Goal: Use online tool/utility: Use online tool/utility

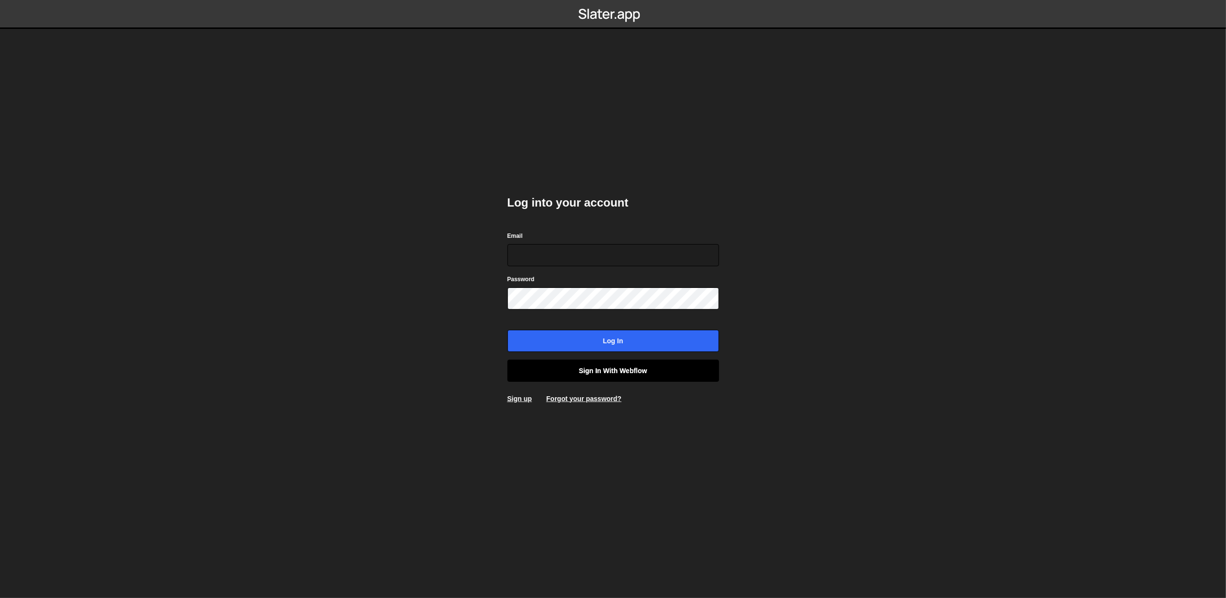
click at [611, 380] on link "Sign in with Webflow" at bounding box center [614, 370] width 212 height 22
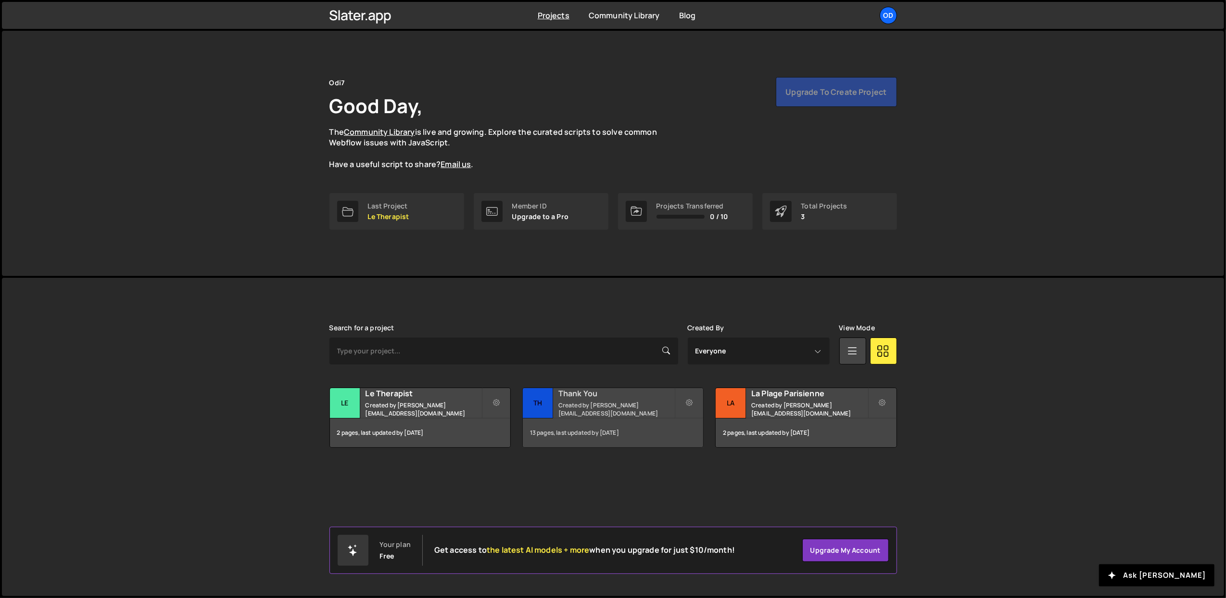
click at [578, 404] on div "Thank You Created by john@odi7.com" at bounding box center [613, 403] width 180 height 30
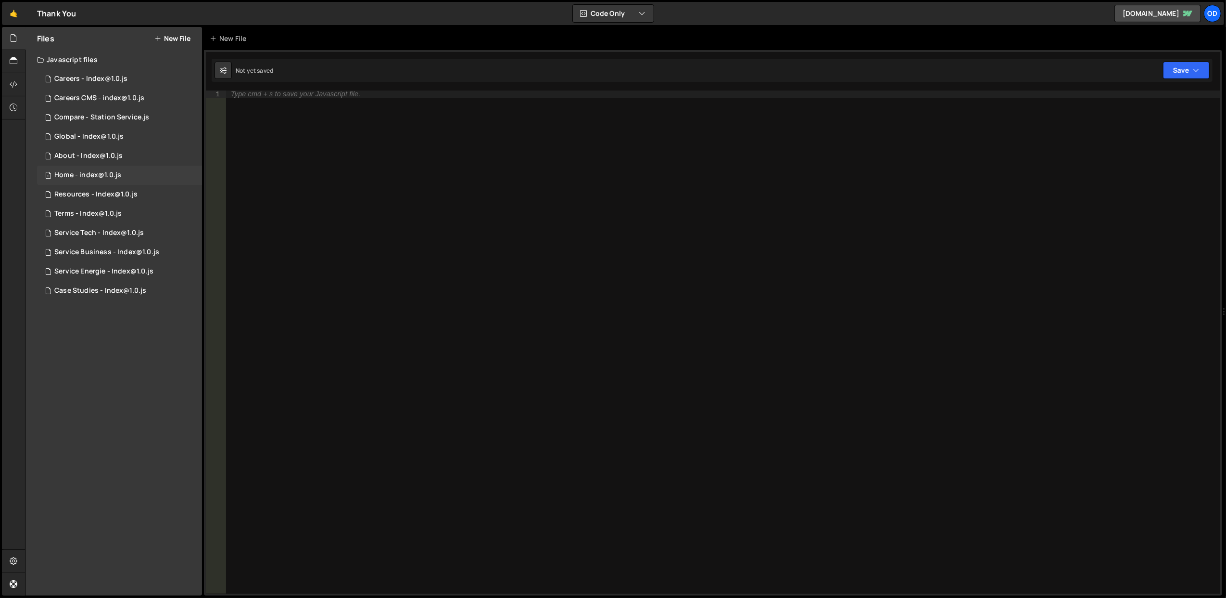
click at [108, 176] on div "Home - index@1.0.js" at bounding box center [87, 175] width 67 height 9
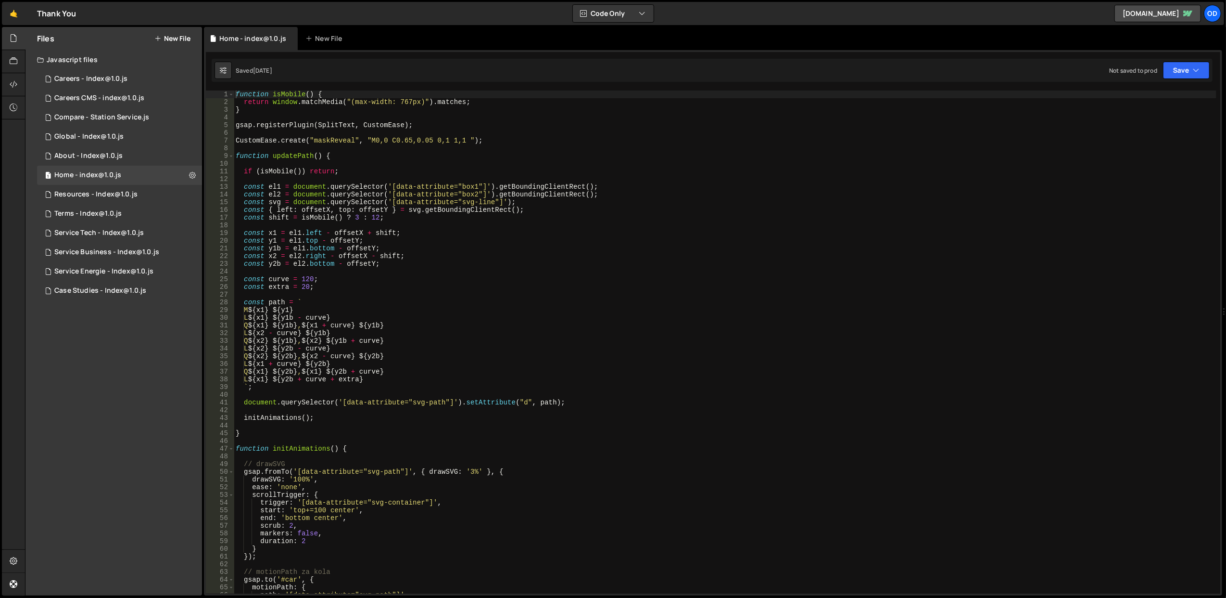
click at [108, 57] on div "Javascript files" at bounding box center [114, 59] width 177 height 19
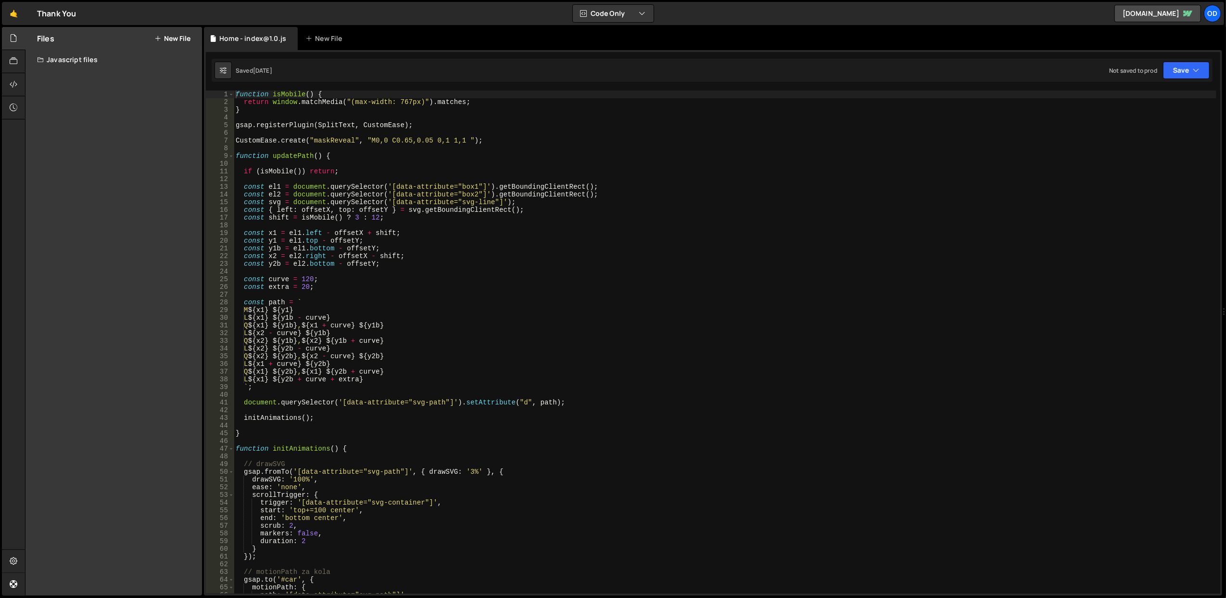
drag, startPoint x: 112, startPoint y: 153, endPoint x: 71, endPoint y: 172, distance: 44.8
click at [71, 172] on div "Files New File Javascript files 1 Careers - Index@1.0.js 0 1 Careers CMS - inde…" at bounding box center [114, 311] width 177 height 568
click at [97, 60] on div "Javascript files" at bounding box center [114, 59] width 177 height 19
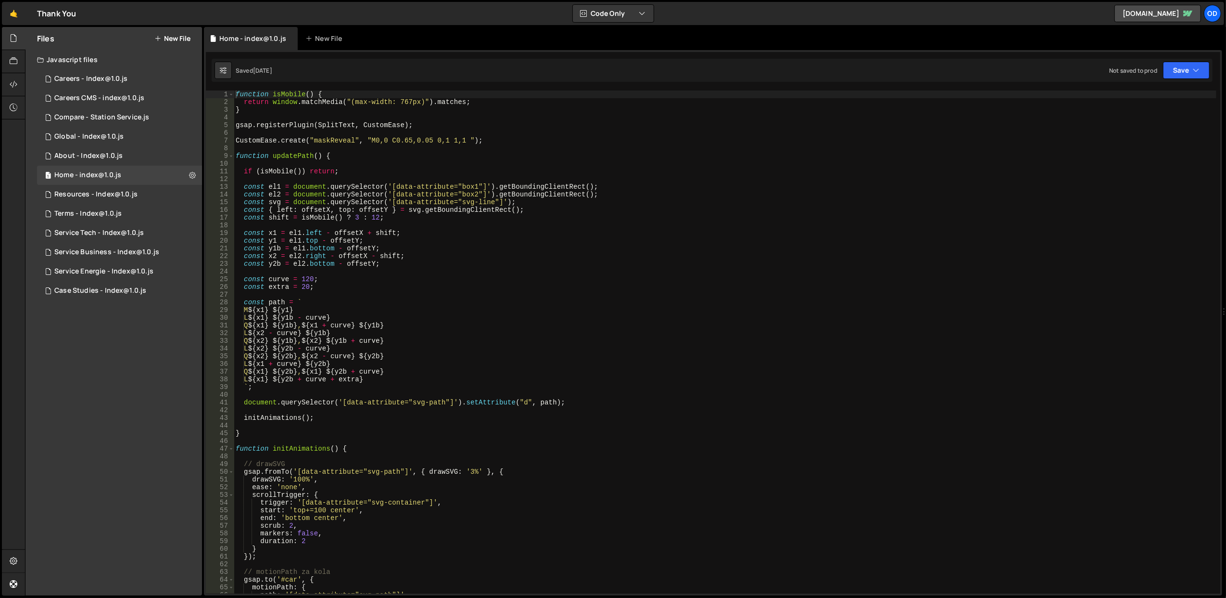
click at [162, 41] on button "New File" at bounding box center [172, 39] width 36 height 8
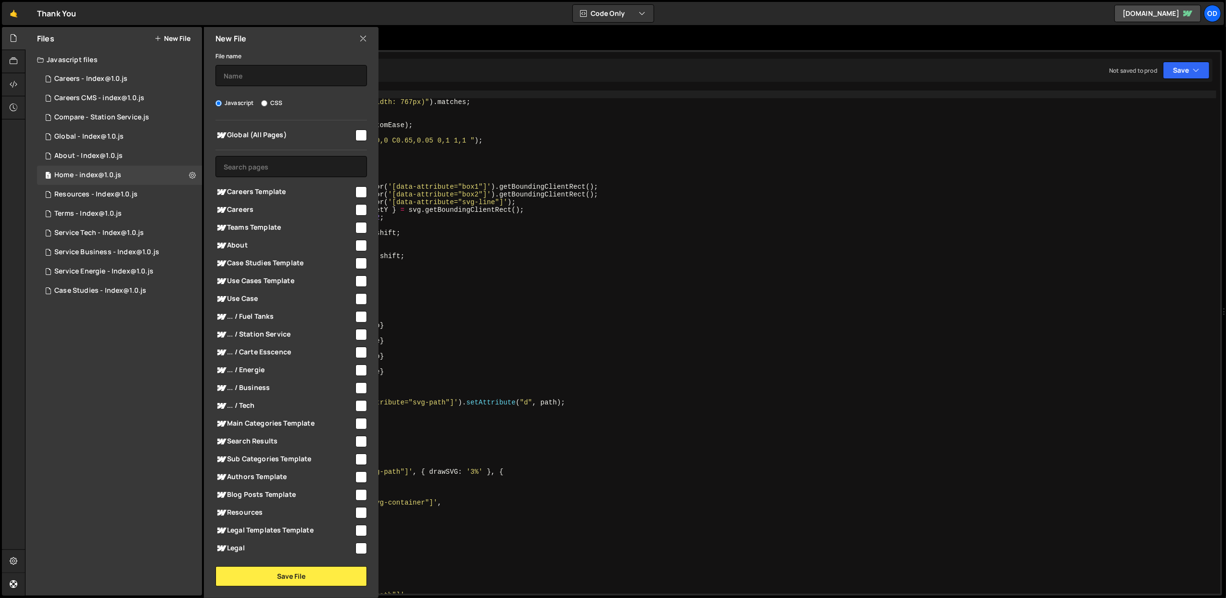
click at [364, 41] on icon at bounding box center [363, 38] width 8 height 11
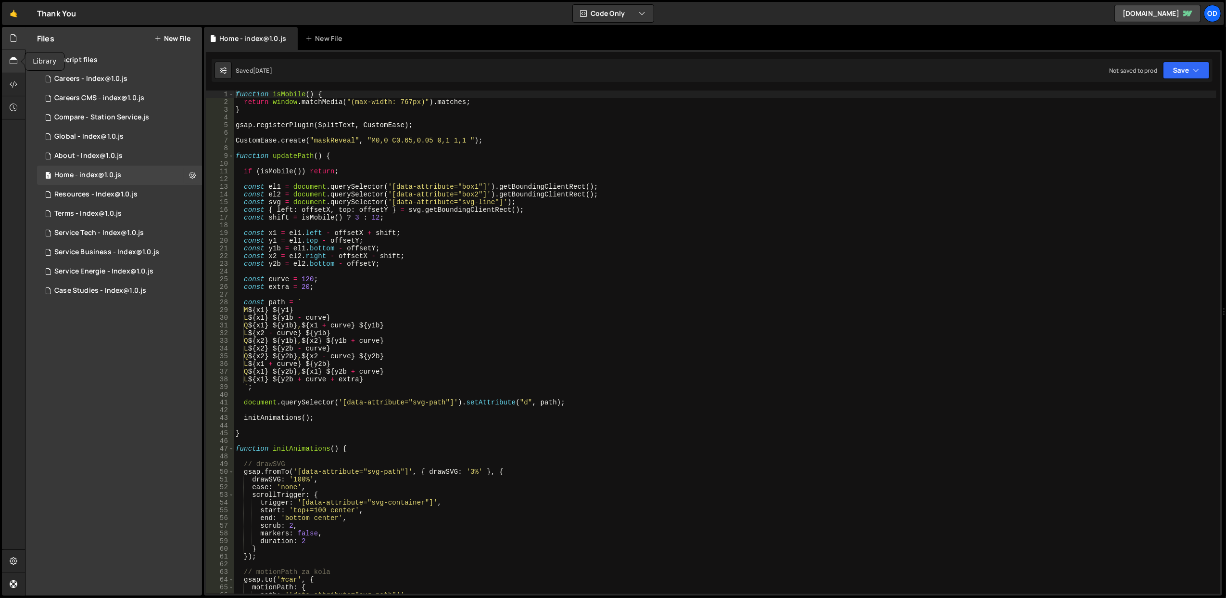
click at [18, 60] on div at bounding box center [14, 61] width 24 height 23
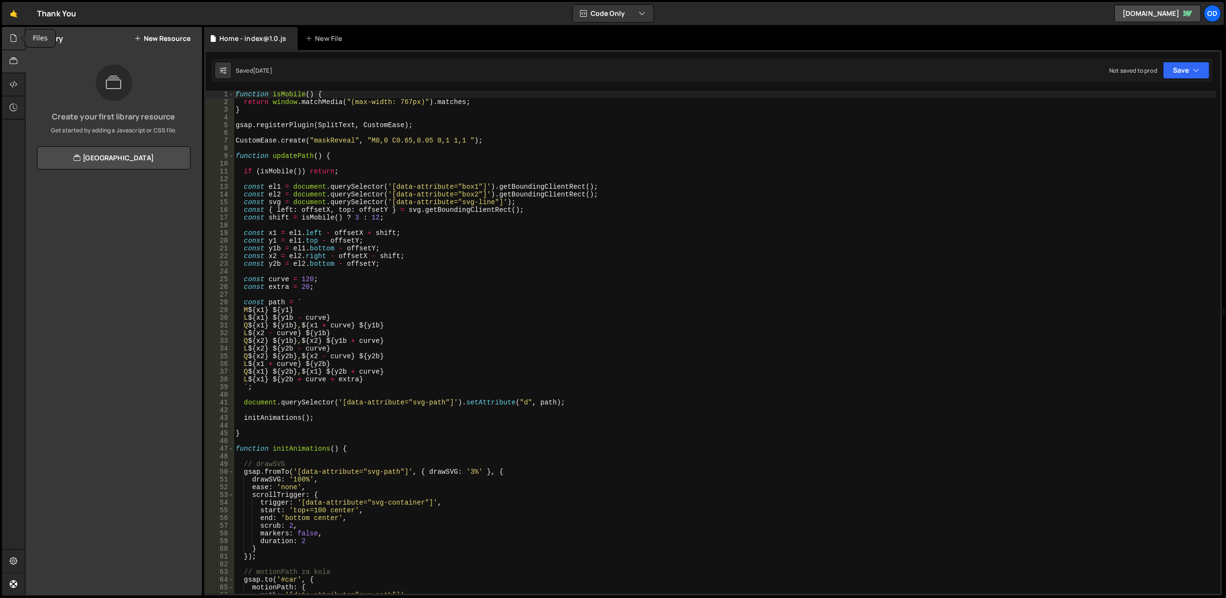
click at [15, 46] on div at bounding box center [14, 38] width 24 height 23
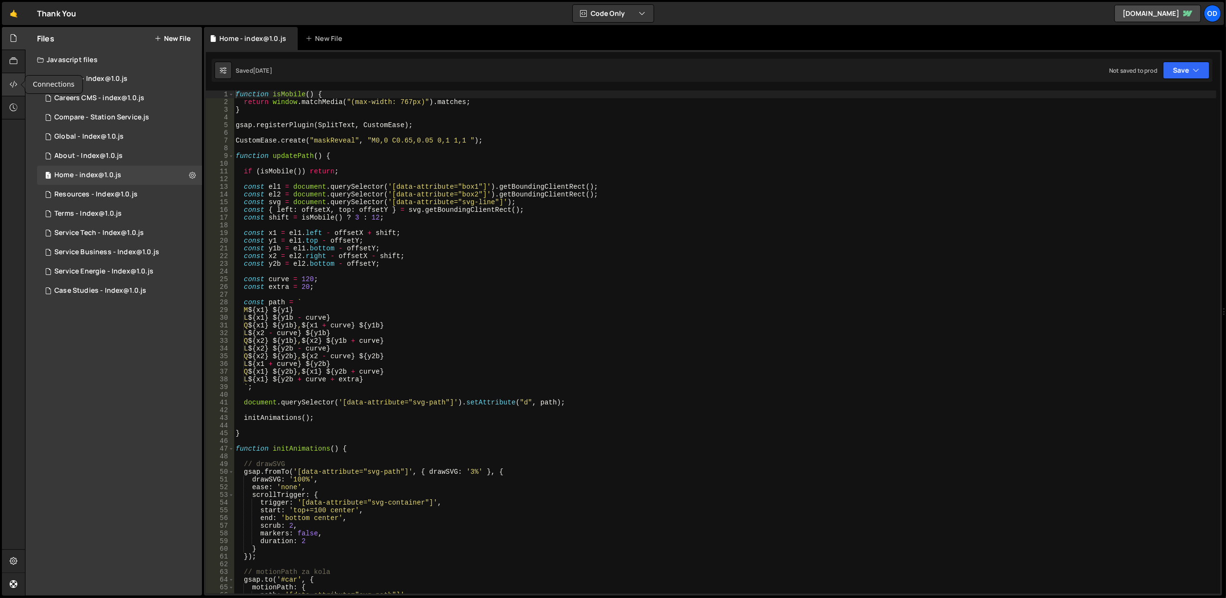
click at [14, 85] on icon at bounding box center [14, 84] width 8 height 11
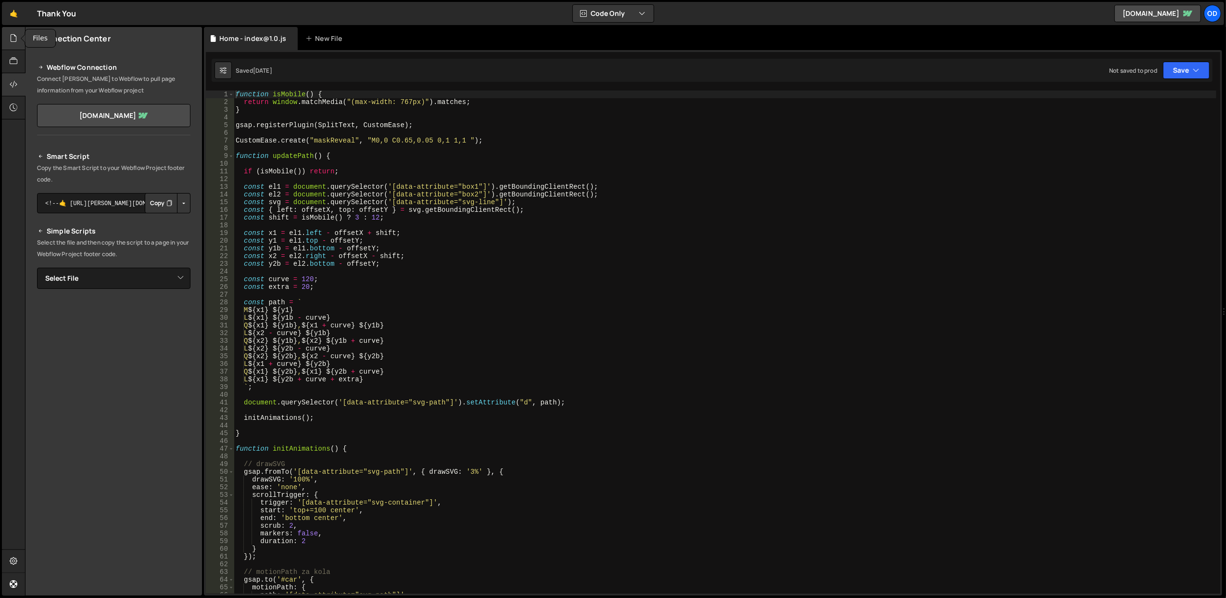
click at [18, 45] on div at bounding box center [14, 38] width 24 height 23
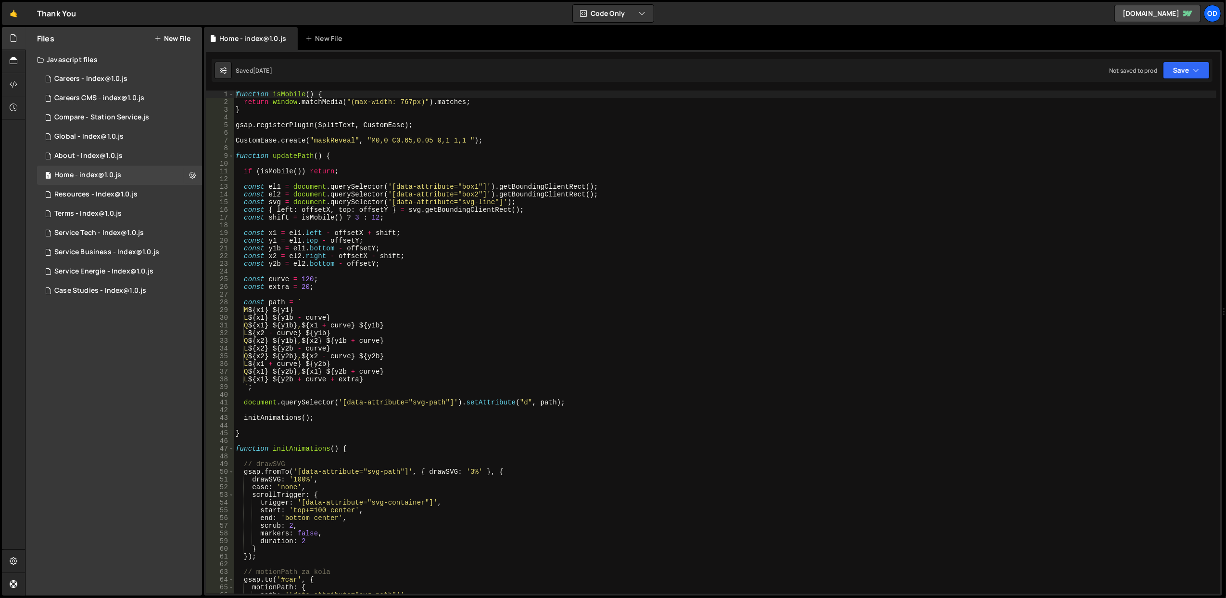
click at [309, 297] on div "function isMobile ( ) { return window . matchMedia ( "(max-width: 767px)" ) . m…" at bounding box center [725, 349] width 983 height 519
click at [310, 299] on div "function isMobile ( ) { return window . matchMedia ( "(max-width: 767px)" ) . m…" at bounding box center [725, 349] width 983 height 519
click at [293, 305] on div "function isMobile ( ) { return window . matchMedia ( "(max-width: 767px)" ) . m…" at bounding box center [725, 341] width 983 height 503
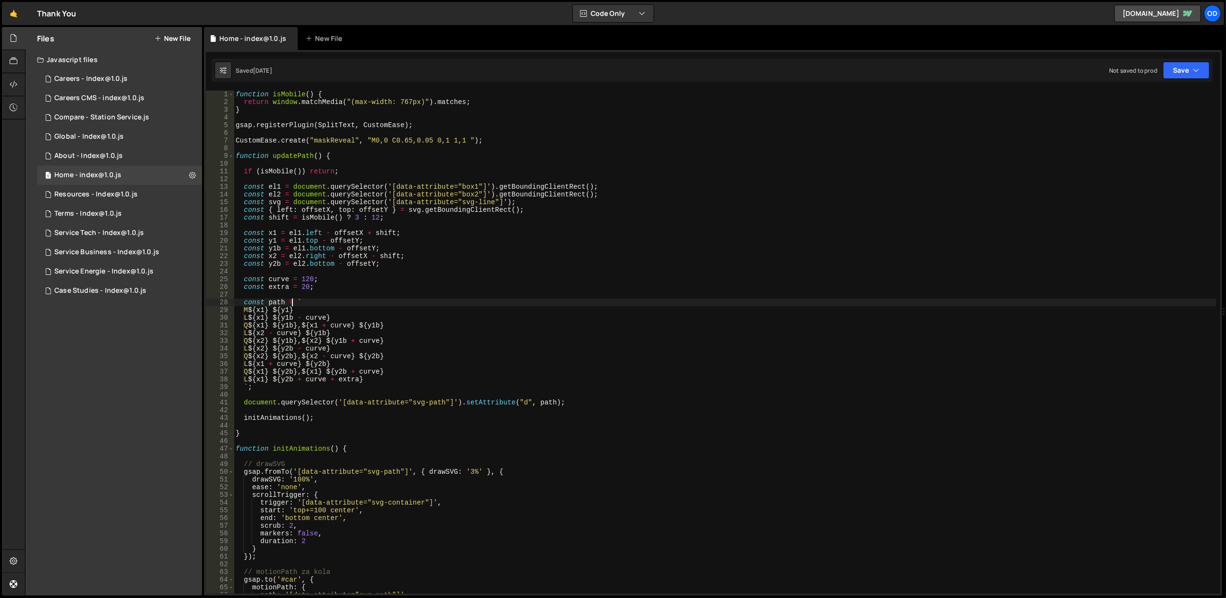
click at [293, 304] on div "function isMobile ( ) { return window . matchMedia ( "(max-width: 767px)" ) . m…" at bounding box center [725, 349] width 983 height 519
click at [262, 299] on div "function isMobile ( ) { return window . matchMedia ( "(max-width: 767px)" ) . m…" at bounding box center [725, 349] width 983 height 519
click at [254, 263] on div "function isMobile ( ) { return window . matchMedia ( "(max-width: 767px)" ) . m…" at bounding box center [725, 349] width 983 height 519
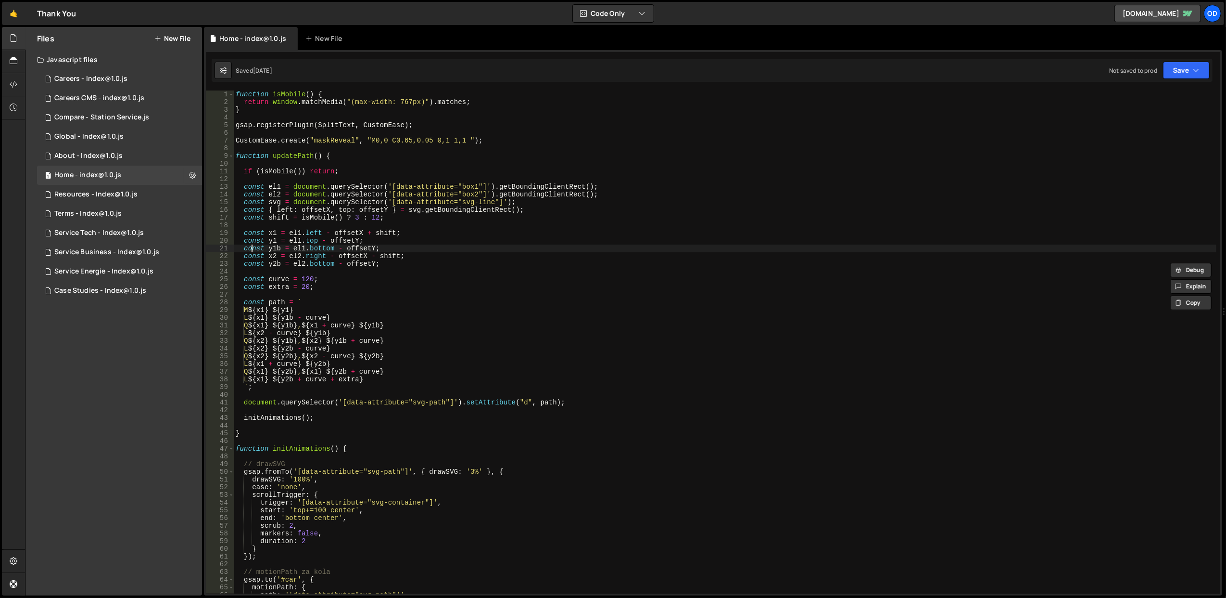
click at [253, 247] on div "function isMobile ( ) { return window . matchMedia ( "(max-width: 767px)" ) . m…" at bounding box center [725, 349] width 983 height 519
click at [260, 260] on div "function isMobile ( ) { return window . matchMedia ( "(max-width: 767px)" ) . m…" at bounding box center [725, 349] width 983 height 519
click at [258, 266] on div "function isMobile ( ) { return window . matchMedia ( "(max-width: 767px)" ) . m…" at bounding box center [725, 341] width 983 height 503
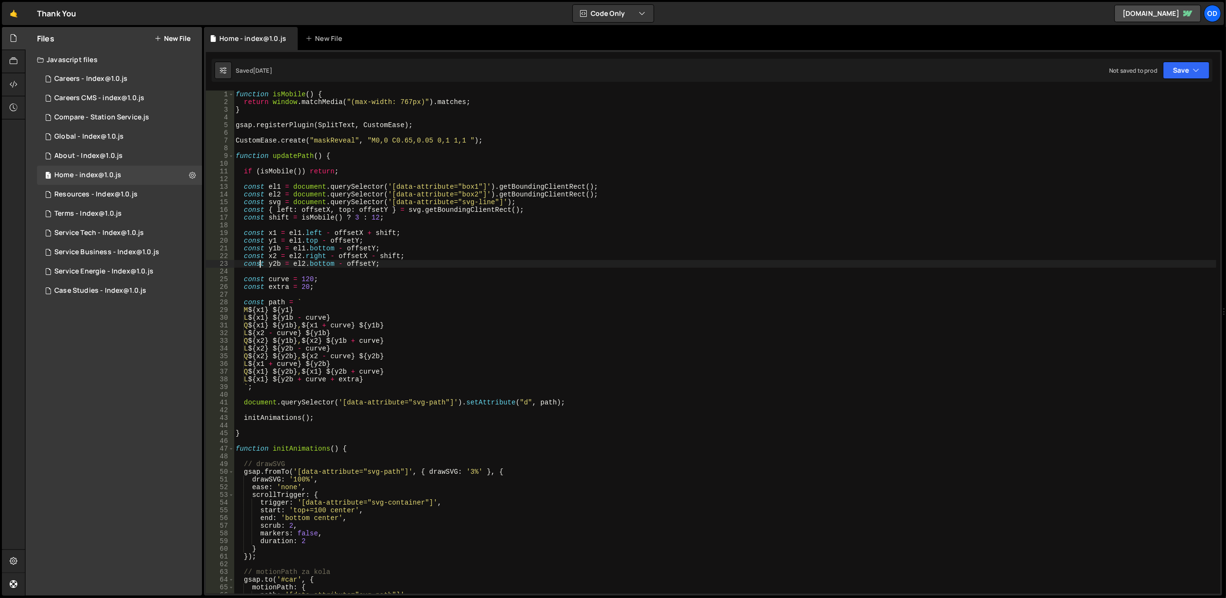
click at [314, 191] on div "function isMobile ( ) { return window . matchMedia ( "(max-width: 767px)" ) . m…" at bounding box center [725, 349] width 983 height 519
click at [352, 192] on div "function isMobile ( ) { return window . matchMedia ( "(max-width: 767px)" ) . m…" at bounding box center [725, 349] width 983 height 519
click at [355, 201] on div "function isMobile ( ) { return window . matchMedia ( "(max-width: 767px)" ) . m…" at bounding box center [725, 349] width 983 height 519
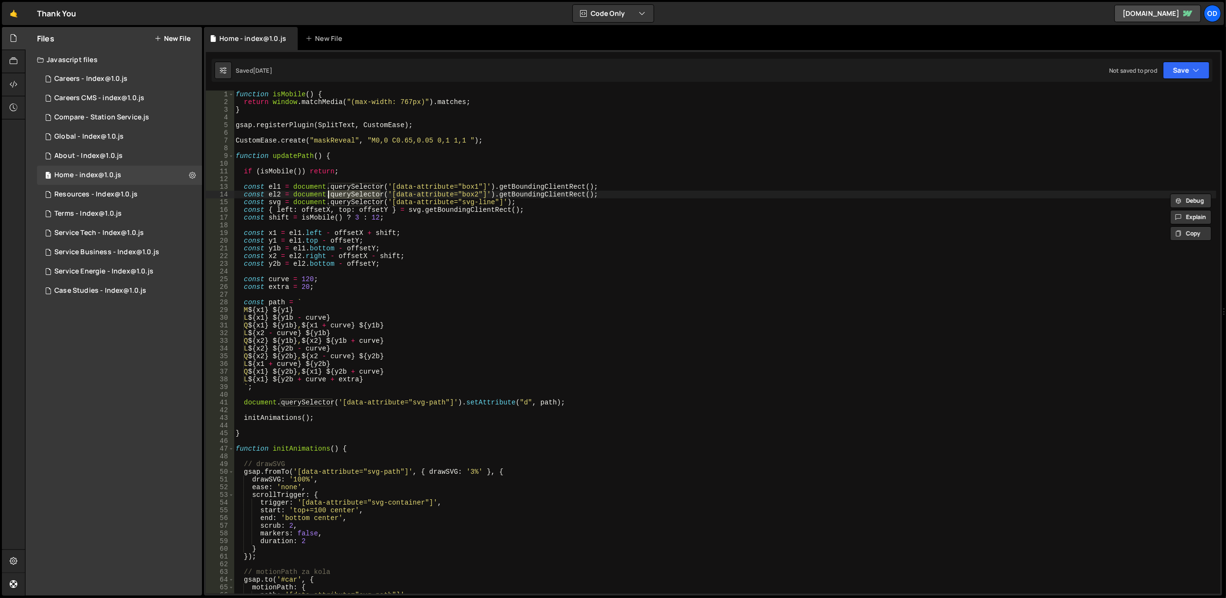
type textarea "const svg = document.querySelector('[data-attribute="svg-line"]');"
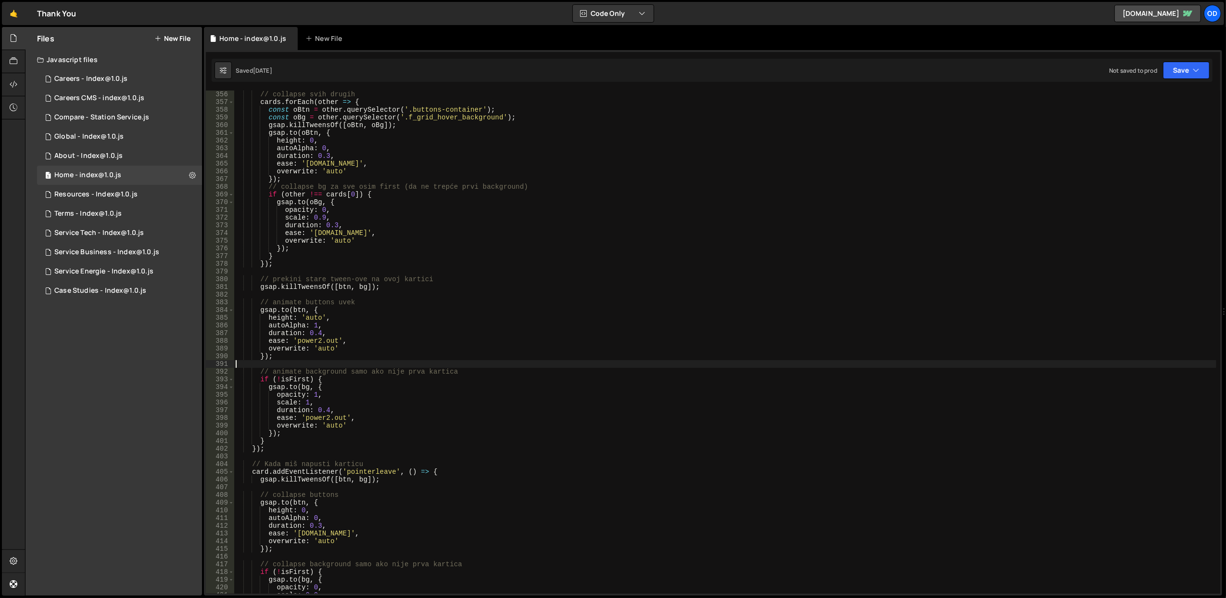
click at [424, 364] on div "// collapse svih drugih cards . forEach ( other => { const oBtn = other . query…" at bounding box center [725, 349] width 983 height 519
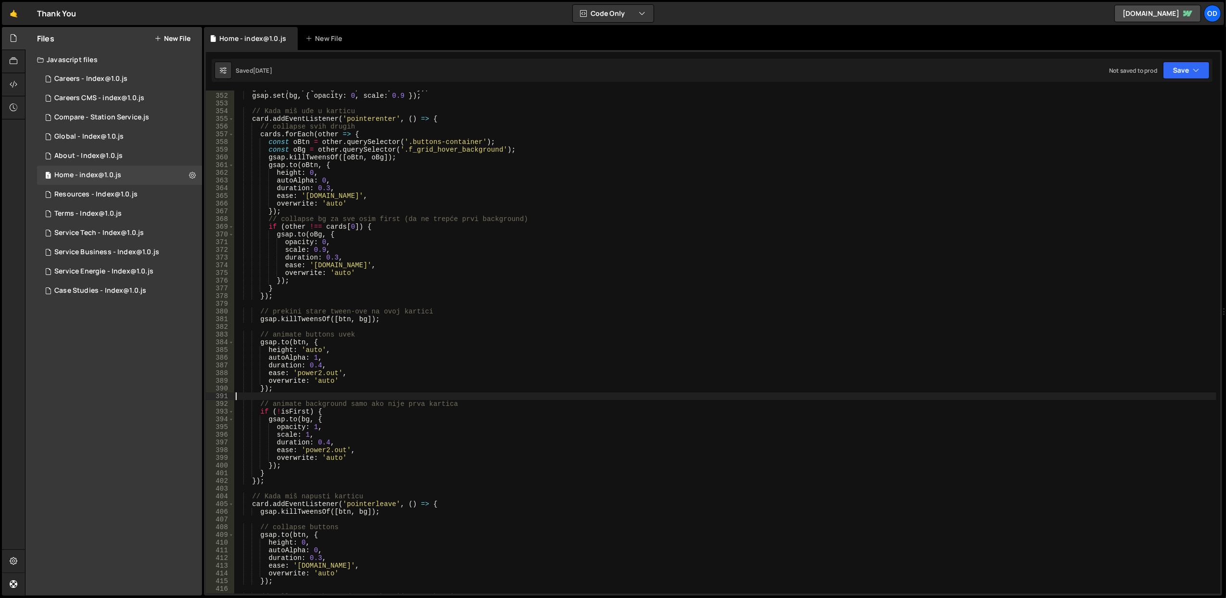
click at [429, 330] on div "gsap . set ( btn , { height : 0 , autoAlpha : 0 }) ; gsap . set ( bg , { opacit…" at bounding box center [725, 343] width 983 height 519
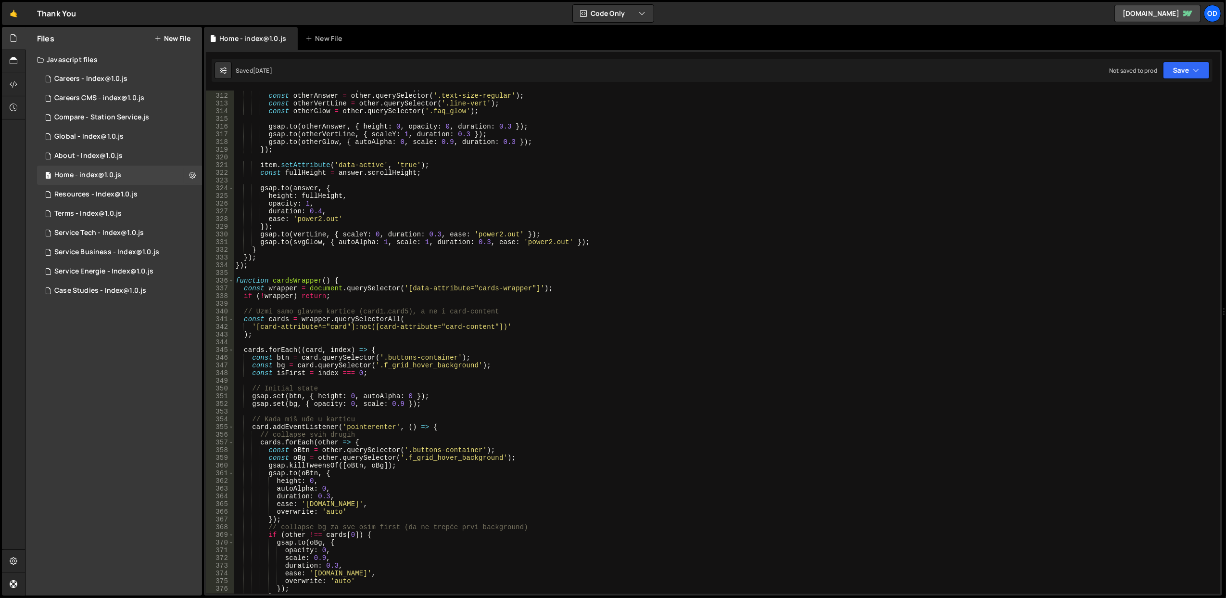
scroll to position [2354, 0]
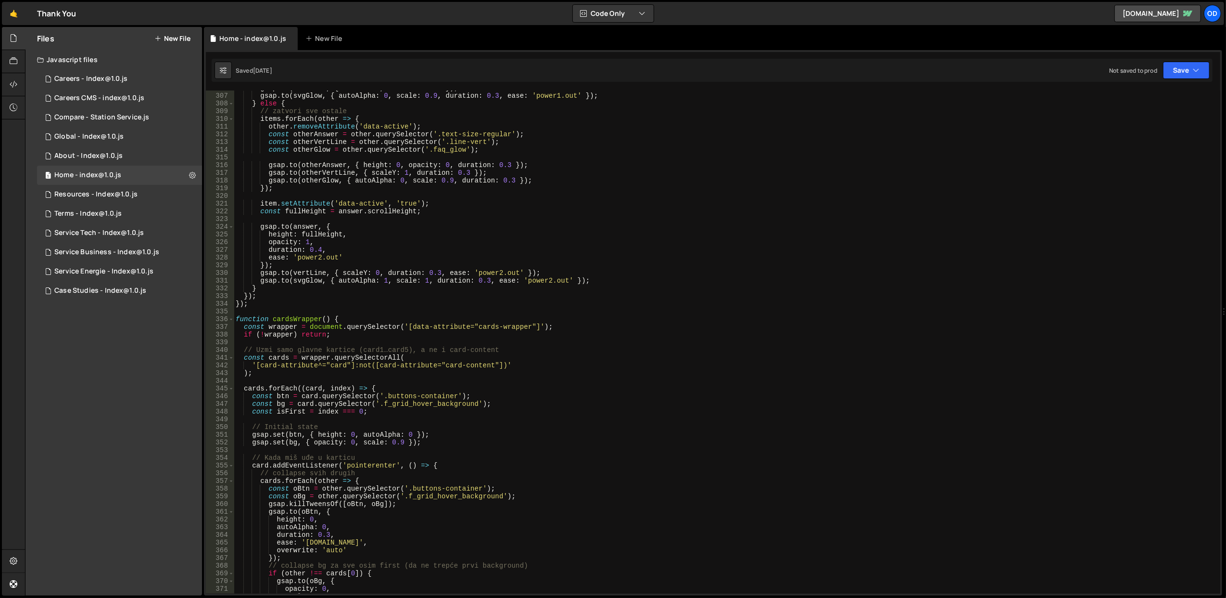
click at [430, 270] on div "gsap . to ( vertLine , { scaleY : 1 , duration : 0.3 }) ; gsap . to ( svgGlow ,…" at bounding box center [725, 343] width 983 height 519
type textarea "[DOMAIN_NAME](vertLine, { scaleY: 0, duration: 0.3, ease: 'power2.out' });"
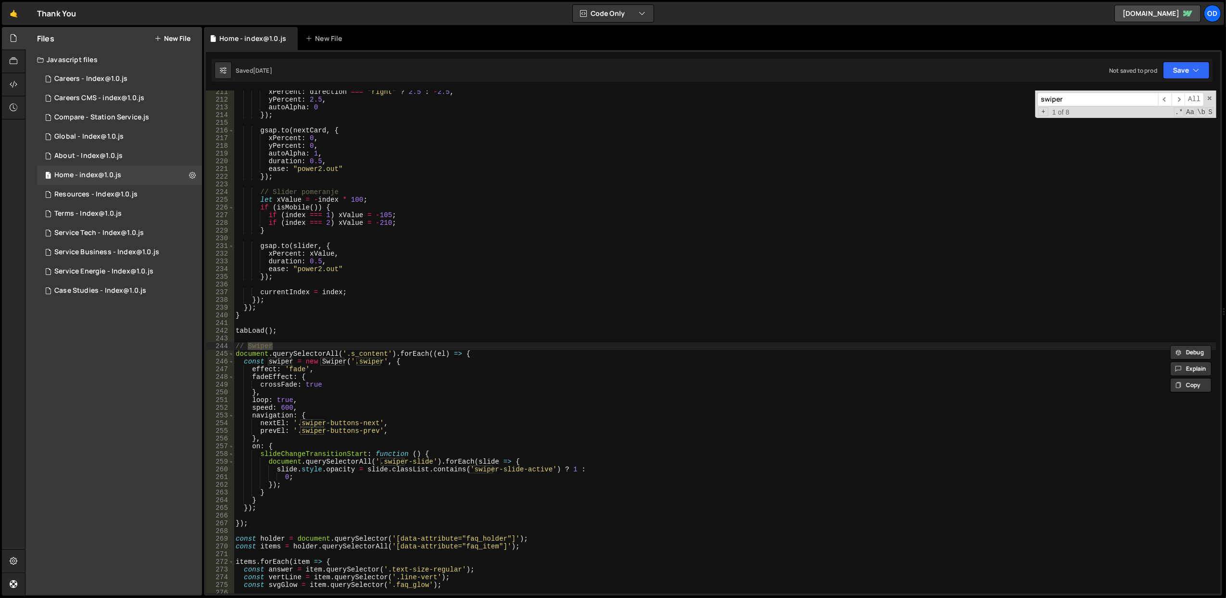
scroll to position [1658, 0]
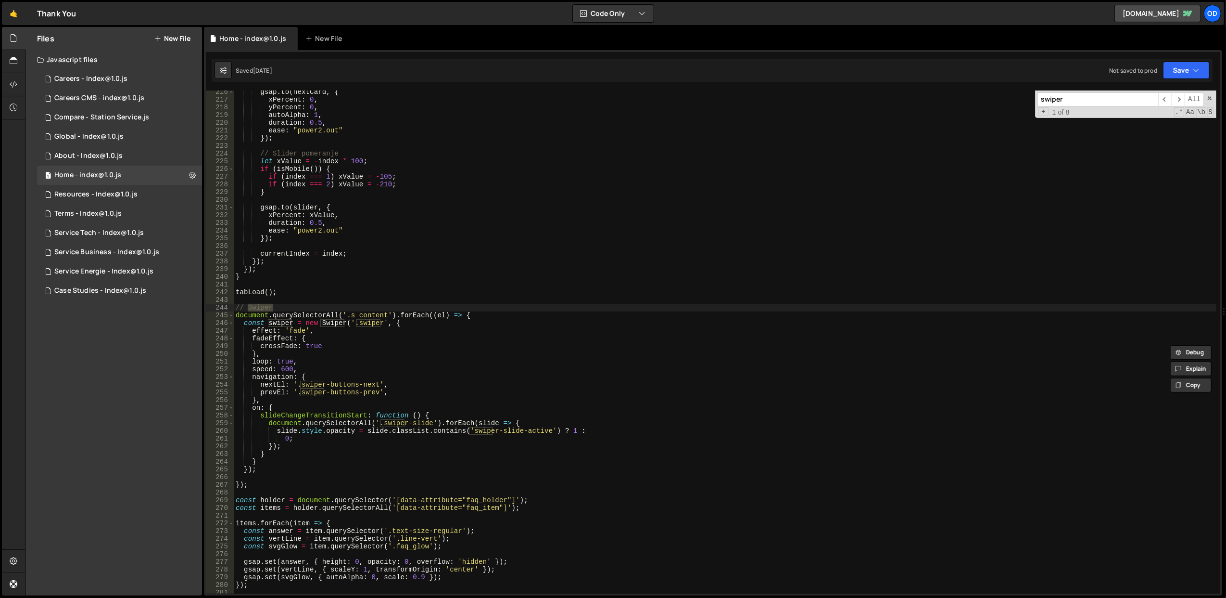
type input "swiper"
click at [345, 340] on div "gsap . to ( nextCard , { xPercent : 0 , yPercent : 0 , autoAlpha : 1 , duration…" at bounding box center [725, 347] width 983 height 519
click at [347, 346] on div "gsap . to ( nextCard , { xPercent : 0 , yPercent : 0 , autoAlpha : 1 , duration…" at bounding box center [725, 347] width 983 height 519
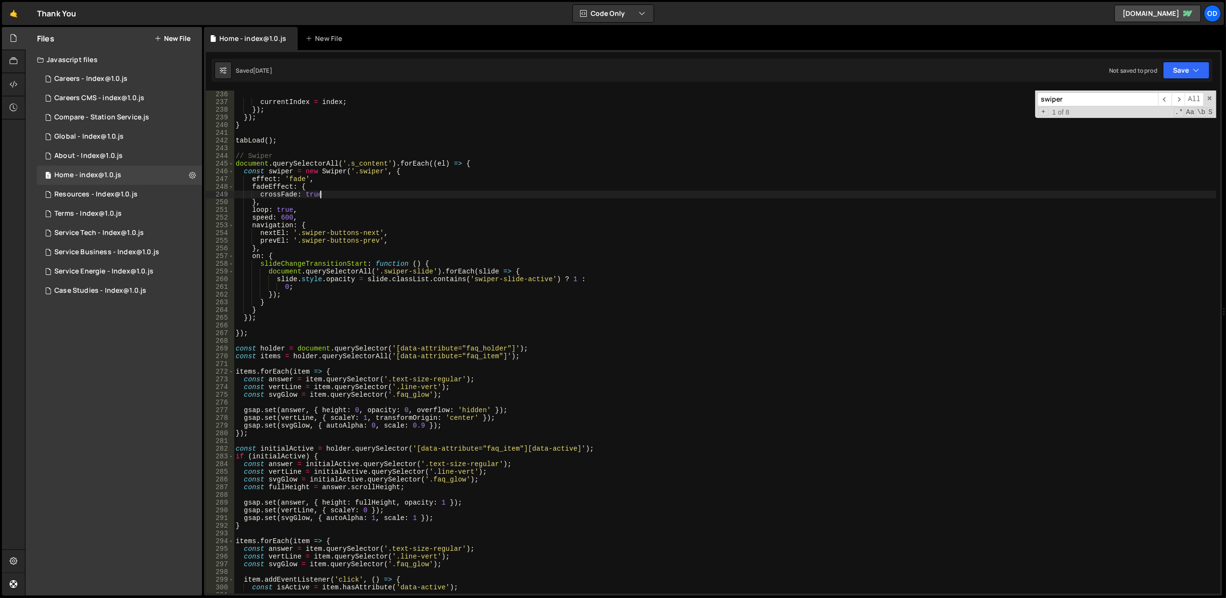
scroll to position [1809, 0]
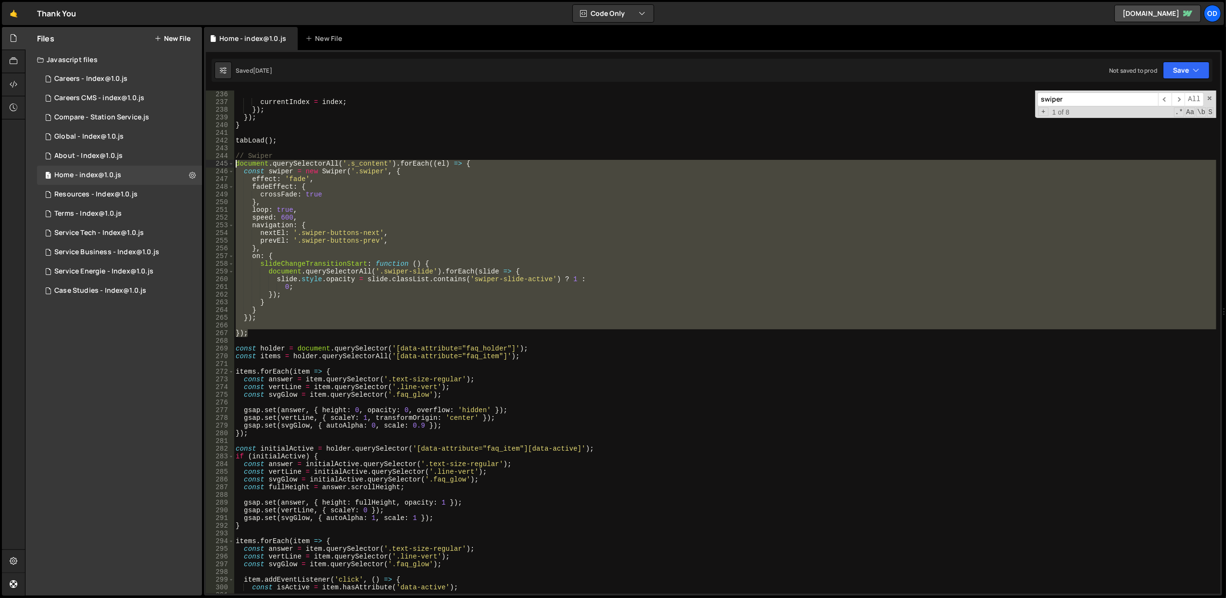
drag, startPoint x: 270, startPoint y: 332, endPoint x: 235, endPoint y: 161, distance: 174.8
click at [235, 161] on div "}) ; currentIndex = index ; }) ; }) ; } tabLoad ( ) ; // Swiper document . quer…" at bounding box center [725, 342] width 983 height 519
click at [268, 321] on div "}) ; currentIndex = index ; }) ; }) ; } tabLoad ( ) ; // Swiper document . quer…" at bounding box center [725, 341] width 983 height 503
type textarea "});"
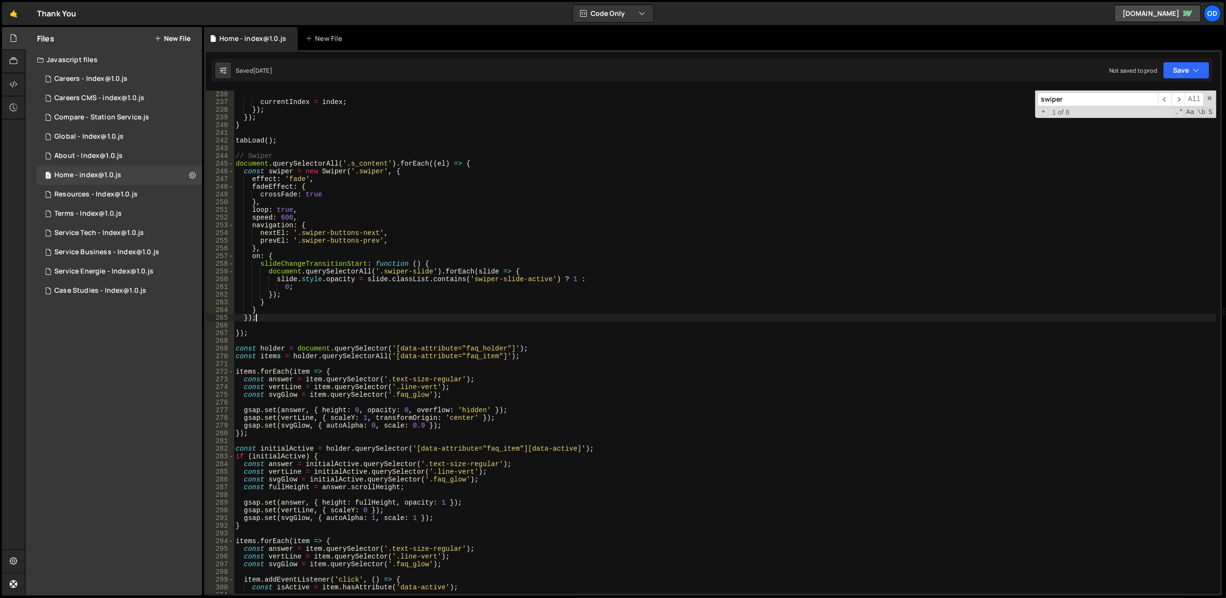
click at [277, 327] on div "}) ; currentIndex = index ; }) ; }) ; } tabLoad ( ) ; // Swiper document . quer…" at bounding box center [725, 342] width 983 height 519
type textarea "});"
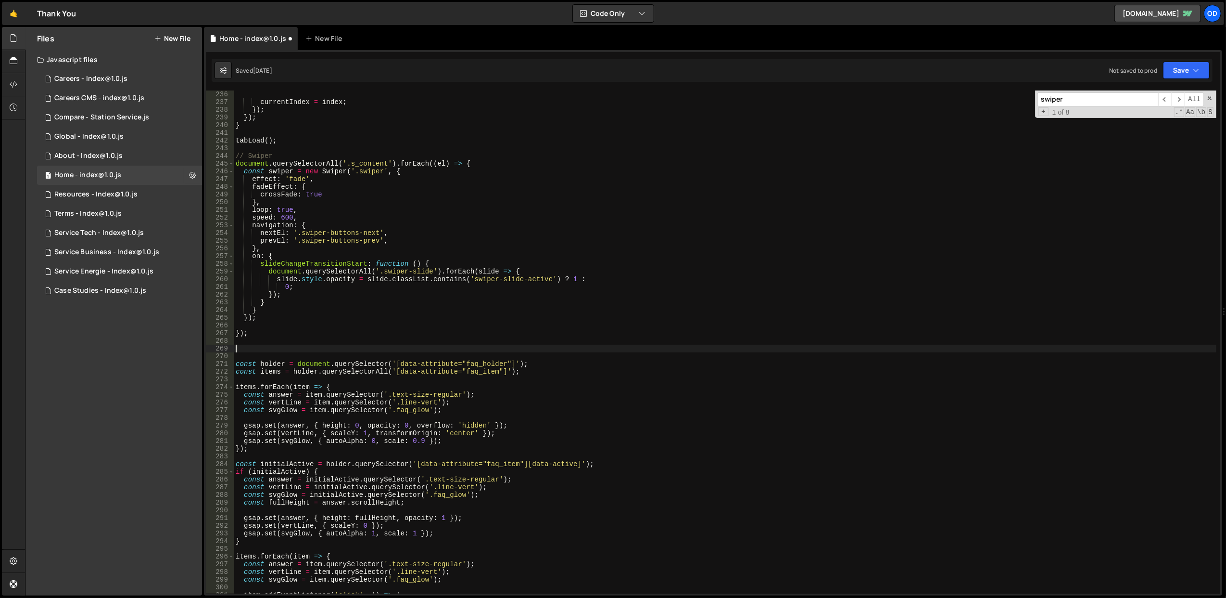
paste textarea "});"
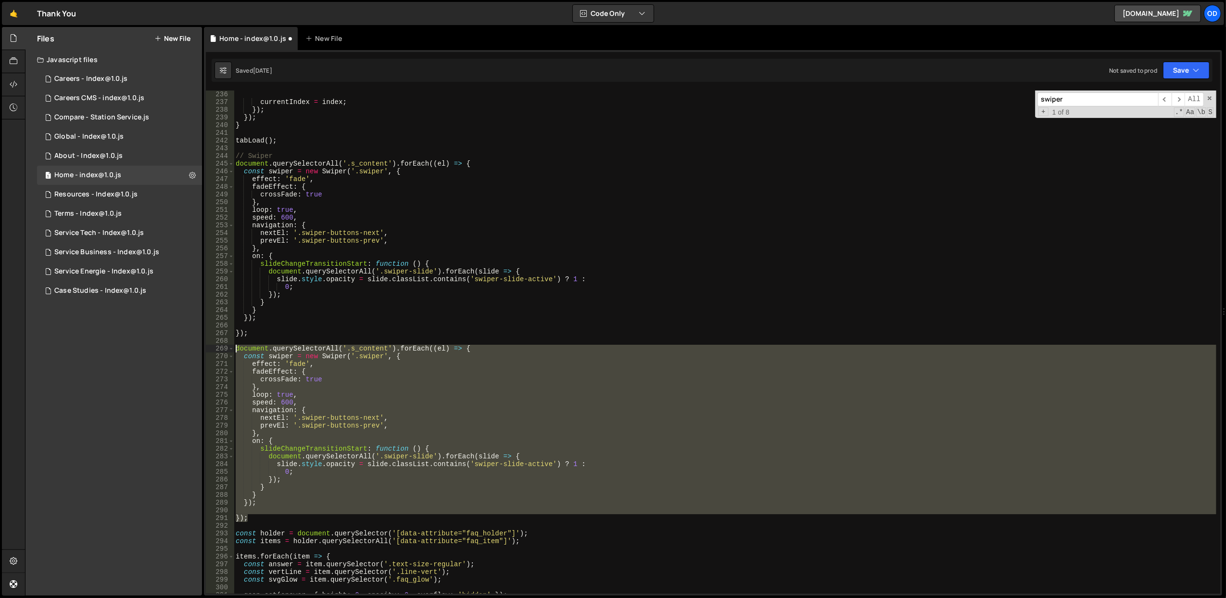
drag, startPoint x: 269, startPoint y: 516, endPoint x: 235, endPoint y: 352, distance: 167.6
click at [235, 352] on div "}) ; currentIndex = index ; }) ; }) ; } tabLoad ( ) ; // Swiper document . quer…" at bounding box center [725, 342] width 983 height 519
type textarea "document.querySelectorAll('.s_content').forEach((el) => { const swiper = new Sw…"
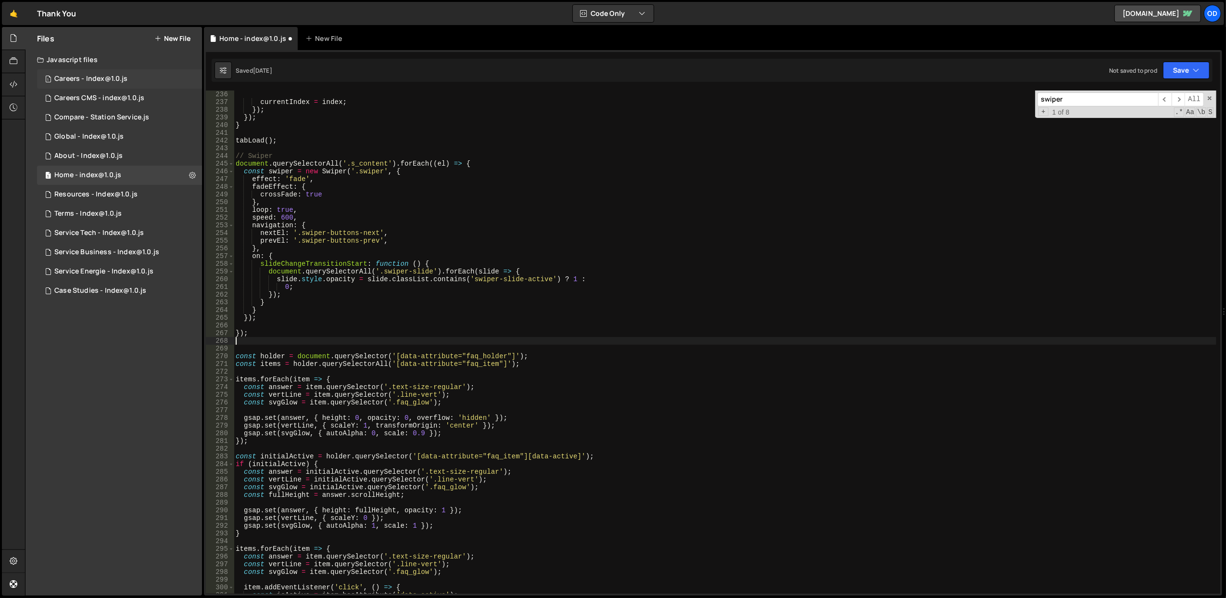
click at [120, 81] on div "Careers - Index@1.0.js" at bounding box center [91, 79] width 74 height 9
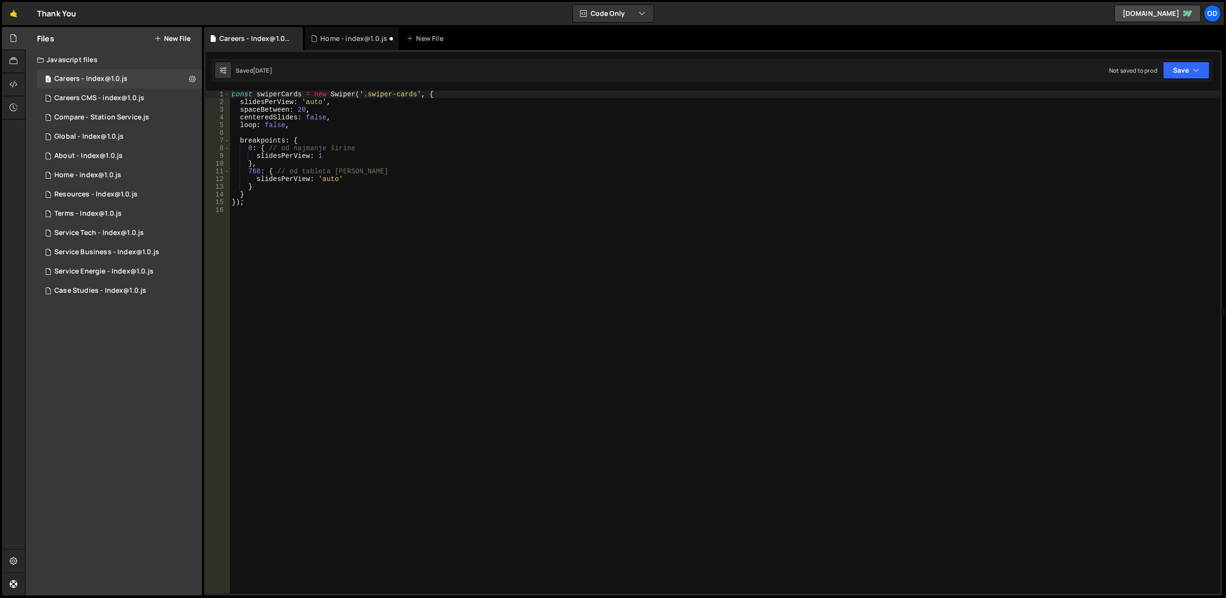
click at [278, 207] on div "const swiperCards = new Swiper ( '.swiper-cards' , { slidesPerView : 'auto' , s…" at bounding box center [725, 349] width 991 height 519
type textarea "});"
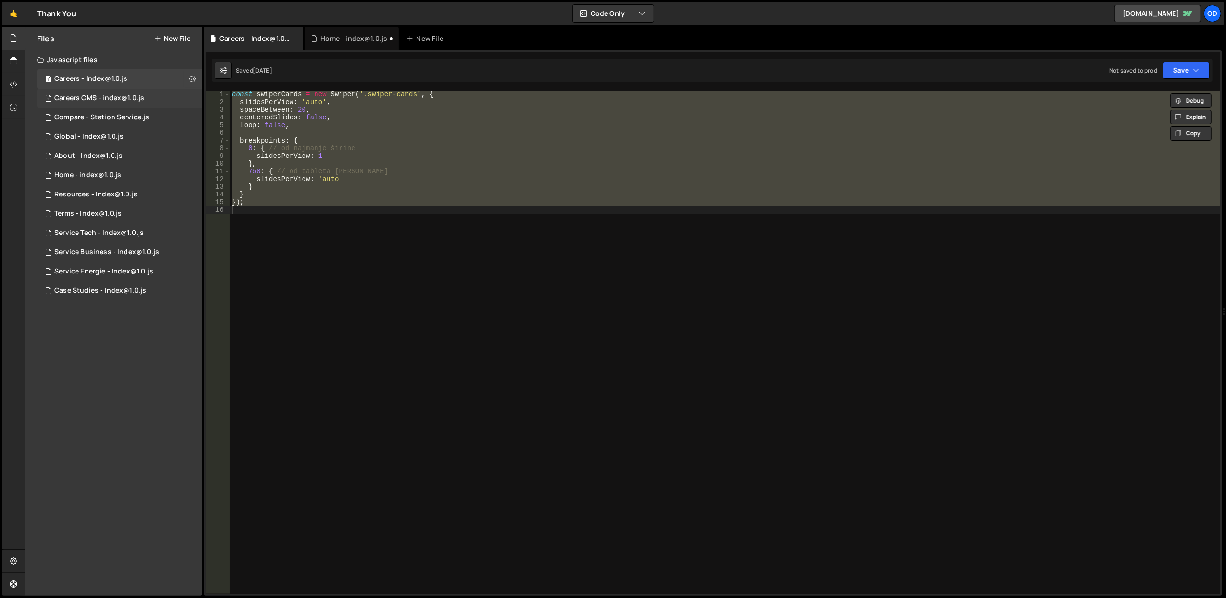
click at [129, 98] on div "Careers CMS - index@1.0.js" at bounding box center [99, 98] width 90 height 9
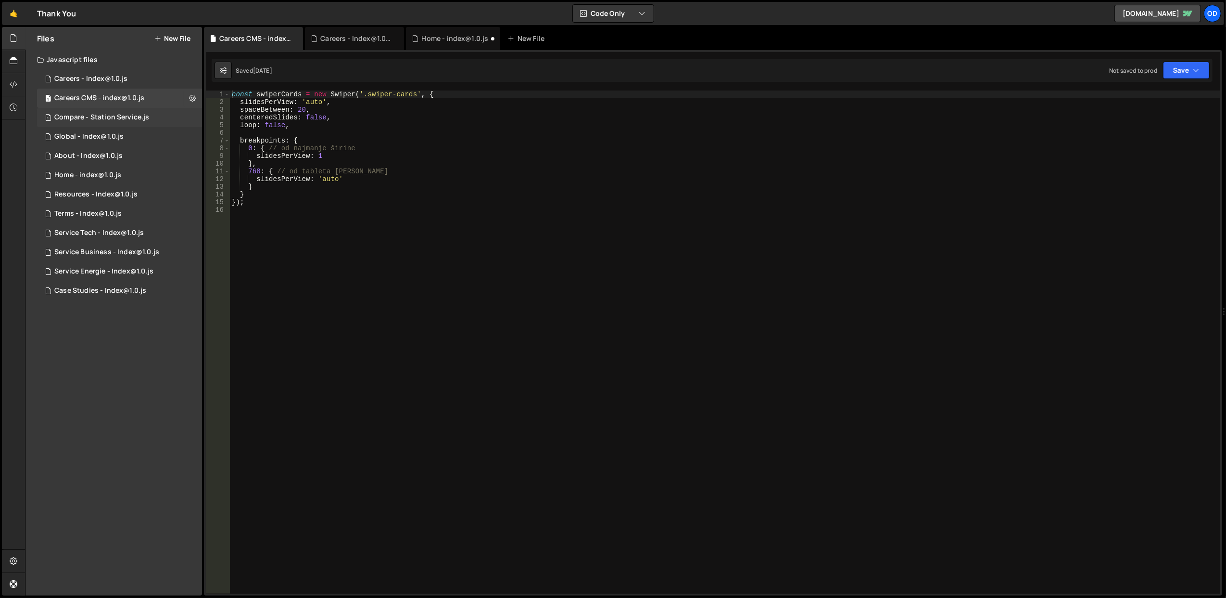
click at [135, 120] on div "Compare - Station Service.js" at bounding box center [101, 117] width 95 height 9
click at [128, 98] on div "Careers CMS - index@1.0.js" at bounding box center [99, 98] width 90 height 9
click at [129, 110] on div "1 Compare - Station Service.js 0" at bounding box center [121, 117] width 168 height 19
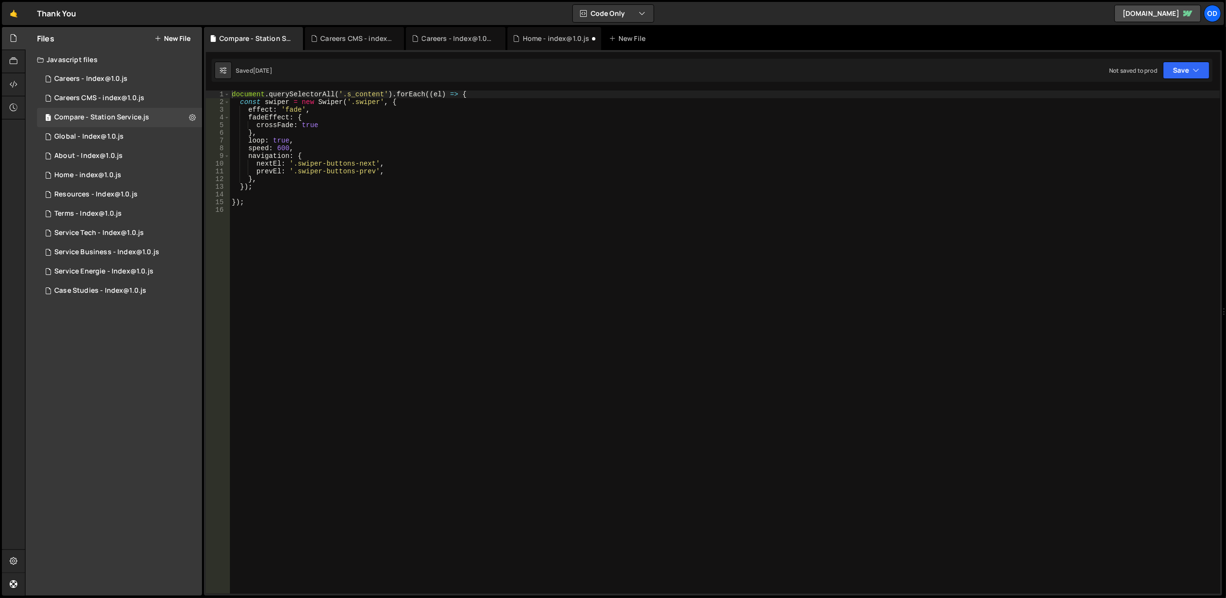
type textarea "});"
click at [282, 185] on div "document . querySelectorAll ( '.s_content' ) . forEach (( el ) => { const swipe…" at bounding box center [725, 349] width 991 height 519
click at [285, 194] on div "document . querySelectorAll ( '.s_content' ) . forEach (( el ) => { const swipe…" at bounding box center [725, 349] width 991 height 519
click at [288, 199] on div "document . querySelectorAll ( '.s_content' ) . forEach (( el ) => { const swipe…" at bounding box center [725, 349] width 991 height 519
type textarea "});"
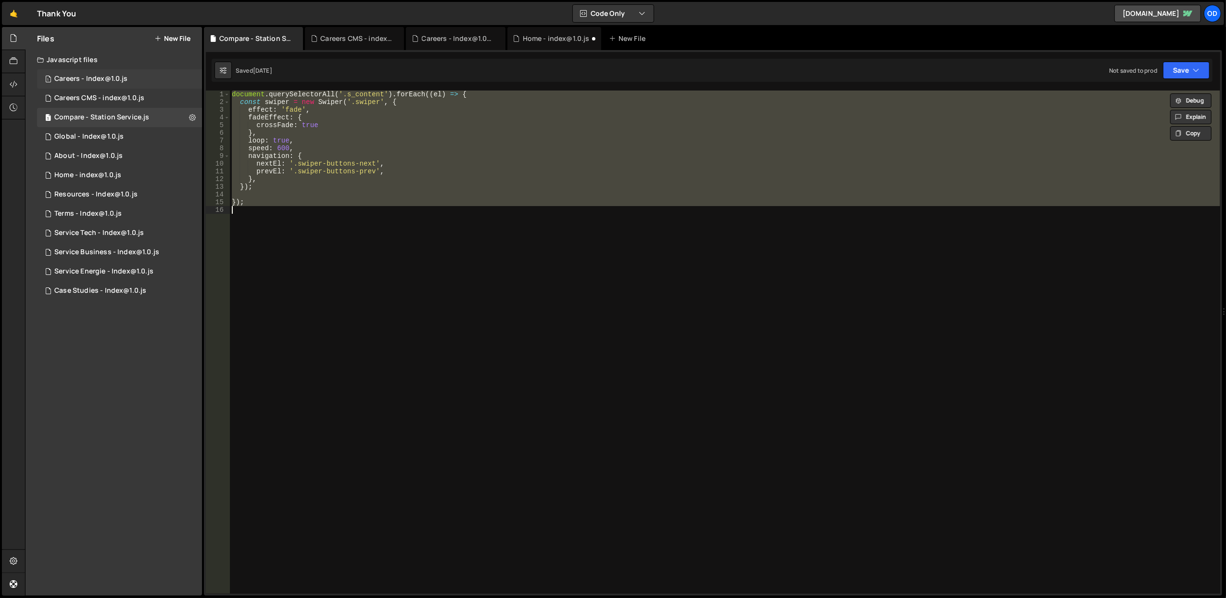
click at [106, 79] on div "Careers - Index@1.0.js" at bounding box center [91, 79] width 74 height 9
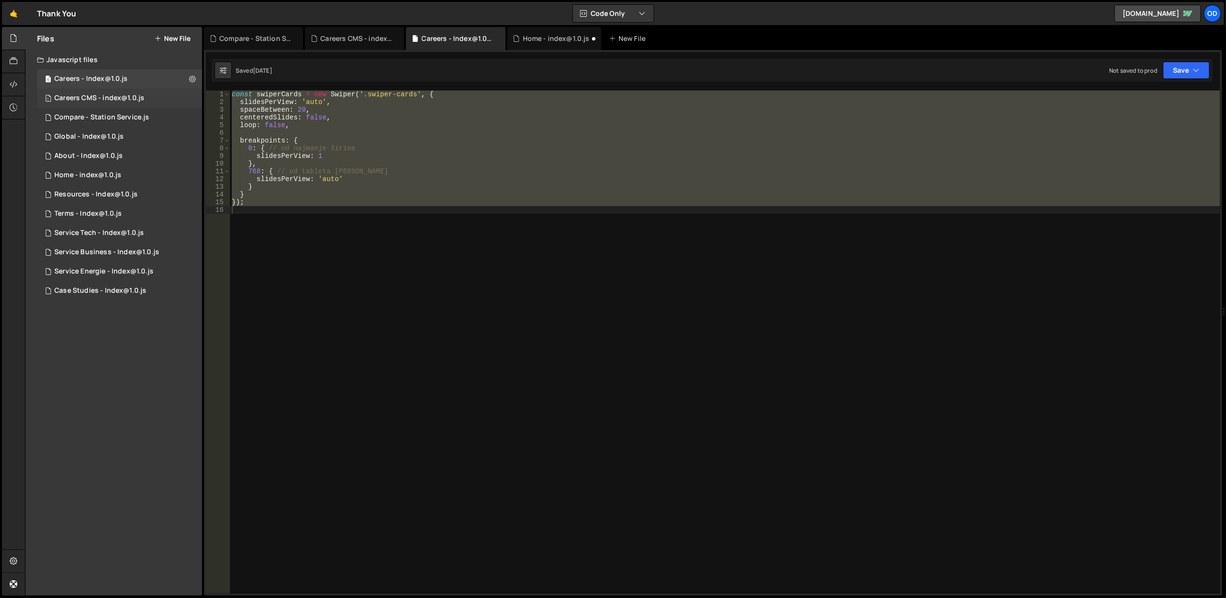
click at [112, 95] on div "Careers CMS - index@1.0.js" at bounding box center [99, 98] width 90 height 9
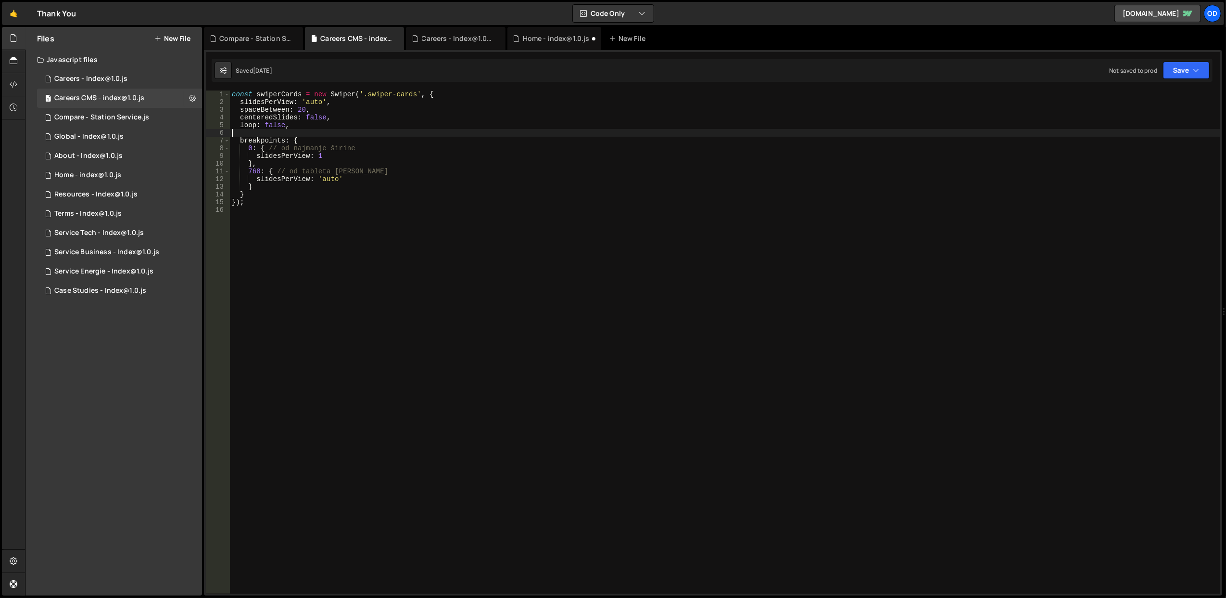
click at [291, 129] on div "const swiperCards = new Swiper ( '.swiper-cards' , { slidesPerView : 'auto' , s…" at bounding box center [725, 349] width 991 height 519
type textarea "});"
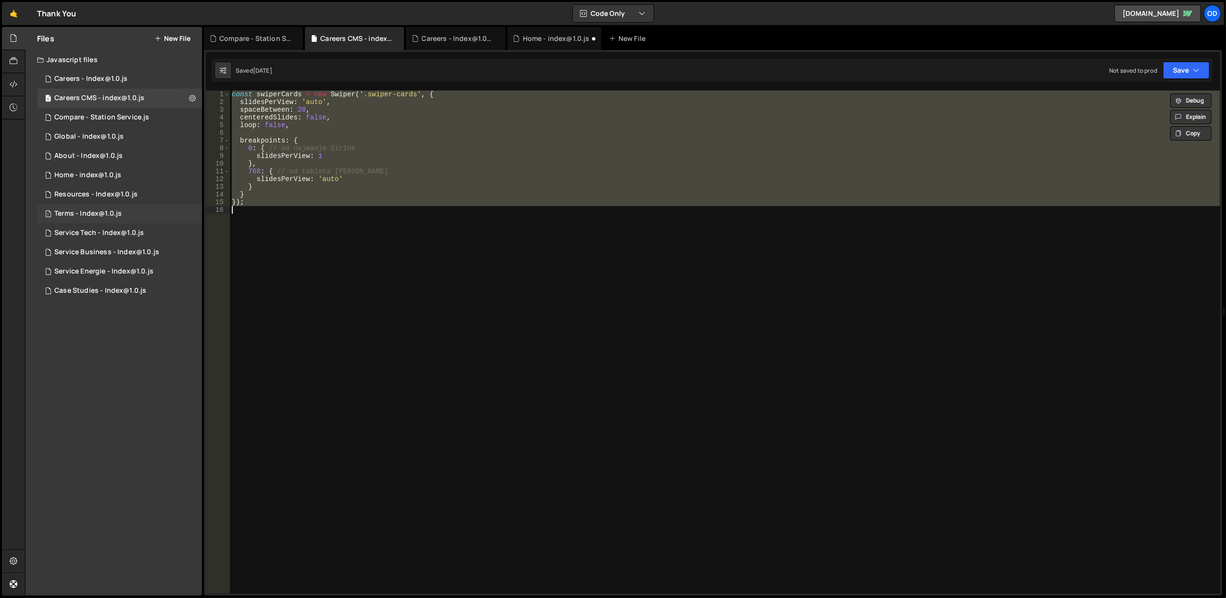
click at [81, 205] on div "1 Terms - Index@1.0.js 0" at bounding box center [121, 213] width 168 height 19
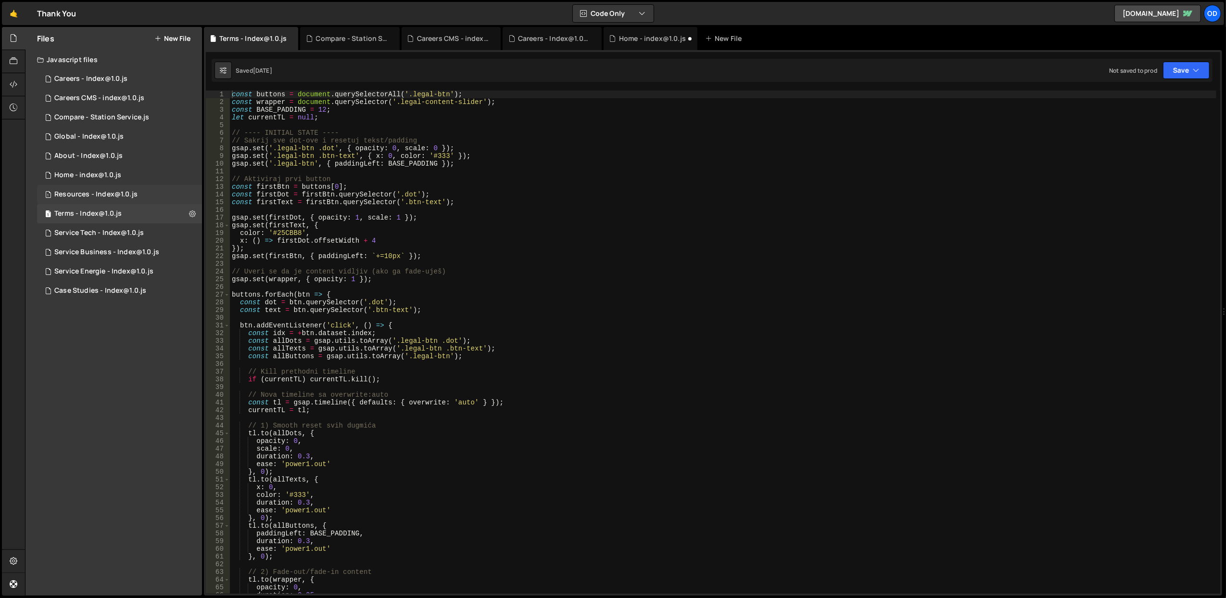
click at [84, 195] on div "Resources - Index@1.0.js" at bounding box center [95, 194] width 83 height 9
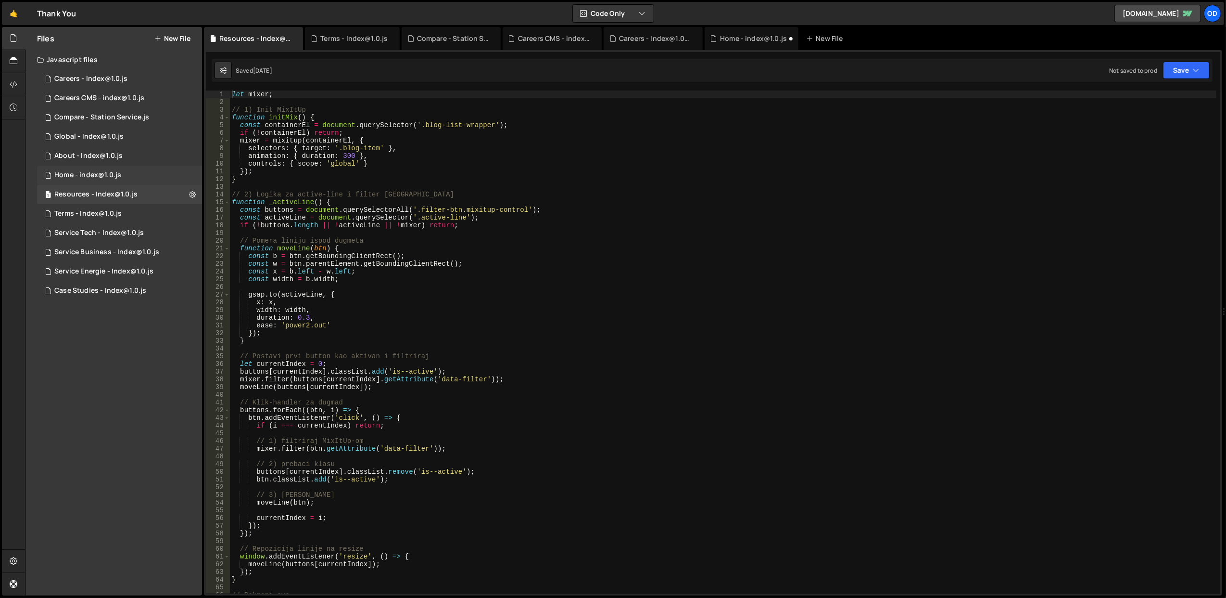
click at [86, 182] on div "1 Home - index@1.0.js 0" at bounding box center [121, 175] width 168 height 19
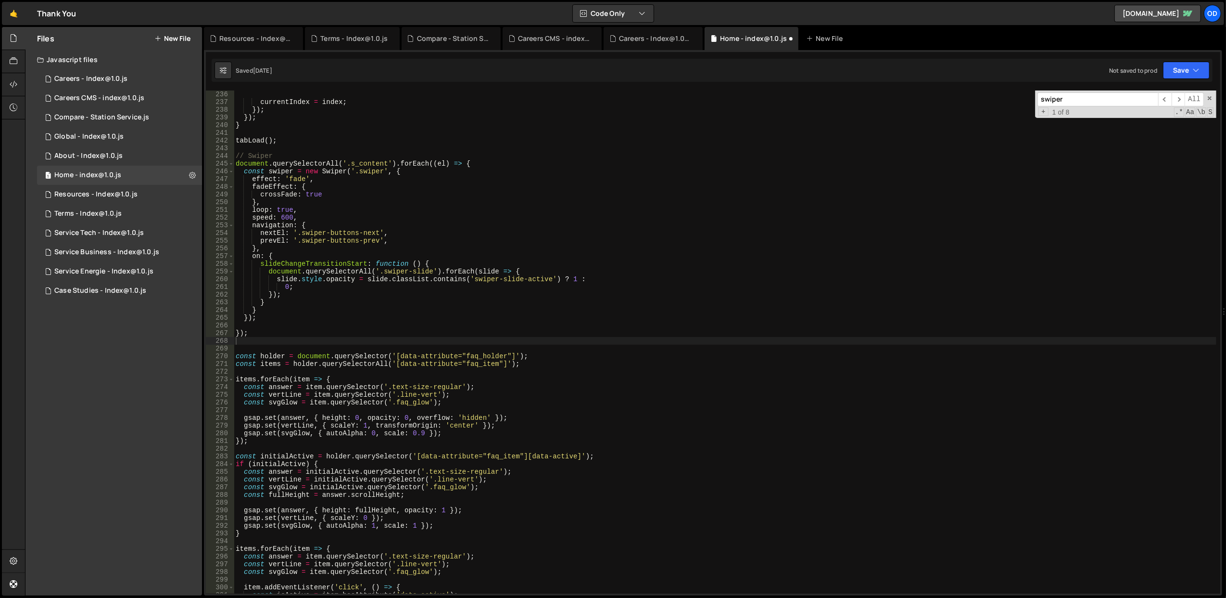
click at [285, 338] on div "}) ; currentIndex = index ; }) ; }) ; } tabLoad ( ) ; // Swiper document . quer…" at bounding box center [725, 342] width 983 height 519
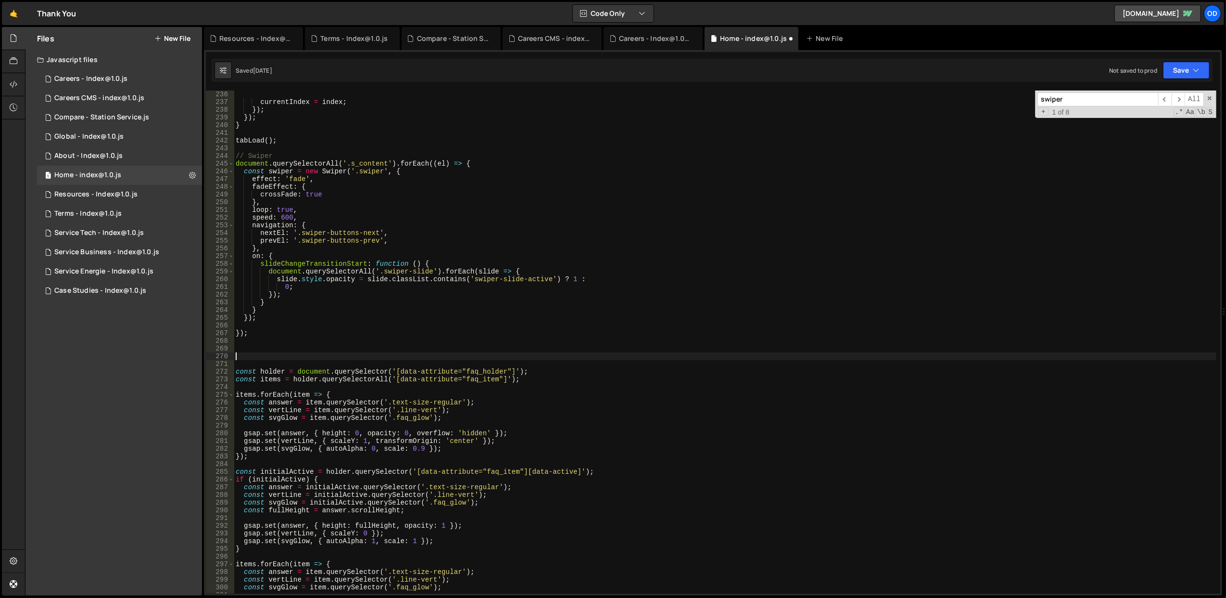
paste textarea "const swiperCards = new Swiper('.swiper-cards', {"
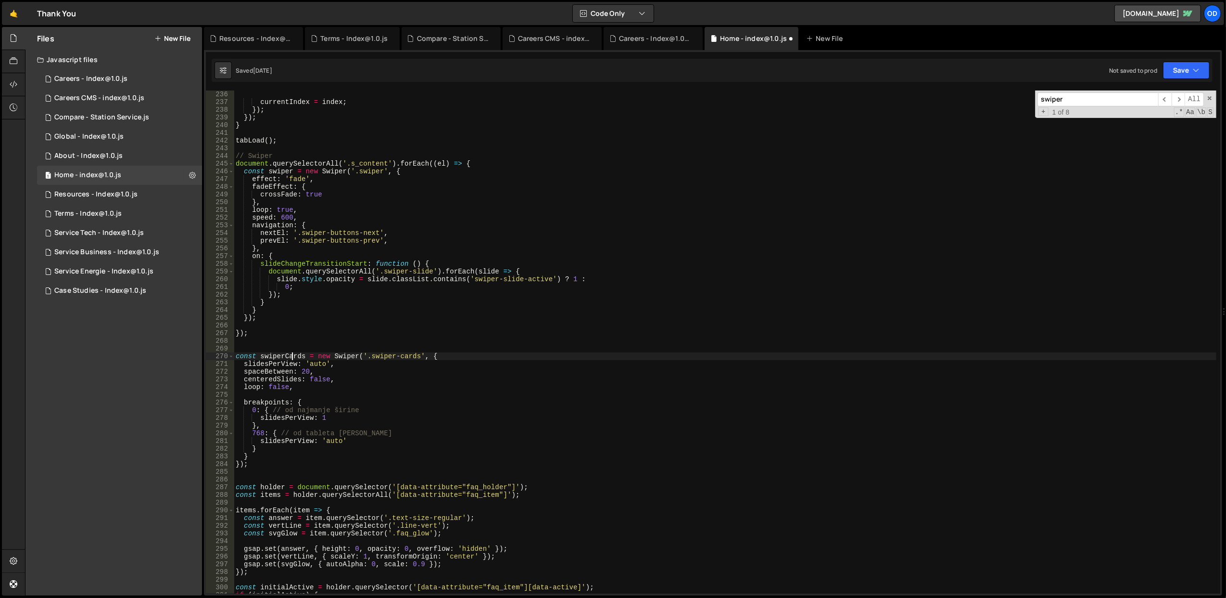
click at [293, 353] on div "}) ; currentIndex = index ; }) ; }) ; } tabLoad ( ) ; // Swiper document . quer…" at bounding box center [725, 342] width 983 height 519
type textarea "const swiperCards = new Swiper('.swiper-cards', {"
click at [303, 358] on div "}) ; currentIndex = index ; }) ; }) ; } tabLoad ( ) ; // Swiper document . quer…" at bounding box center [725, 341] width 983 height 503
click at [303, 358] on div "}) ; currentIndex = index ; }) ; }) ; } tabLoad ( ) ; // Swiper document . quer…" at bounding box center [725, 342] width 983 height 519
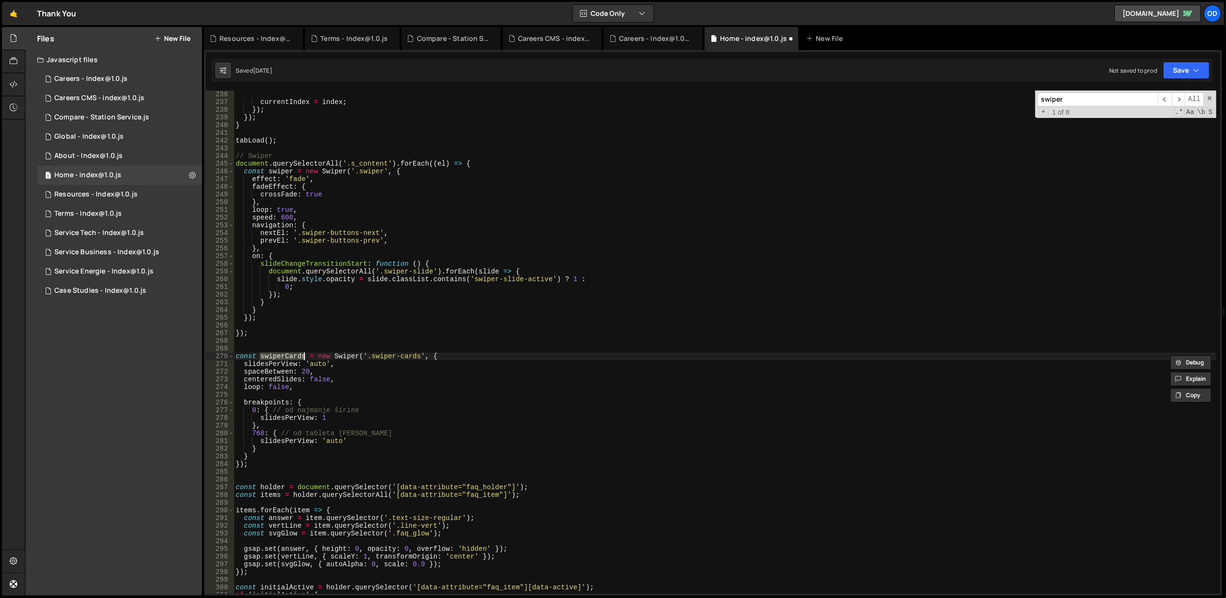
click at [319, 341] on div "}) ; currentIndex = index ; }) ; }) ; } tabLoad ( ) ; // Swiper document . quer…" at bounding box center [725, 342] width 983 height 519
click at [325, 385] on div "}) ; currentIndex = index ; }) ; }) ; } tabLoad ( ) ; // Swiper document . quer…" at bounding box center [725, 342] width 983 height 519
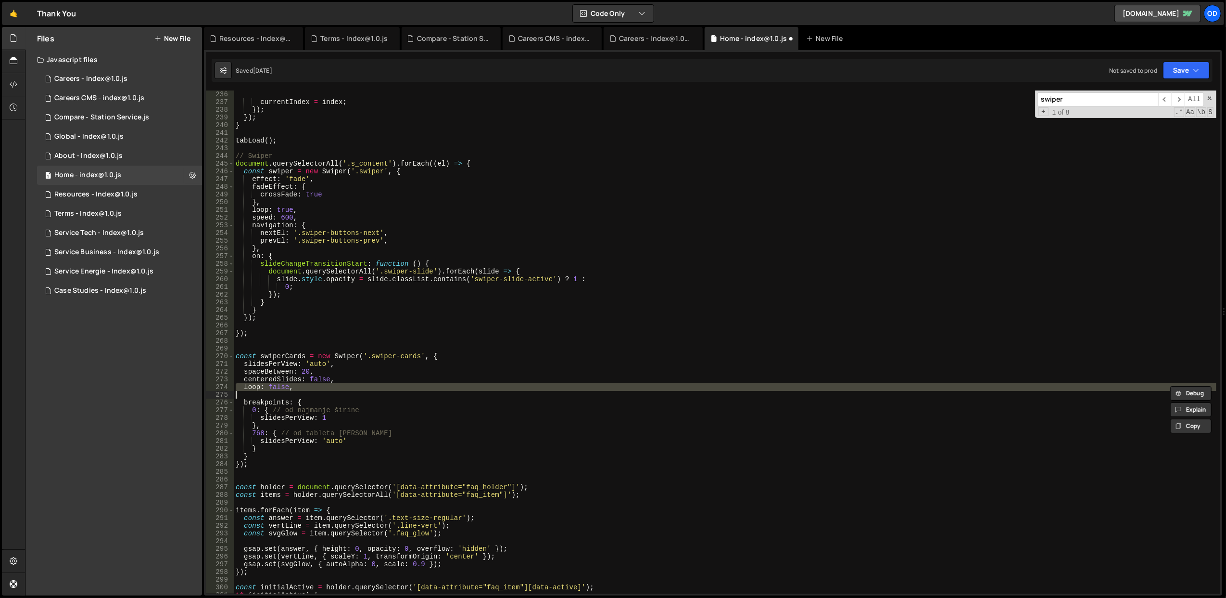
click at [322, 375] on div "}) ; currentIndex = index ; }) ; }) ; } tabLoad ( ) ; // Swiper document . quer…" at bounding box center [725, 342] width 983 height 519
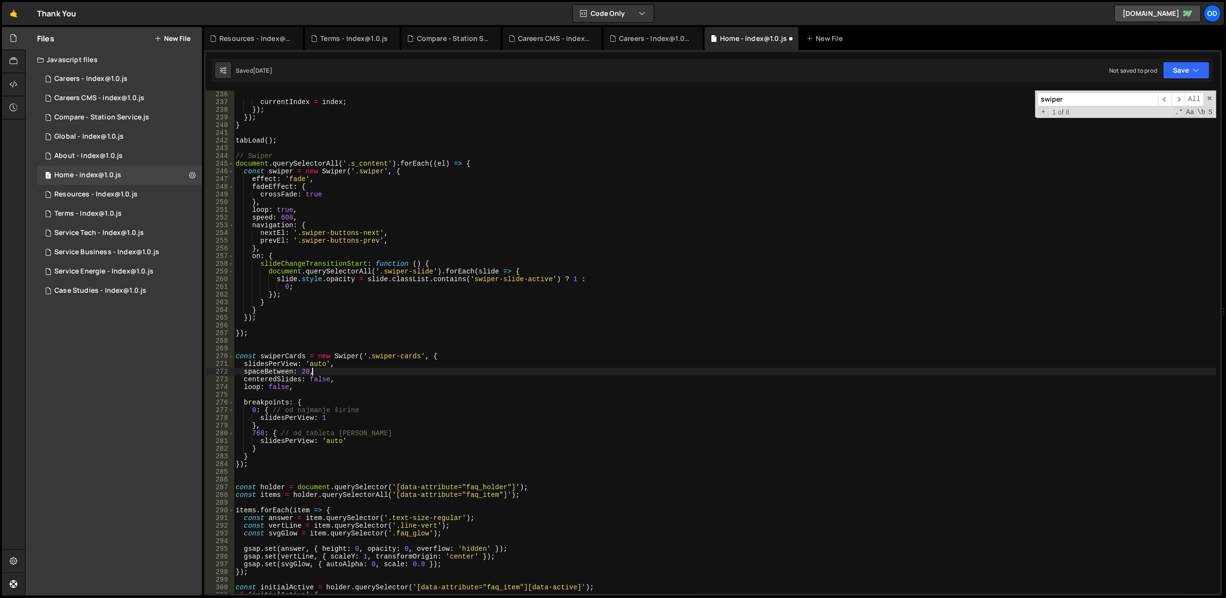
click at [322, 375] on div "}) ; currentIndex = index ; }) ; }) ; } tabLoad ( ) ; // Swiper document . quer…" at bounding box center [725, 342] width 983 height 519
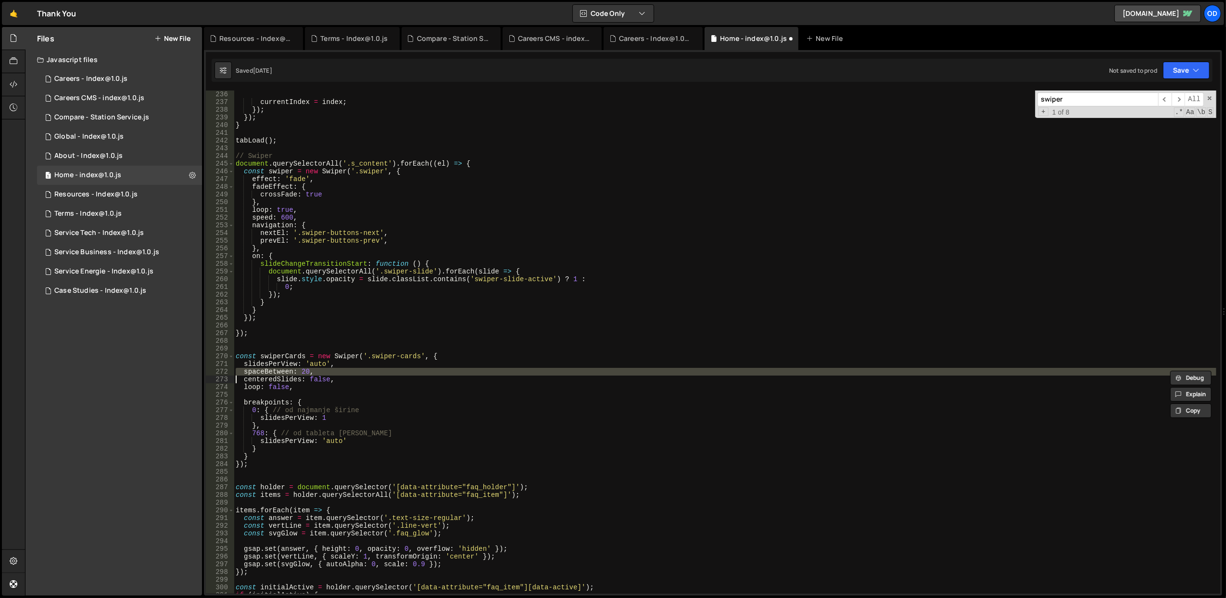
click at [322, 375] on div "}) ; currentIndex = index ; }) ; }) ; } tabLoad ( ) ; // Swiper document . quer…" at bounding box center [725, 341] width 983 height 503
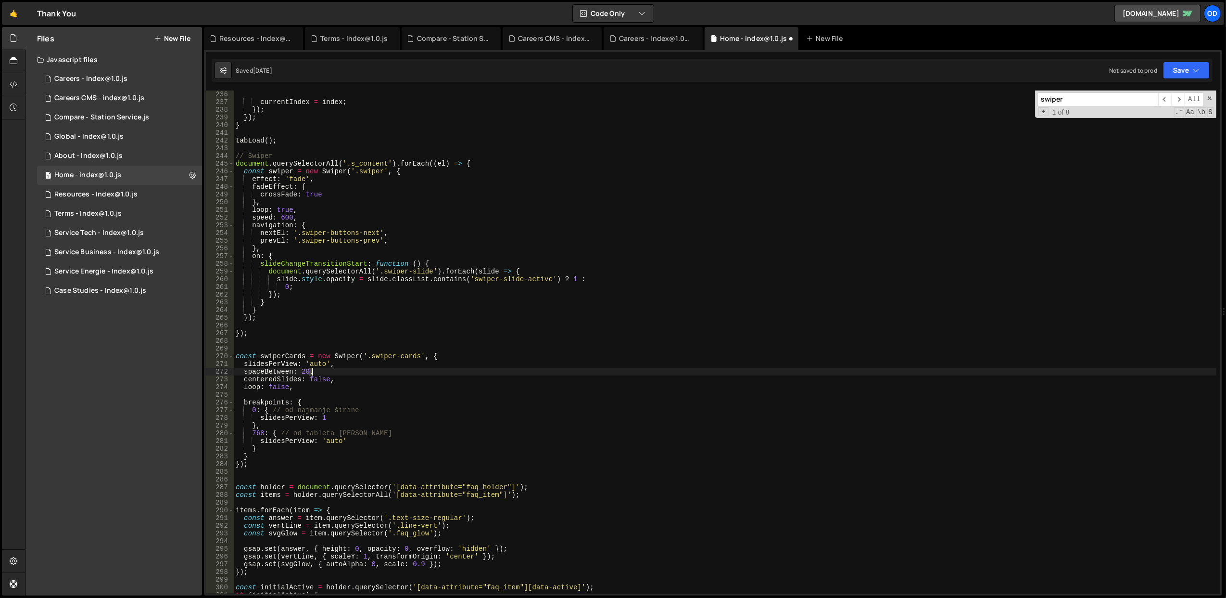
click at [322, 375] on div "}) ; currentIndex = index ; }) ; }) ; } tabLoad ( ) ; // Swiper document . quer…" at bounding box center [725, 342] width 983 height 519
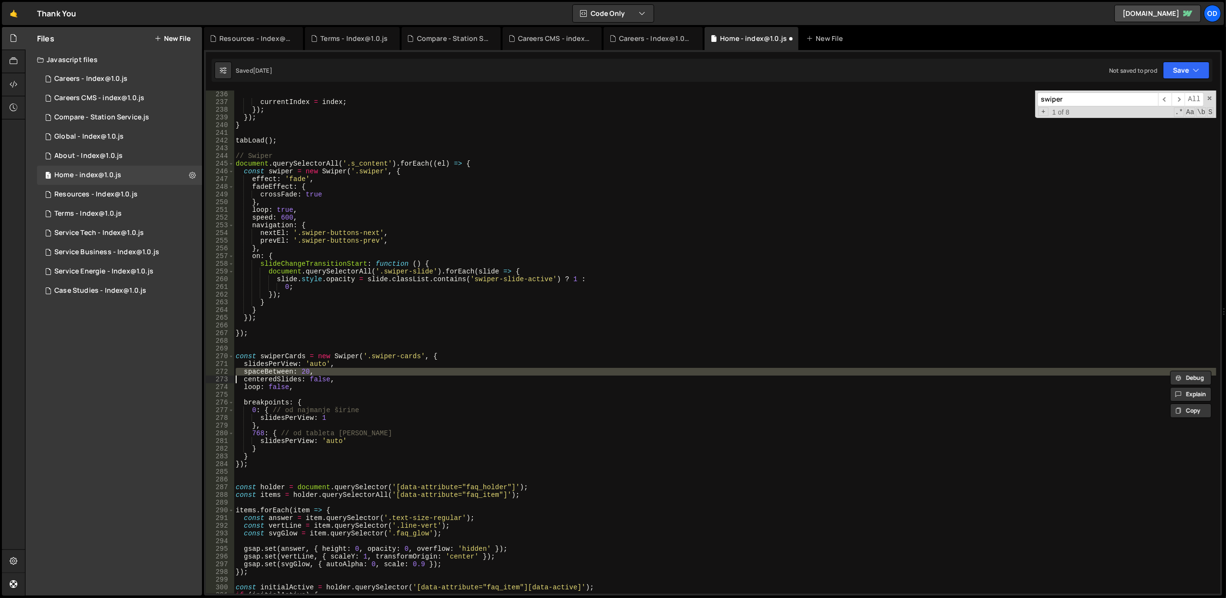
click at [322, 375] on div "}) ; currentIndex = index ; }) ; }) ; } tabLoad ( ) ; // Swiper document . quer…" at bounding box center [725, 341] width 983 height 503
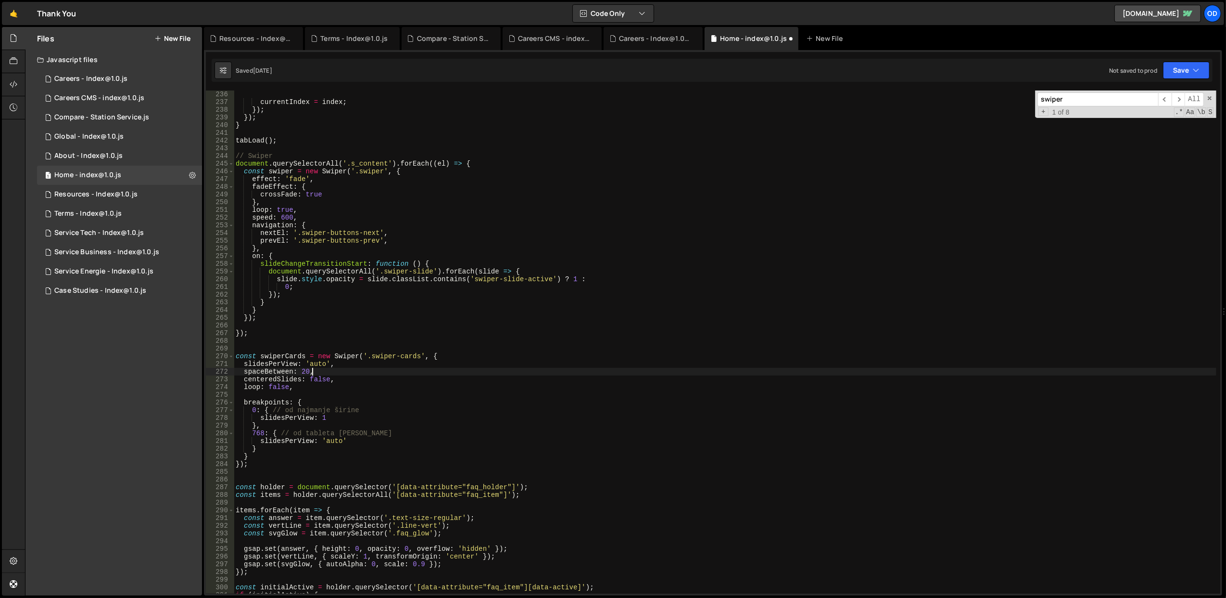
click at [322, 375] on div "}) ; currentIndex = index ; }) ; }) ; } tabLoad ( ) ; // Swiper document . quer…" at bounding box center [725, 342] width 983 height 519
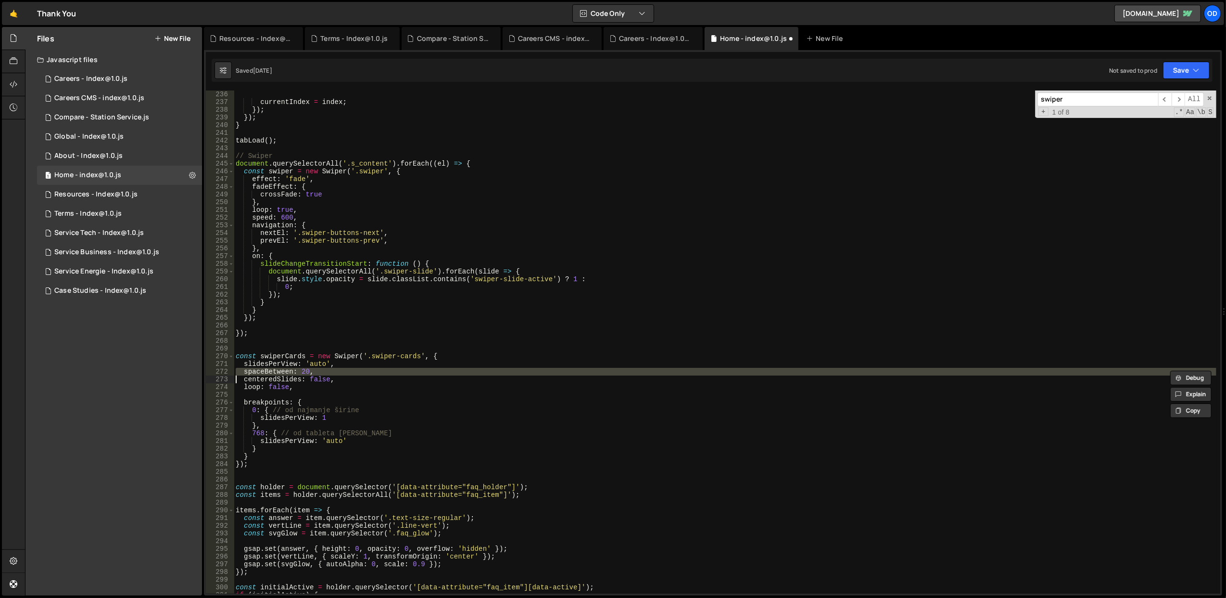
click at [322, 389] on div "}) ; currentIndex = index ; }) ; }) ; } tabLoad ( ) ; // Swiper document . quer…" at bounding box center [725, 342] width 983 height 519
type textarea "loop: false,"
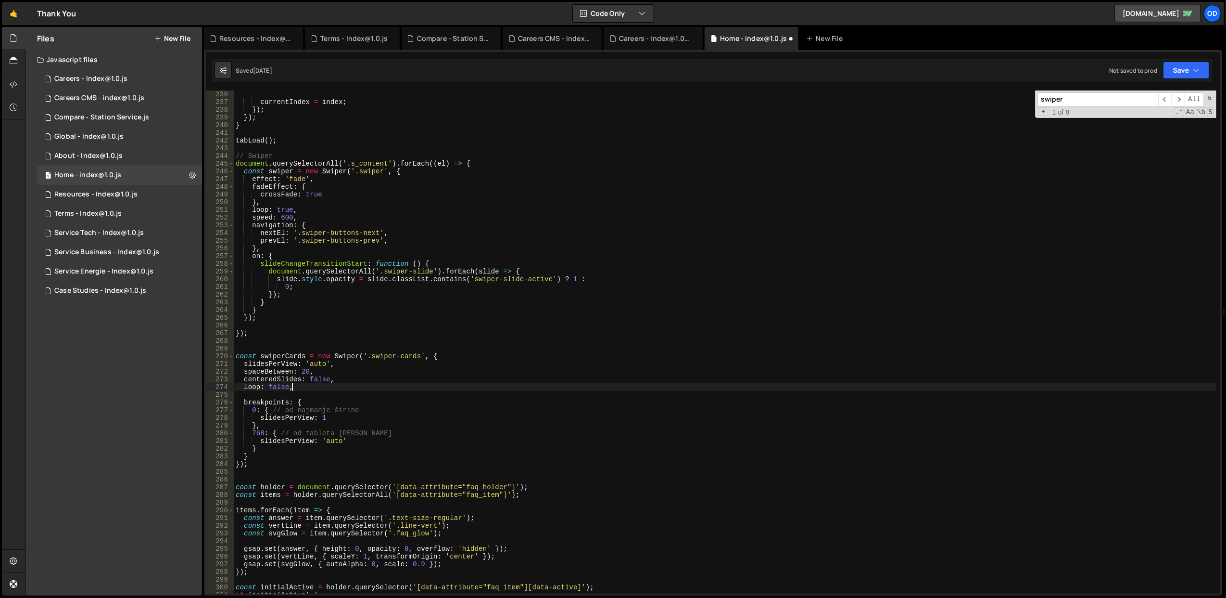
click at [329, 393] on div "}) ; currentIndex = index ; }) ; }) ; } tabLoad ( ) ; // Swiper document . quer…" at bounding box center [725, 342] width 983 height 519
click at [329, 386] on div "}) ; currentIndex = index ; }) ; }) ; } tabLoad ( ) ; // Swiper document . quer…" at bounding box center [725, 342] width 983 height 519
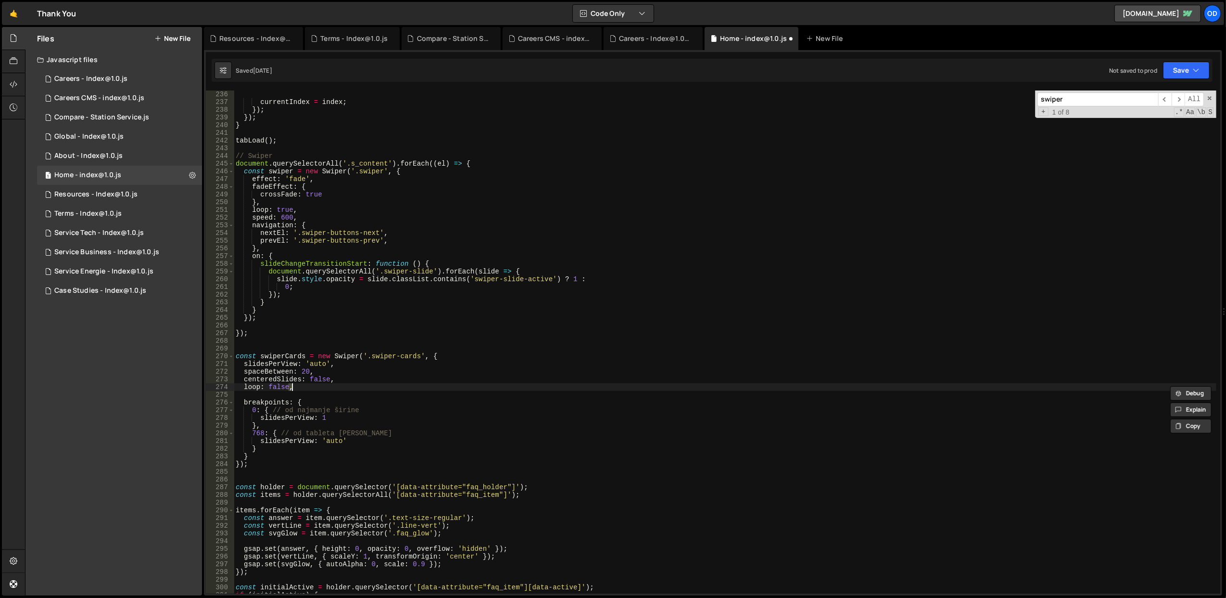
click at [329, 386] on div "}) ; currentIndex = index ; }) ; }) ; } tabLoad ( ) ; // Swiper document . quer…" at bounding box center [725, 342] width 983 height 519
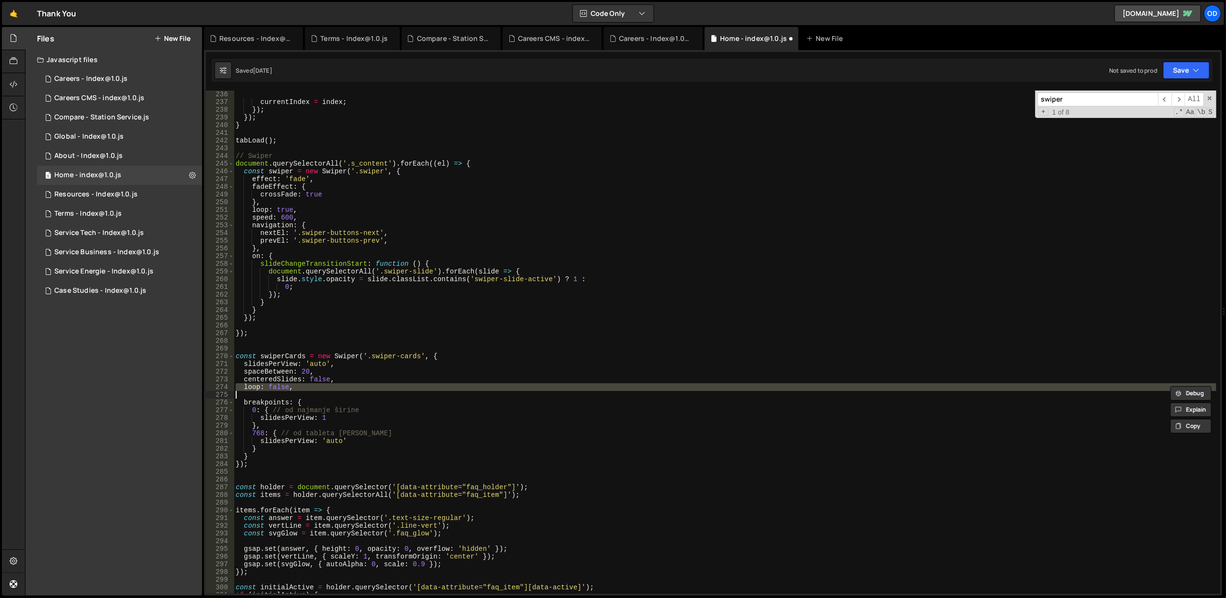
click at [342, 372] on div "}) ; currentIndex = index ; }) ; }) ; } tabLoad ( ) ; // Swiper document . quer…" at bounding box center [725, 342] width 983 height 519
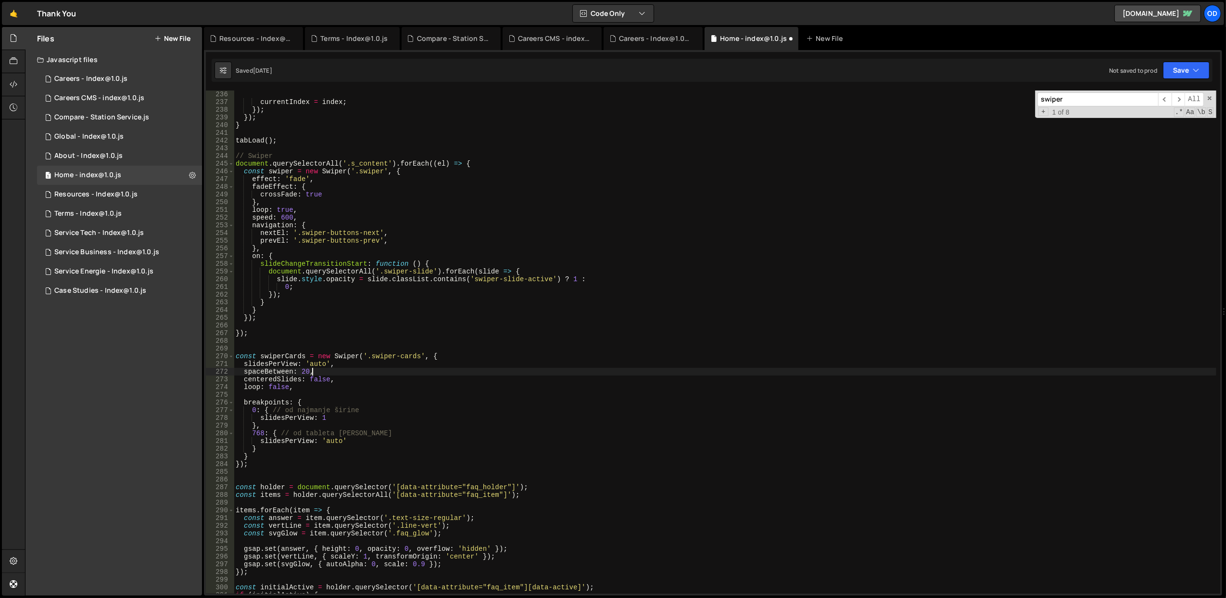
click at [342, 372] on div "}) ; currentIndex = index ; }) ; }) ; } tabLoad ( ) ; // Swiper document . quer…" at bounding box center [725, 342] width 983 height 519
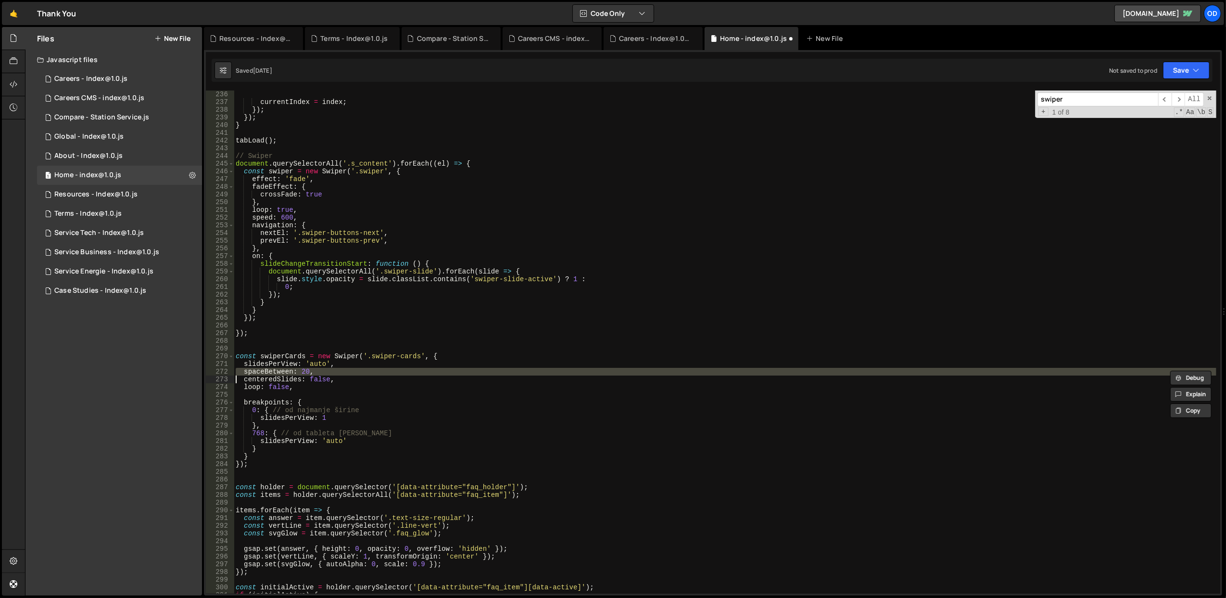
click at [342, 372] on div "}) ; currentIndex = index ; }) ; }) ; } tabLoad ( ) ; // Swiper document . quer…" at bounding box center [725, 342] width 983 height 519
click at [345, 383] on div "}) ; currentIndex = index ; }) ; }) ; } tabLoad ( ) ; // Swiper document . quer…" at bounding box center [725, 342] width 983 height 519
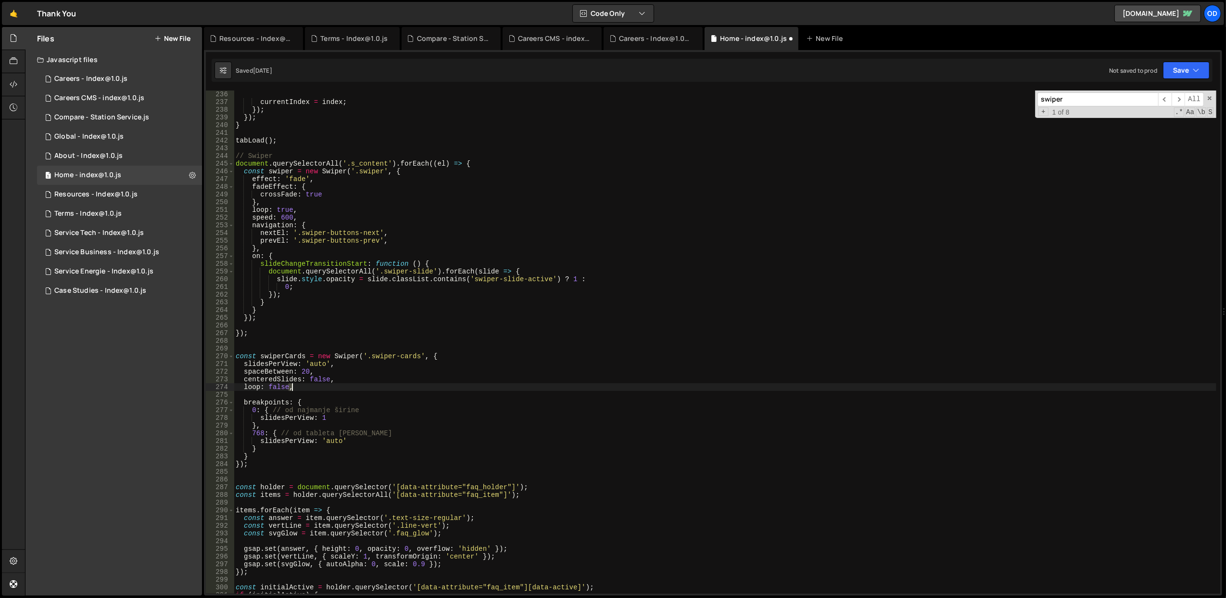
click at [345, 383] on div "}) ; currentIndex = index ; }) ; }) ; } tabLoad ( ) ; // Swiper document . quer…" at bounding box center [725, 342] width 983 height 519
type textarea "loop: false,"
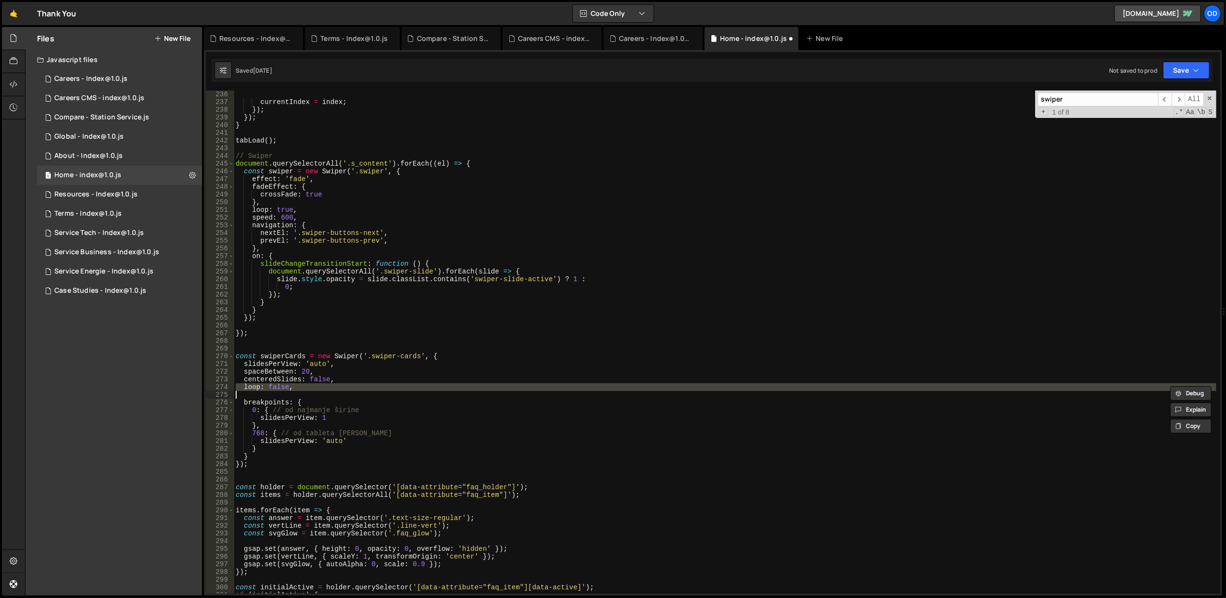
click at [347, 391] on div "}) ; currentIndex = index ; }) ; }) ; } tabLoad ( ) ; // Swiper document . quer…" at bounding box center [725, 341] width 983 height 503
click at [347, 391] on div "}) ; currentIndex = index ; }) ; }) ; } tabLoad ( ) ; // Swiper document . quer…" at bounding box center [725, 342] width 983 height 519
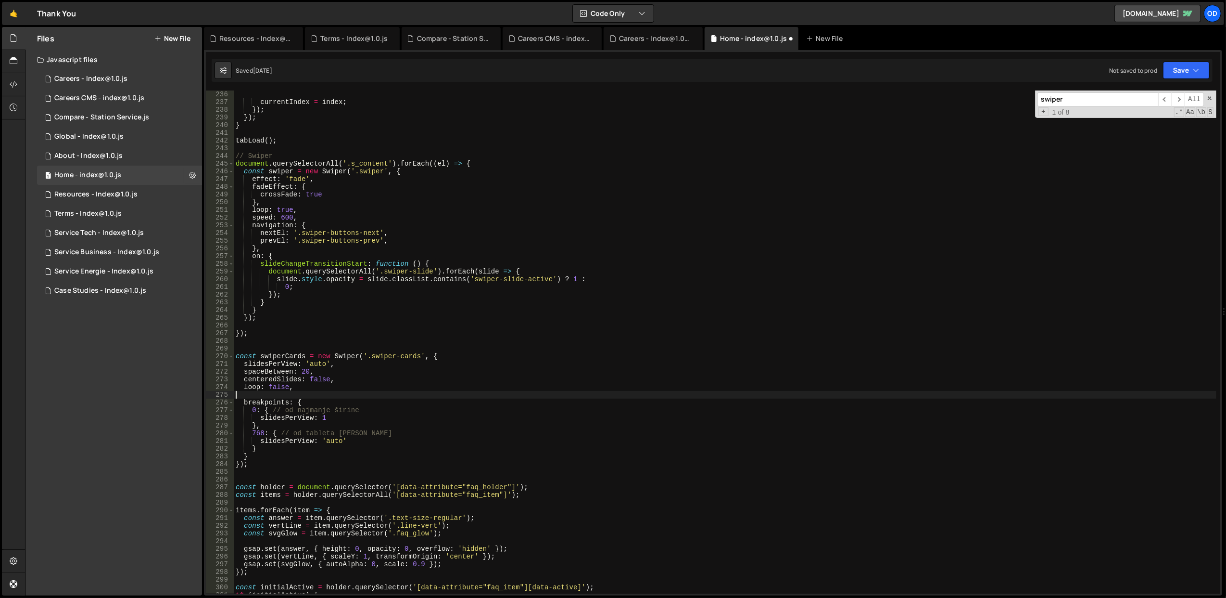
click at [347, 391] on div "}) ; currentIndex = index ; }) ; }) ; } tabLoad ( ) ; // Swiper document . quer…" at bounding box center [725, 342] width 983 height 519
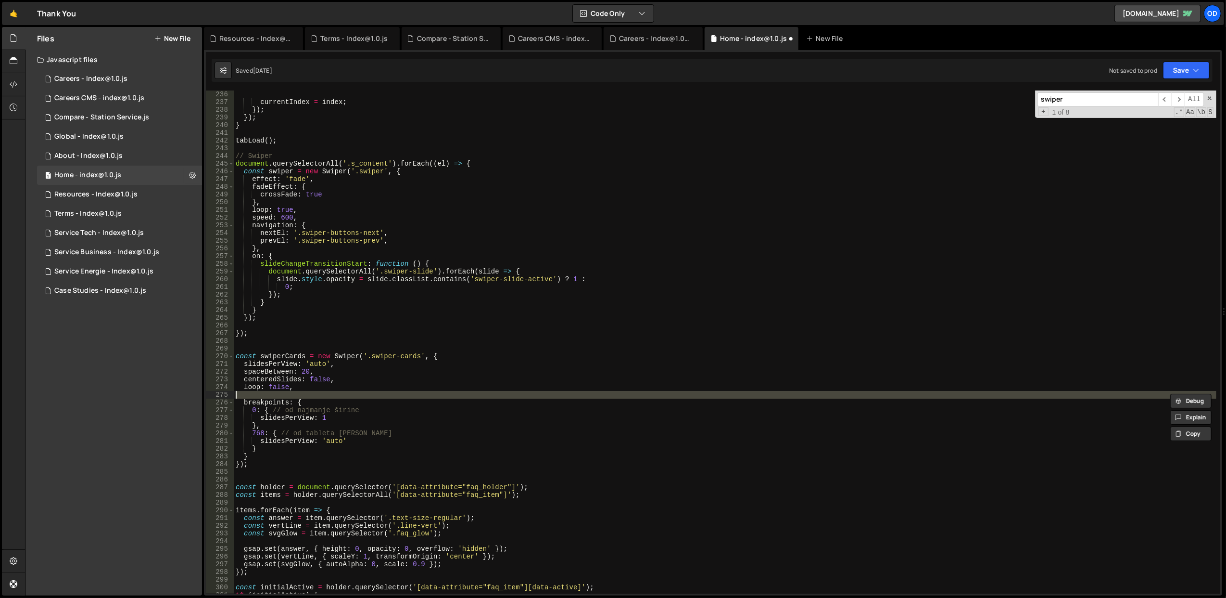
click at [347, 389] on div "}) ; currentIndex = index ; }) ; }) ; } tabLoad ( ) ; // Swiper document . quer…" at bounding box center [725, 342] width 983 height 519
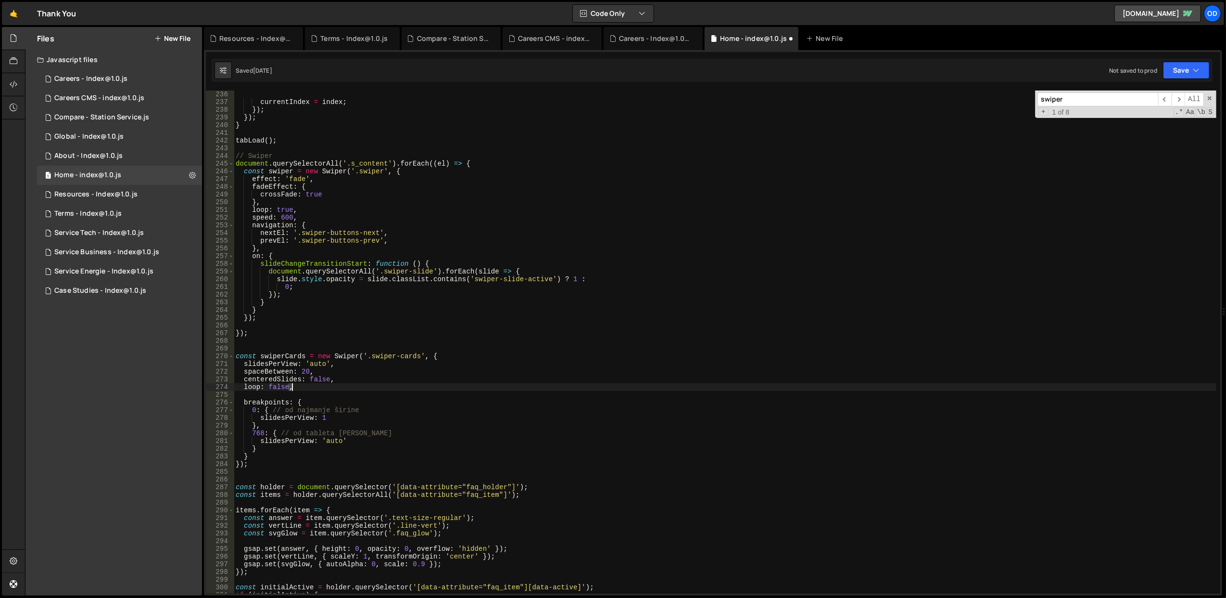
click at [347, 389] on div "}) ; currentIndex = index ; }) ; }) ; } tabLoad ( ) ; // Swiper document . quer…" at bounding box center [725, 342] width 983 height 519
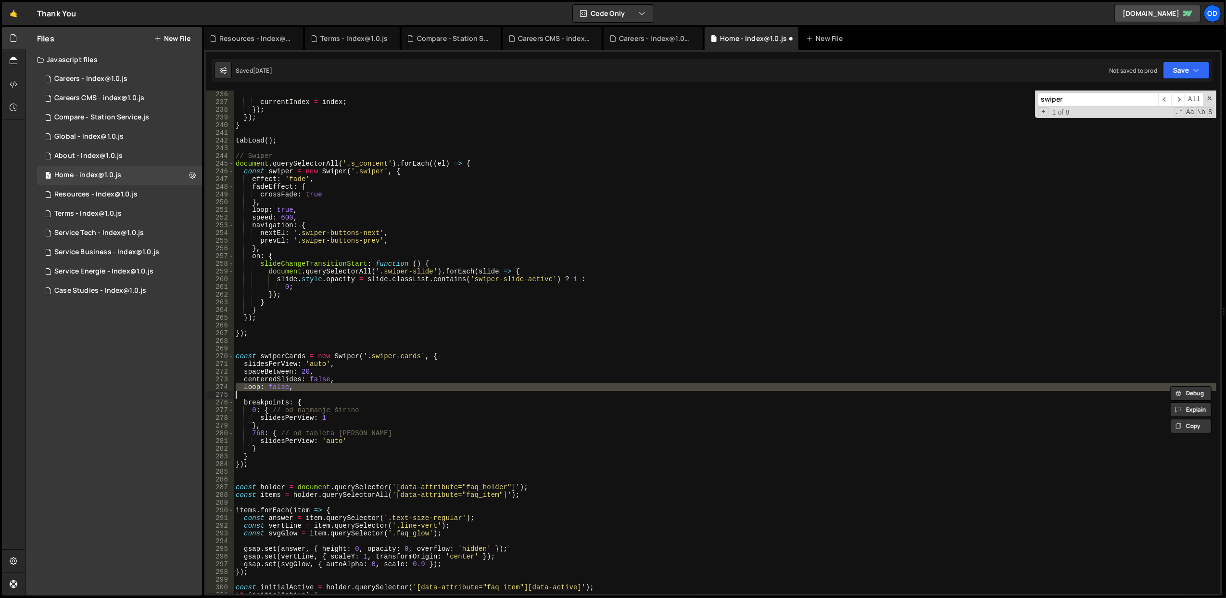
click at [347, 389] on div "}) ; currentIndex = index ; }) ; }) ; } tabLoad ( ) ; // Swiper document . quer…" at bounding box center [725, 342] width 983 height 519
click at [347, 389] on div "}) ; currentIndex = index ; }) ; }) ; } tabLoad ( ) ; // Swiper document . quer…" at bounding box center [725, 341] width 983 height 503
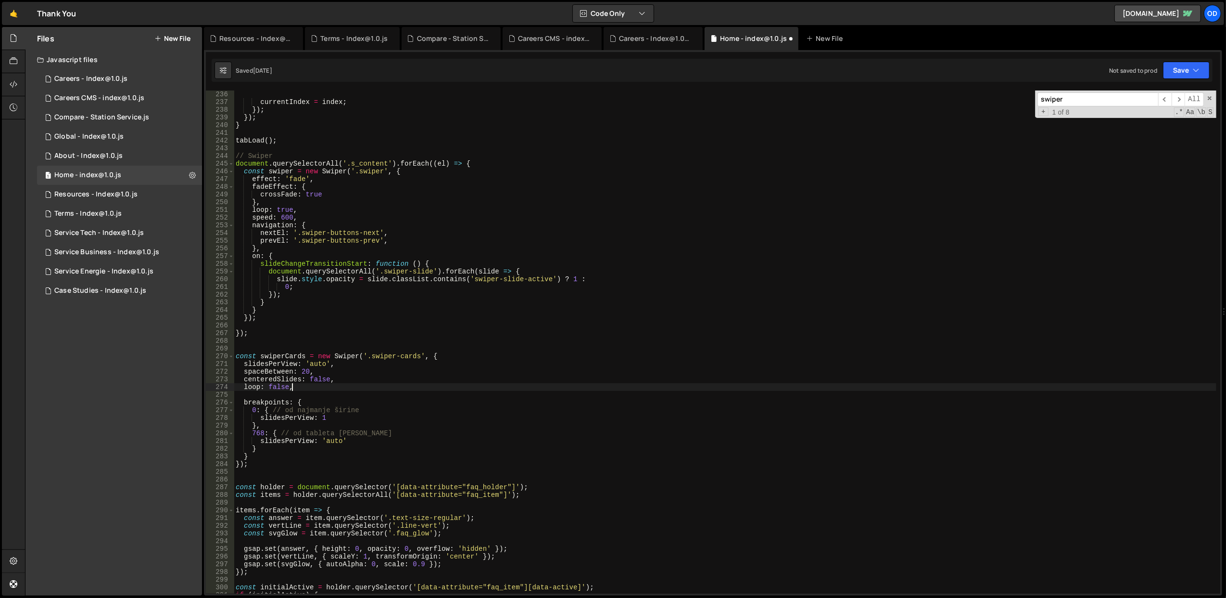
click at [347, 389] on div "}) ; currentIndex = index ; }) ; }) ; } tabLoad ( ) ; // Swiper document . quer…" at bounding box center [725, 342] width 983 height 519
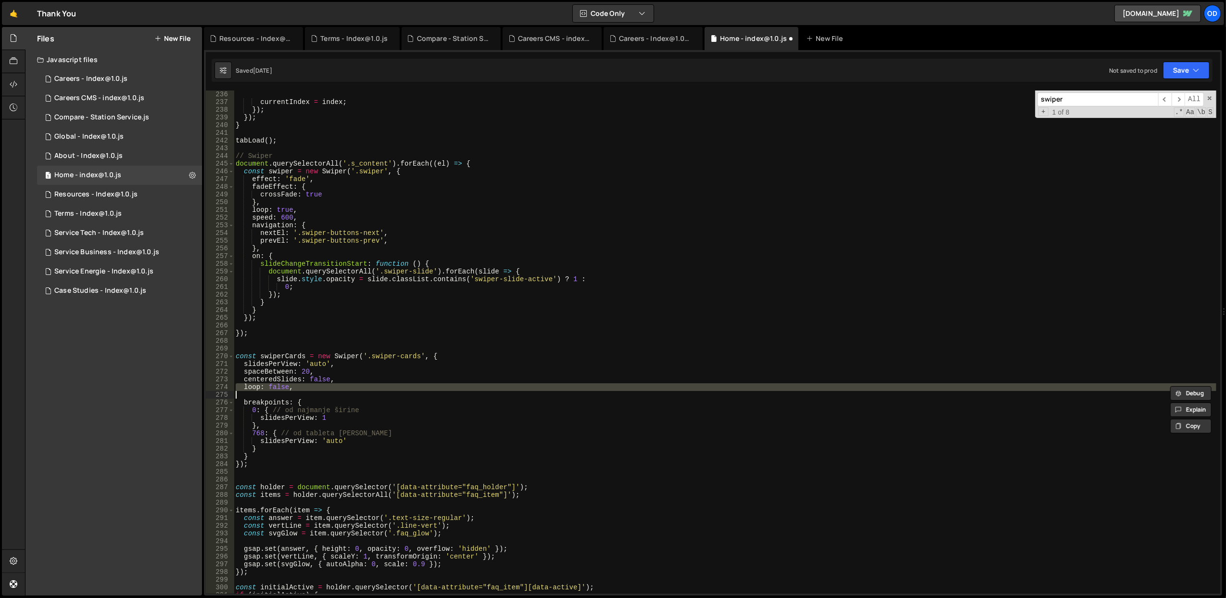
click at [347, 389] on div "}) ; currentIndex = index ; }) ; }) ; } tabLoad ( ) ; // Swiper document . quer…" at bounding box center [725, 341] width 983 height 503
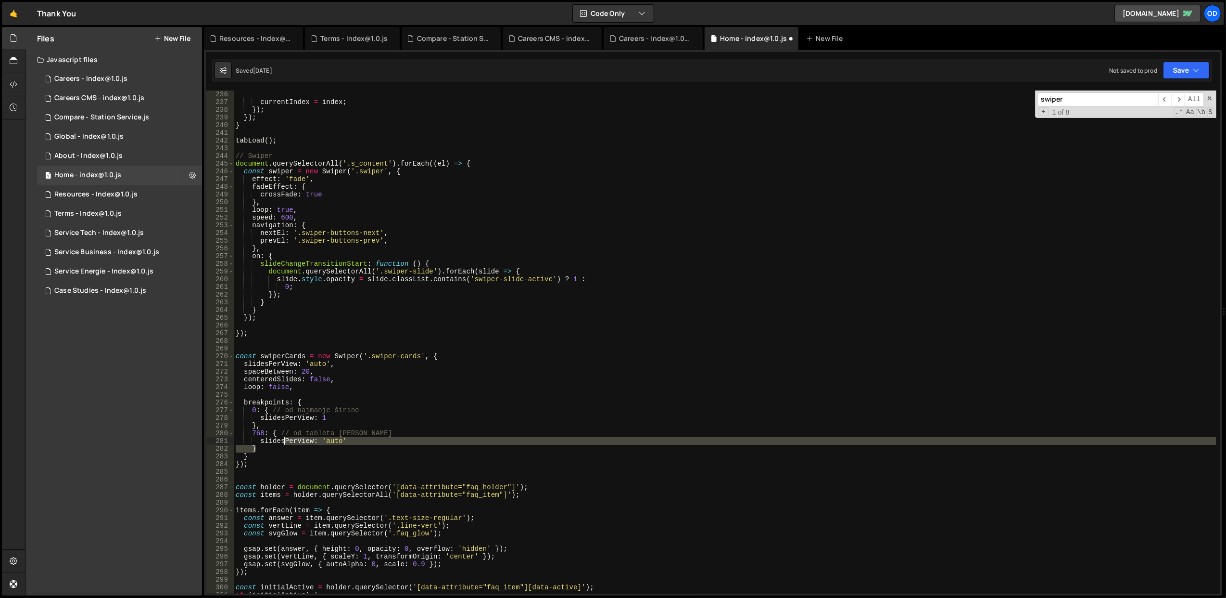
drag, startPoint x: 352, startPoint y: 445, endPoint x: 277, endPoint y: 438, distance: 75.4
click at [278, 438] on div "}) ; currentIndex = index ; }) ; }) ; } tabLoad ( ) ; // Swiper document . quer…" at bounding box center [725, 342] width 983 height 519
click at [277, 438] on div "}) ; currentIndex = index ; }) ; }) ; } tabLoad ( ) ; // Swiper document . quer…" at bounding box center [725, 341] width 983 height 503
type textarea "slidesPerView: 'auto'"
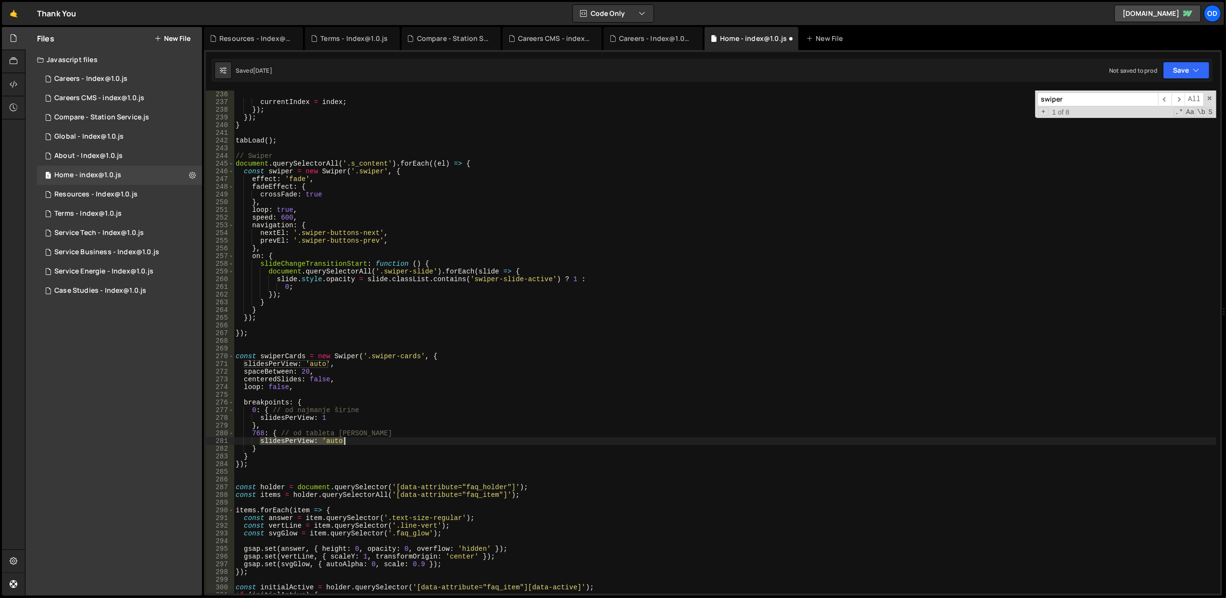
drag, startPoint x: 260, startPoint y: 440, endPoint x: 346, endPoint y: 441, distance: 86.1
click at [346, 441] on div "}) ; currentIndex = index ; }) ; }) ; } tabLoad ( ) ; // Swiper document . quer…" at bounding box center [725, 342] width 983 height 519
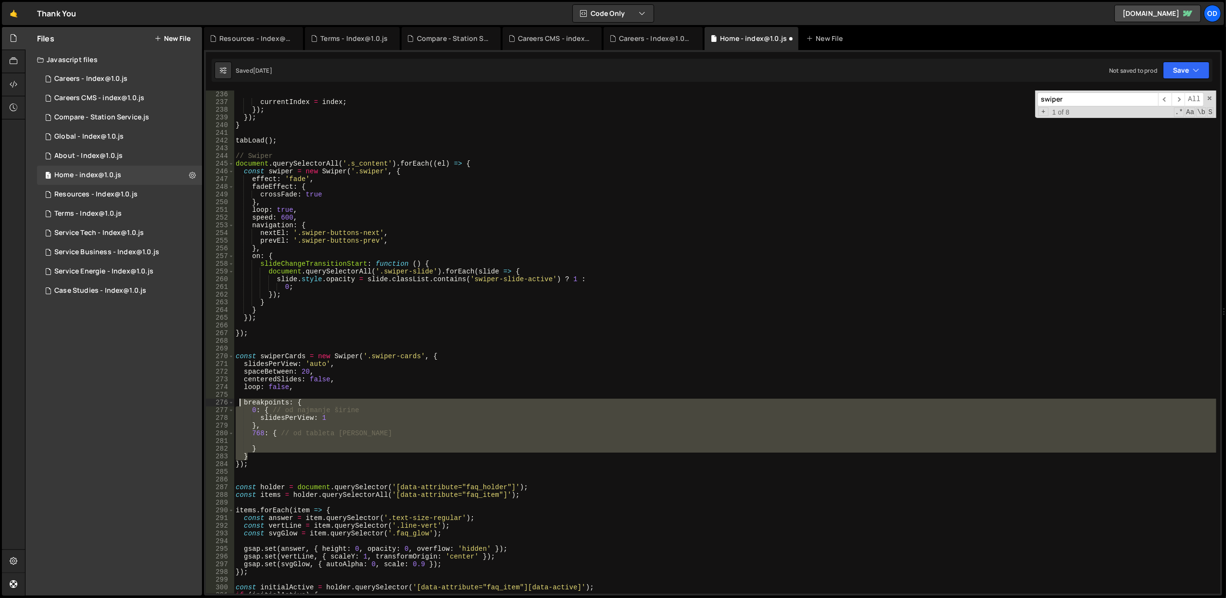
drag, startPoint x: 267, startPoint y: 457, endPoint x: 242, endPoint y: 403, distance: 59.9
click at [242, 403] on div "}) ; currentIndex = index ; }) ; }) ; } tabLoad ( ) ; // Swiper document . quer…" at bounding box center [725, 342] width 983 height 519
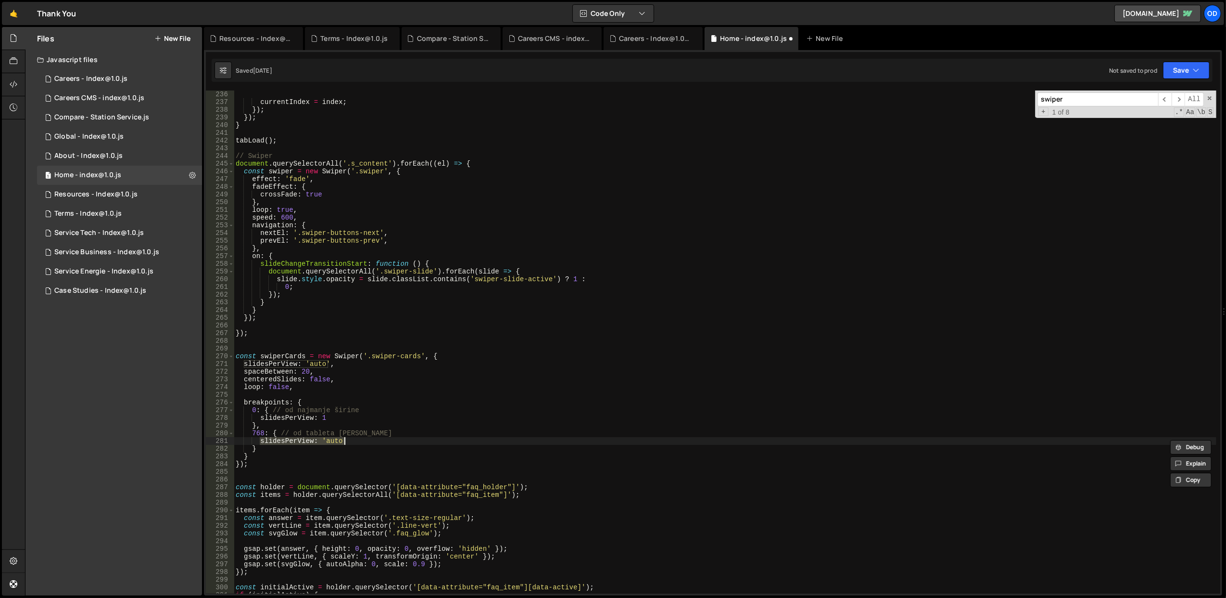
click at [345, 401] on div "}) ; currentIndex = index ; }) ; }) ; } tabLoad ( ) ; // Swiper document . quer…" at bounding box center [725, 342] width 983 height 519
click at [484, 303] on div "}) ; currentIndex = index ; }) ; }) ; } tabLoad ( ) ; // Swiper document . quer…" at bounding box center [725, 342] width 983 height 519
click at [1193, 70] on icon "button" at bounding box center [1196, 70] width 7 height 10
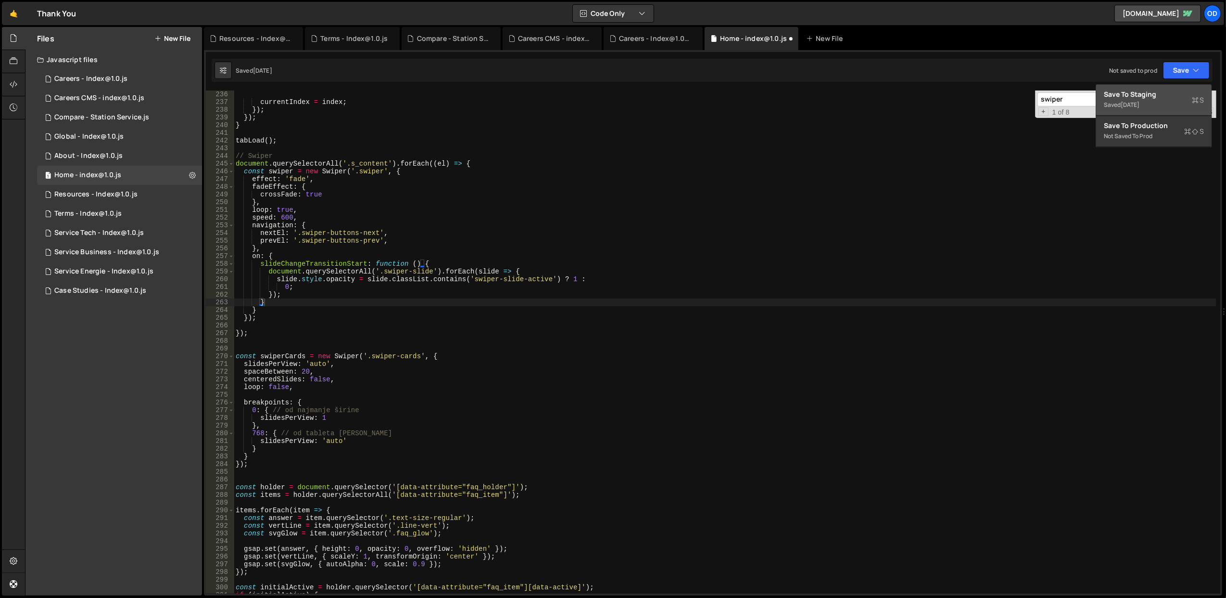
click at [1130, 106] on div "[DATE]" at bounding box center [1130, 105] width 19 height 8
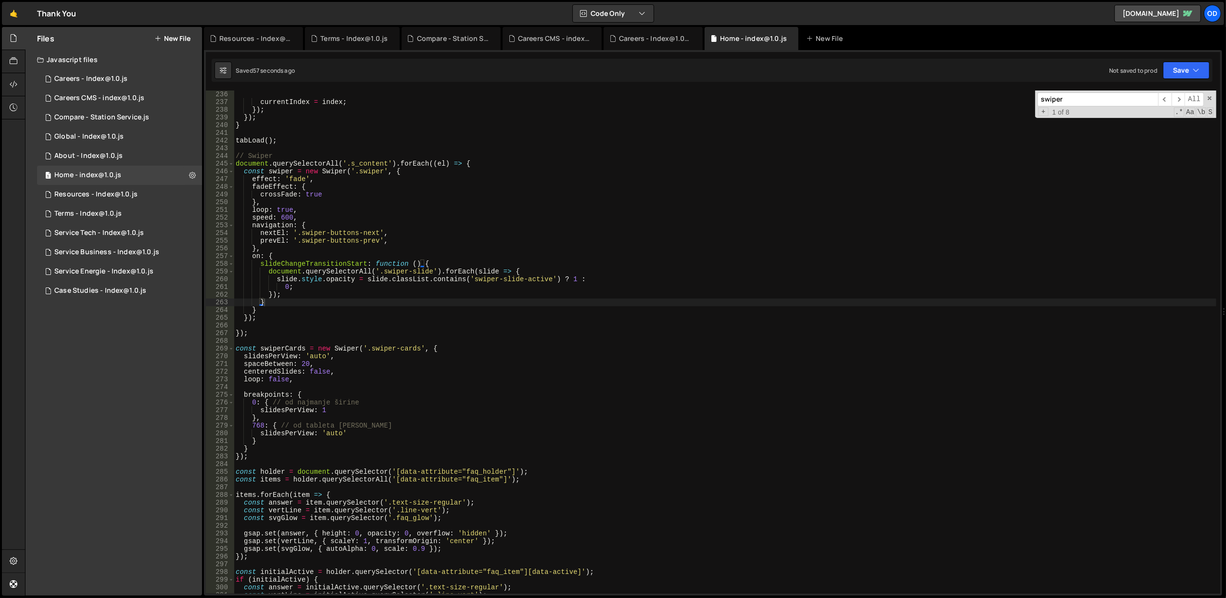
click at [341, 410] on div "}) ; currentIndex = index ; }) ; }) ; } tabLoad ( ) ; // Swiper document . quer…" at bounding box center [725, 342] width 983 height 519
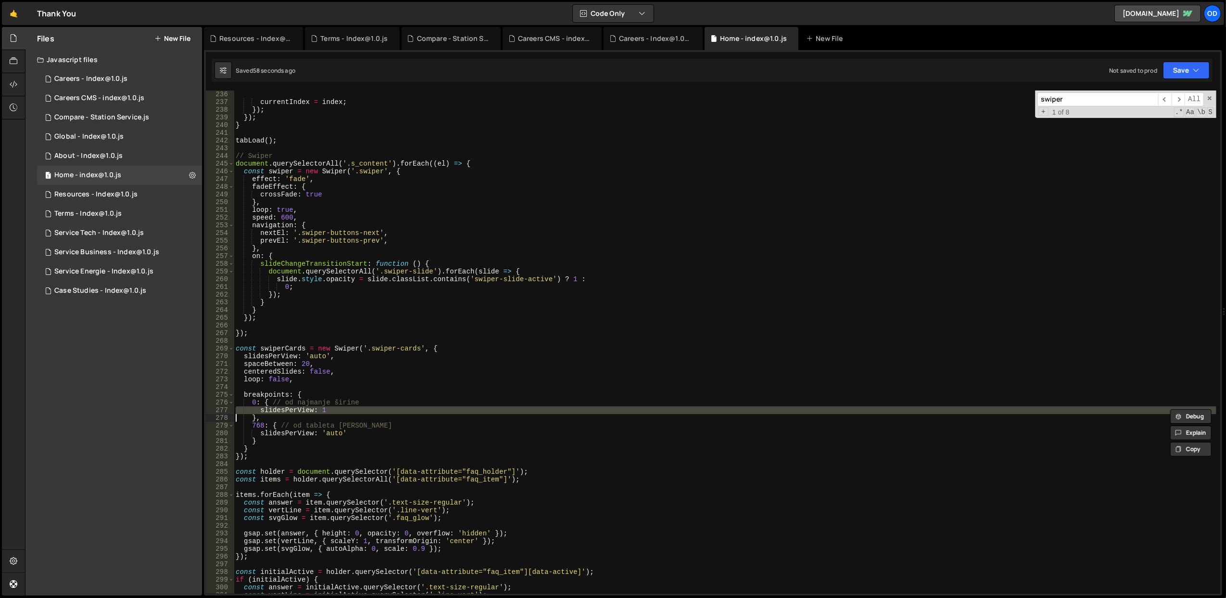
click at [341, 410] on div "}) ; currentIndex = index ; }) ; }) ; } tabLoad ( ) ; // Swiper document . quer…" at bounding box center [725, 342] width 983 height 519
click at [356, 394] on div "}) ; currentIndex = index ; }) ; }) ; } tabLoad ( ) ; // Swiper document . quer…" at bounding box center [725, 342] width 983 height 519
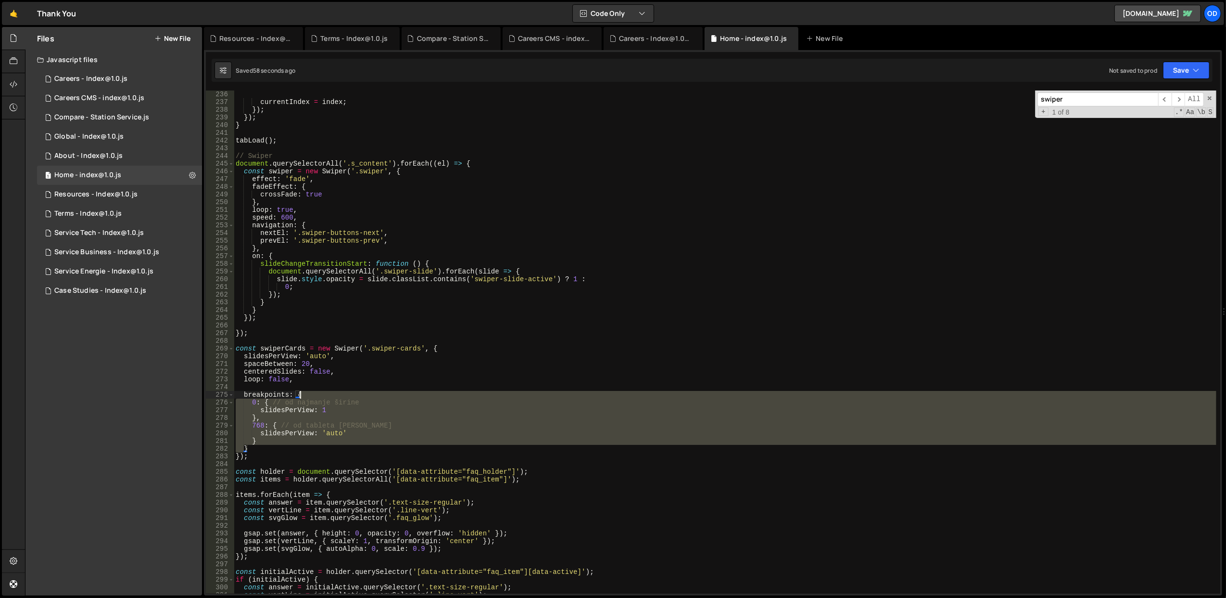
click at [356, 394] on div "}) ; currentIndex = index ; }) ; }) ; } tabLoad ( ) ; // Swiper document . quer…" at bounding box center [725, 342] width 983 height 519
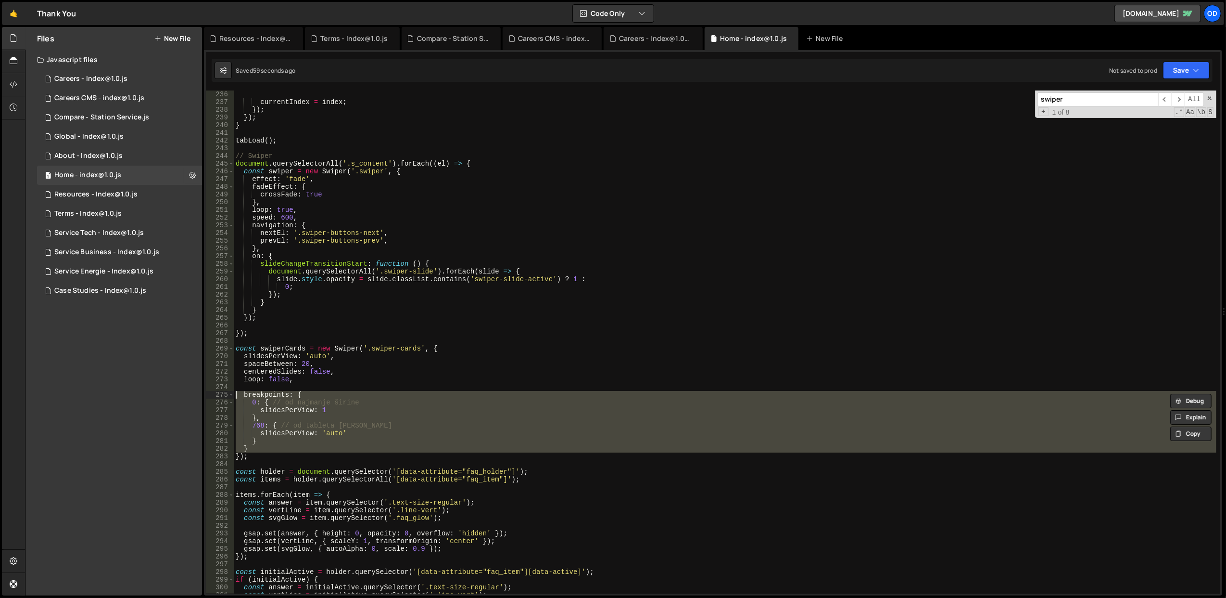
click at [360, 403] on div "}) ; currentIndex = index ; }) ; }) ; } tabLoad ( ) ; // Swiper document . quer…" at bounding box center [725, 341] width 983 height 503
click at [360, 403] on div "}) ; currentIndex = index ; }) ; }) ; } tabLoad ( ) ; // Swiper document . quer…" at bounding box center [725, 342] width 983 height 519
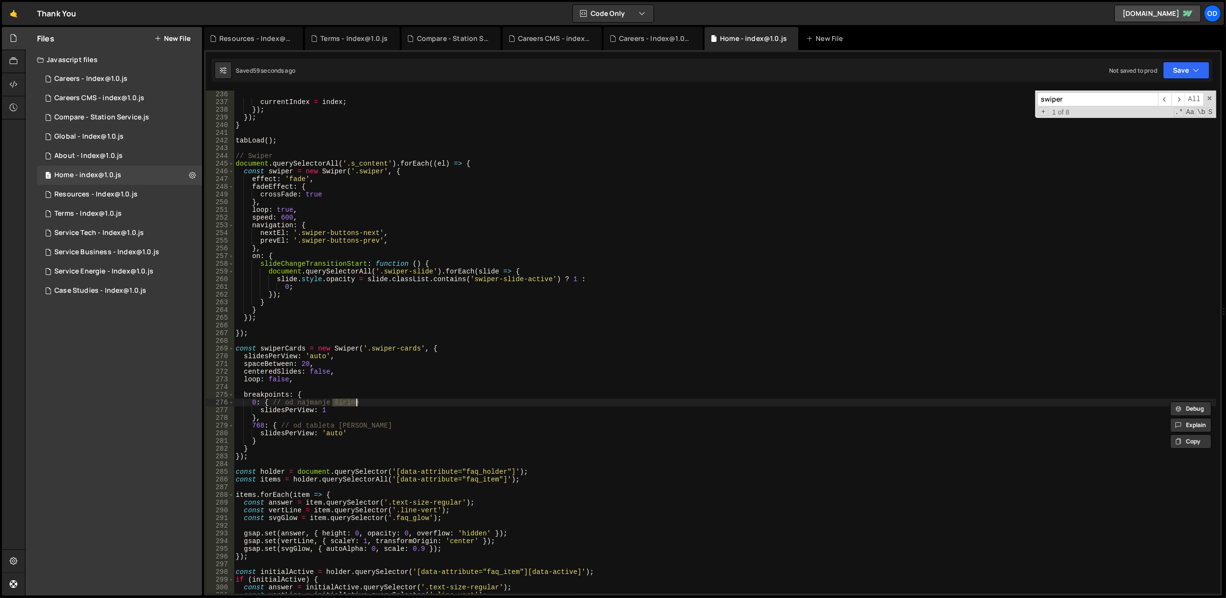
click at [360, 403] on div "}) ; currentIndex = index ; }) ; }) ; } tabLoad ( ) ; // Swiper document . quer…" at bounding box center [725, 342] width 983 height 519
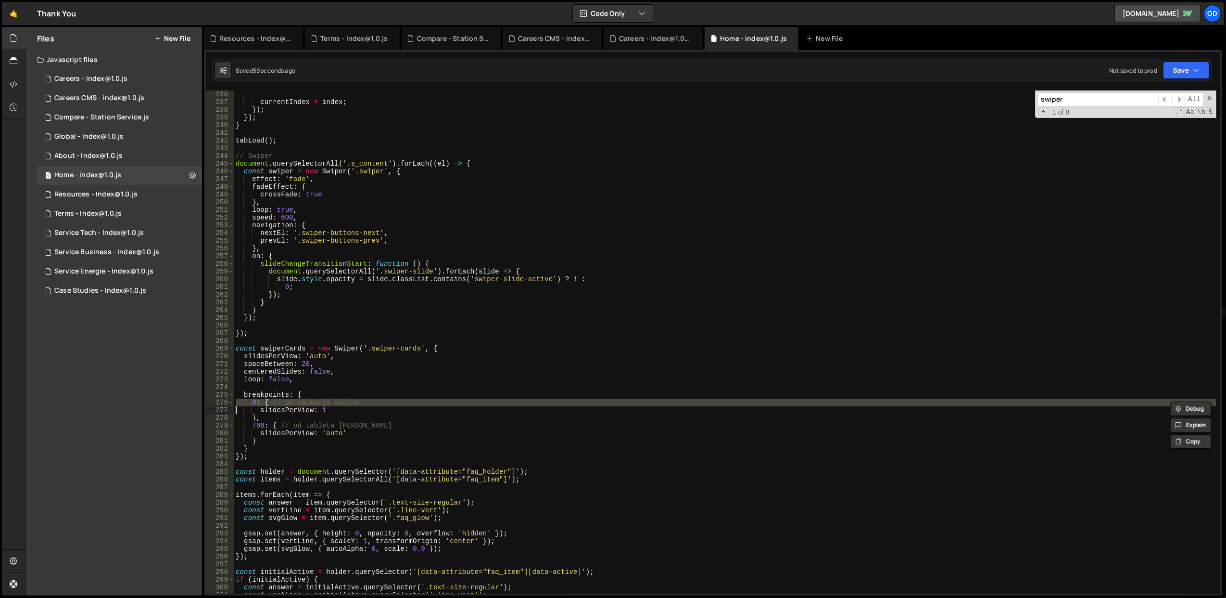
click at [362, 411] on div "}) ; currentIndex = index ; }) ; }) ; } tabLoad ( ) ; // Swiper document . quer…" at bounding box center [725, 342] width 983 height 519
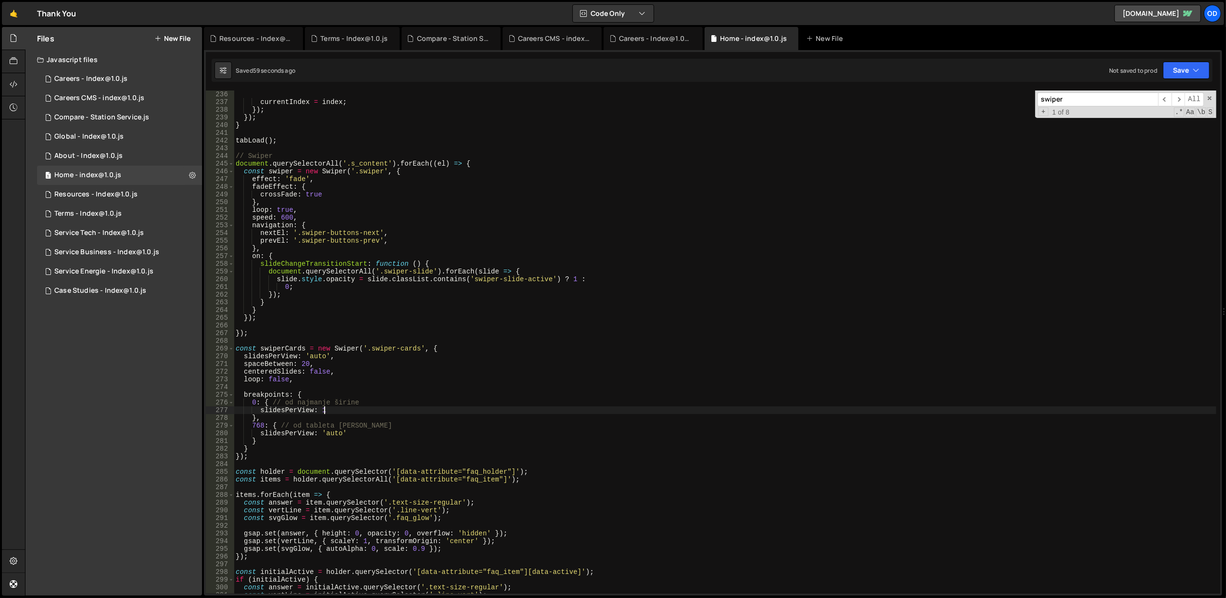
click at [362, 411] on div "}) ; currentIndex = index ; }) ; }) ; } tabLoad ( ) ; // Swiper document . quer…" at bounding box center [725, 342] width 983 height 519
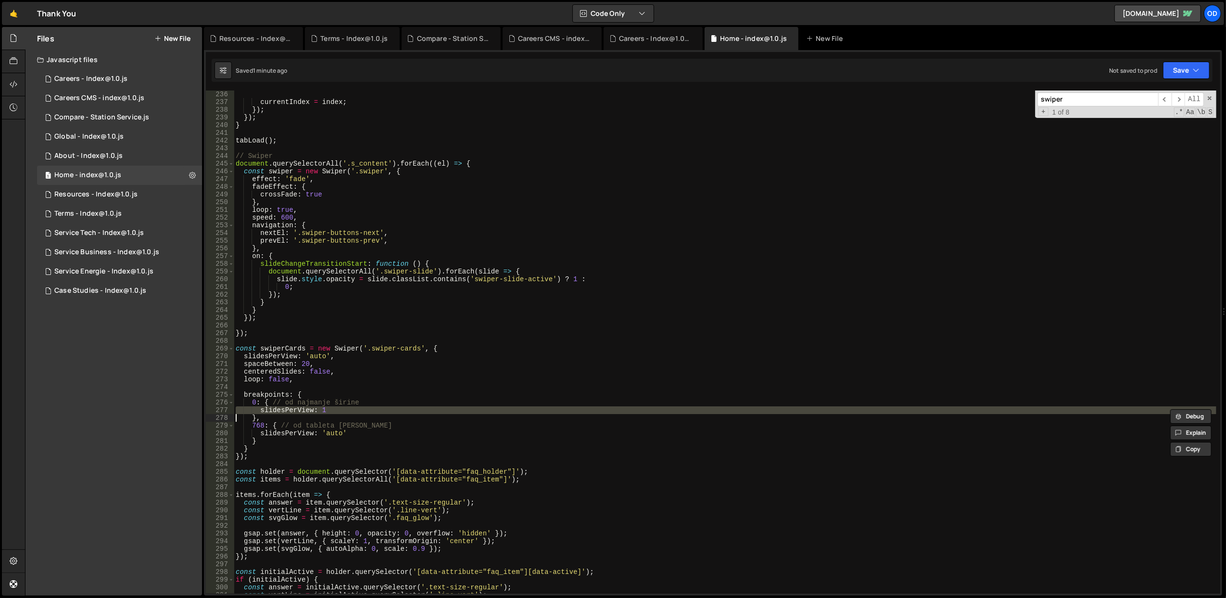
click at [362, 411] on div "}) ; currentIndex = index ; }) ; }) ; } tabLoad ( ) ; // Swiper document . quer…" at bounding box center [725, 342] width 983 height 519
click at [372, 403] on div "}) ; currentIndex = index ; }) ; }) ; } tabLoad ( ) ; // Swiper document . quer…" at bounding box center [725, 342] width 983 height 519
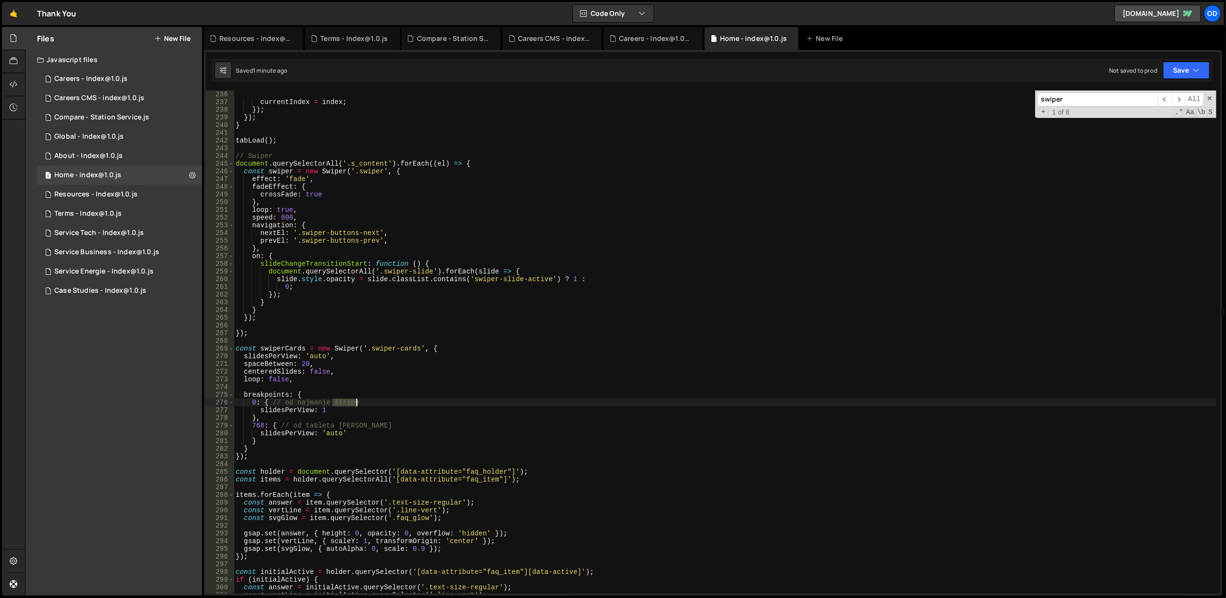
click at [372, 403] on div "}) ; currentIndex = index ; }) ; }) ; } tabLoad ( ) ; // Swiper document . quer…" at bounding box center [725, 342] width 983 height 519
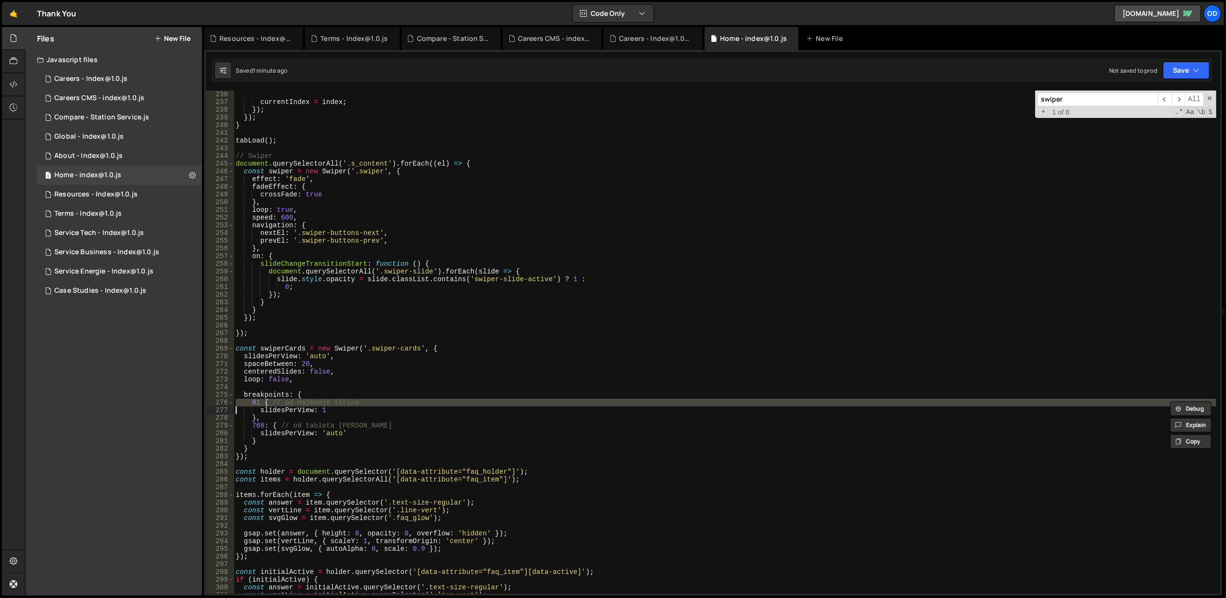
click at [374, 408] on div "}) ; currentIndex = index ; }) ; }) ; } tabLoad ( ) ; // Swiper document . quer…" at bounding box center [725, 342] width 983 height 519
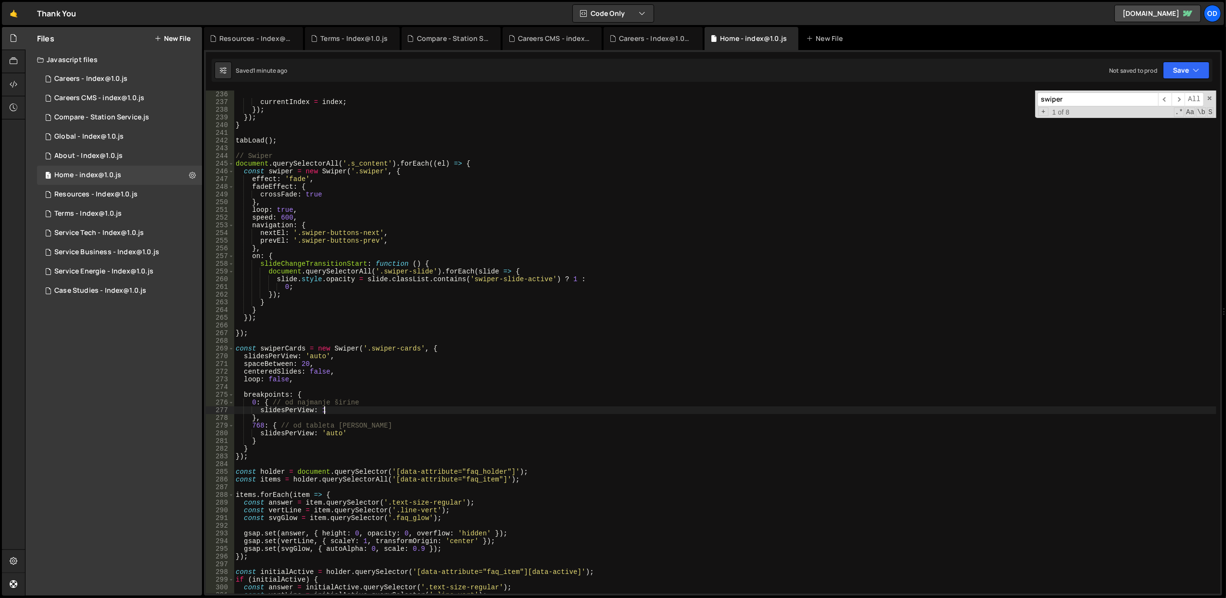
click at [374, 408] on div "}) ; currentIndex = index ; }) ; }) ; } tabLoad ( ) ; // Swiper document . quer…" at bounding box center [725, 342] width 983 height 519
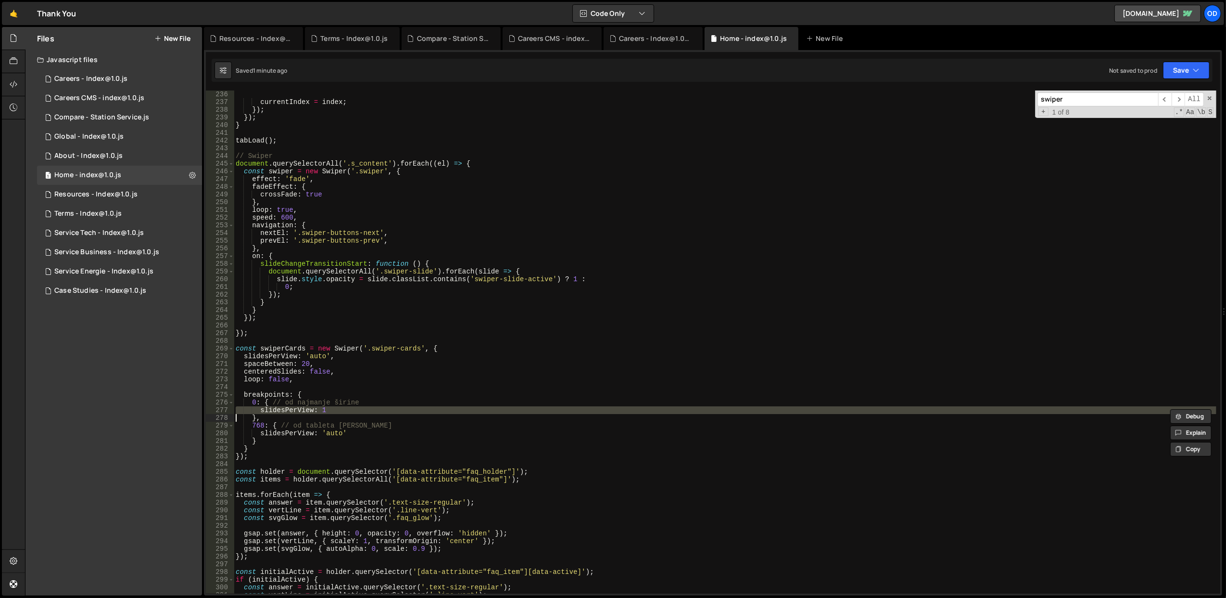
click at [375, 398] on div "}) ; currentIndex = index ; }) ; }) ; } tabLoad ( ) ; // Swiper document . quer…" at bounding box center [725, 342] width 983 height 519
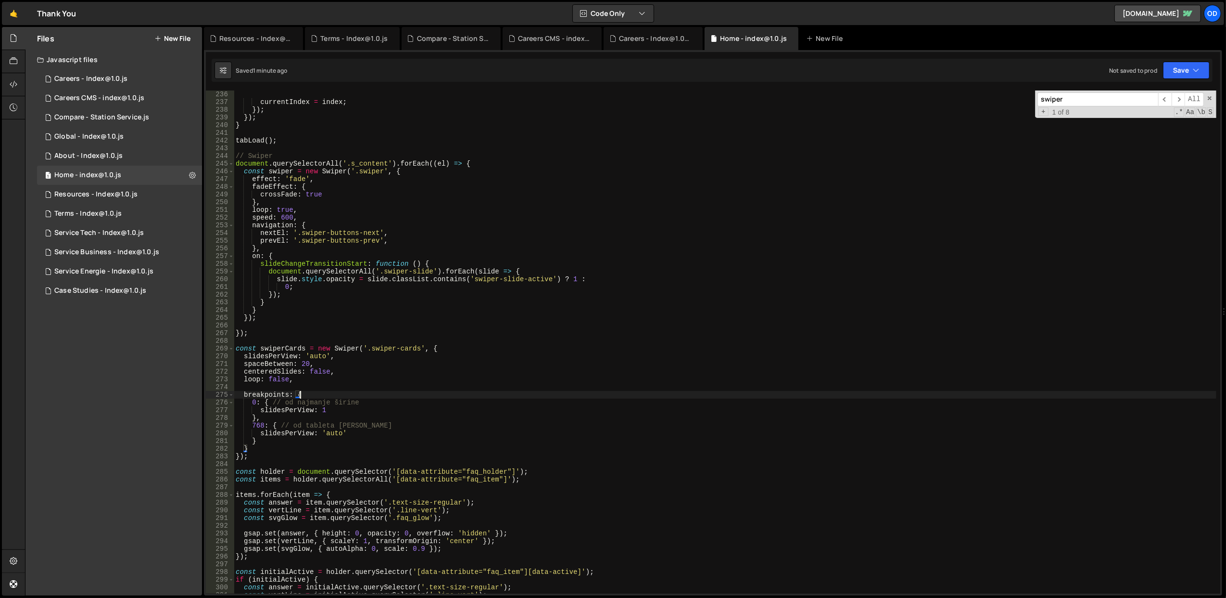
click at [375, 398] on div "}) ; currentIndex = index ; }) ; }) ; } tabLoad ( ) ; // Swiper document . quer…" at bounding box center [725, 342] width 983 height 519
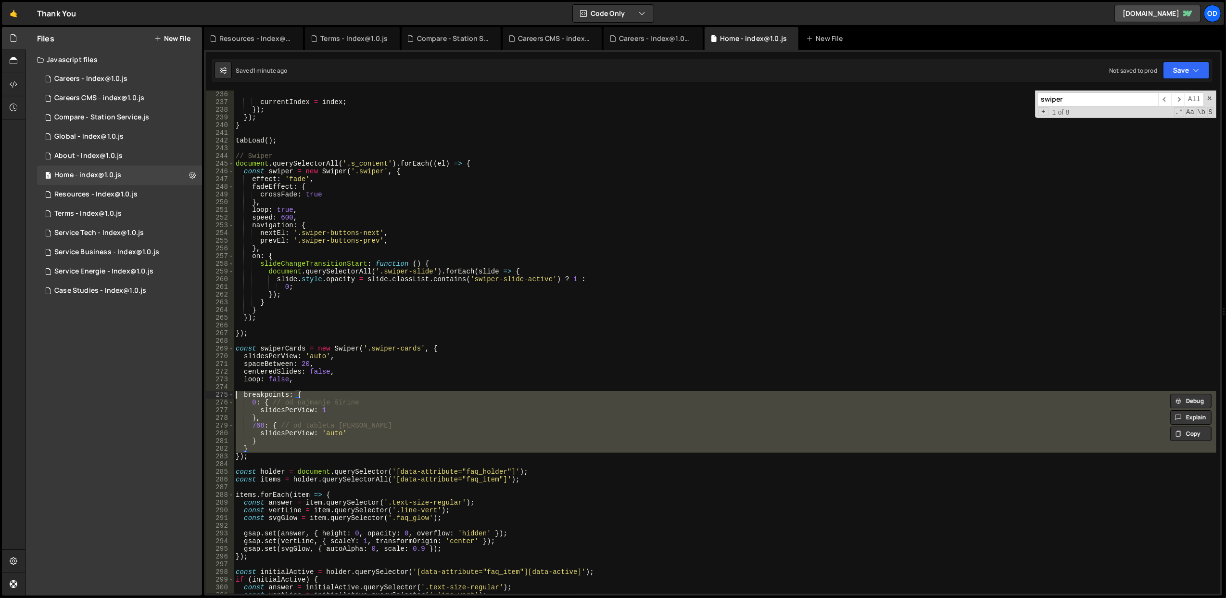
click at [375, 398] on div "}) ; currentIndex = index ; }) ; }) ; } tabLoad ( ) ; // Swiper document . quer…" at bounding box center [725, 342] width 983 height 519
click at [375, 403] on div "}) ; currentIndex = index ; }) ; }) ; } tabLoad ( ) ; // Swiper document . quer…" at bounding box center [725, 341] width 983 height 503
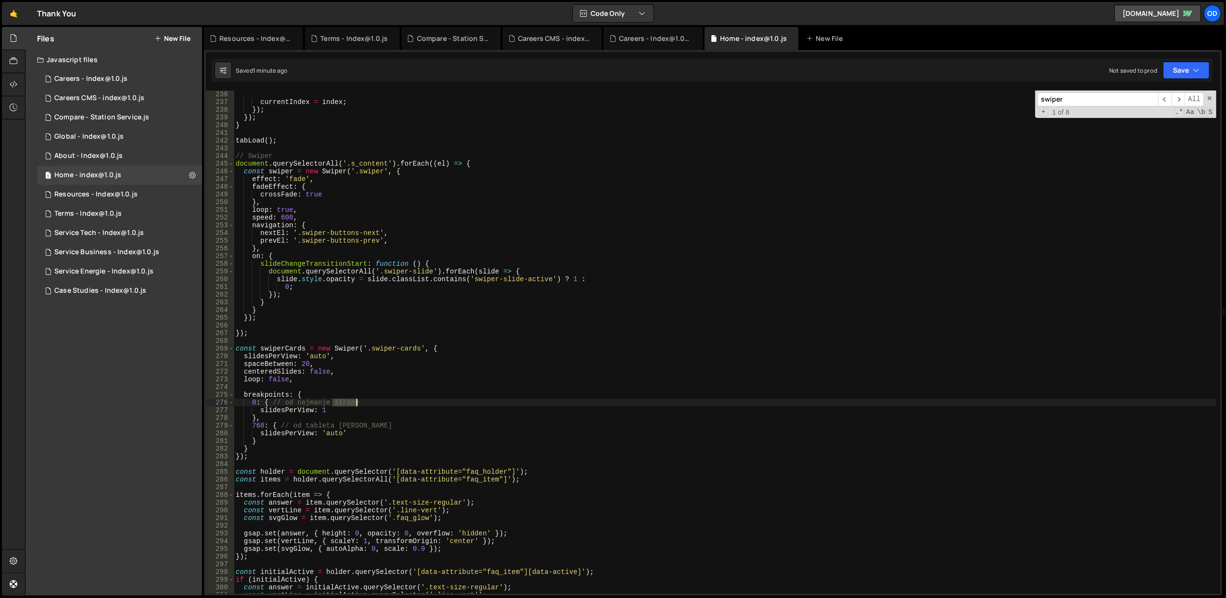
click at [375, 403] on div "}) ; currentIndex = index ; }) ; }) ; } tabLoad ( ) ; // Swiper document . quer…" at bounding box center [725, 342] width 983 height 519
click at [375, 398] on div "}) ; currentIndex = index ; }) ; }) ; } tabLoad ( ) ; // Swiper document . quer…" at bounding box center [725, 342] width 983 height 519
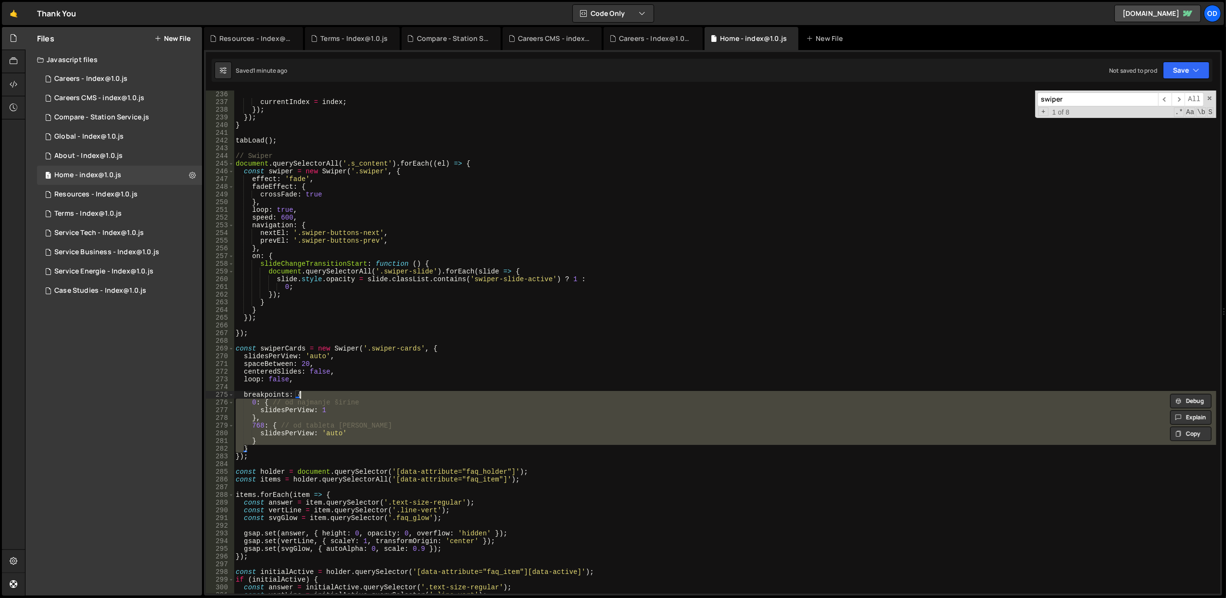
click at [375, 398] on div "}) ; currentIndex = index ; }) ; }) ; } tabLoad ( ) ; // Swiper document . quer…" at bounding box center [725, 342] width 983 height 519
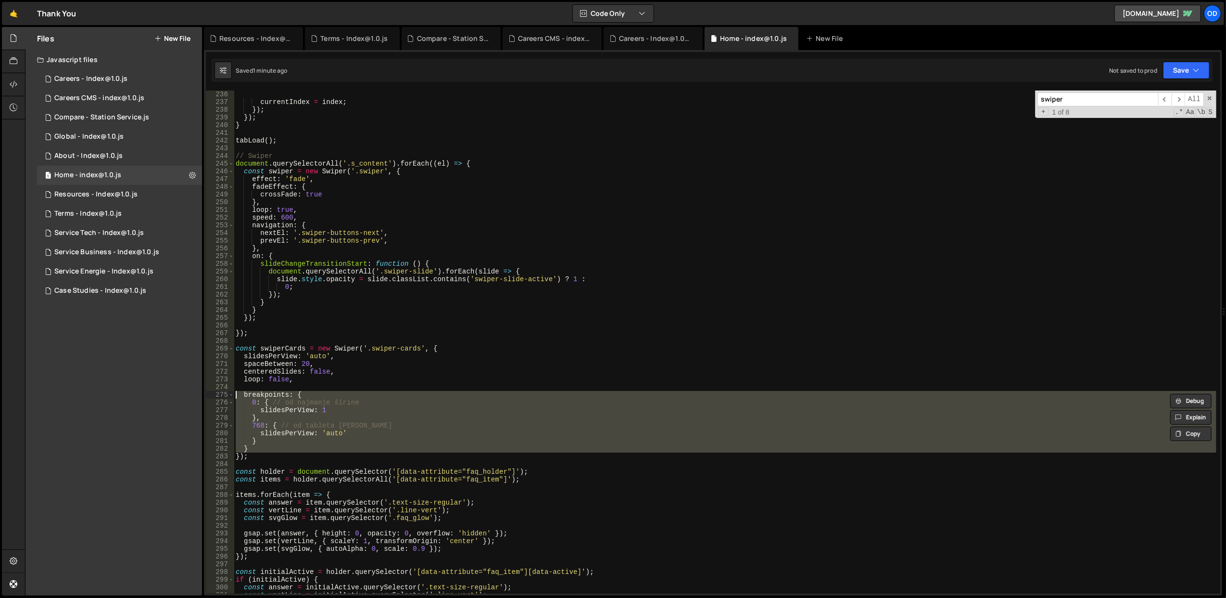
click at [375, 398] on div "}) ; currentIndex = index ; }) ; }) ; } tabLoad ( ) ; // Swiper document . quer…" at bounding box center [725, 341] width 983 height 503
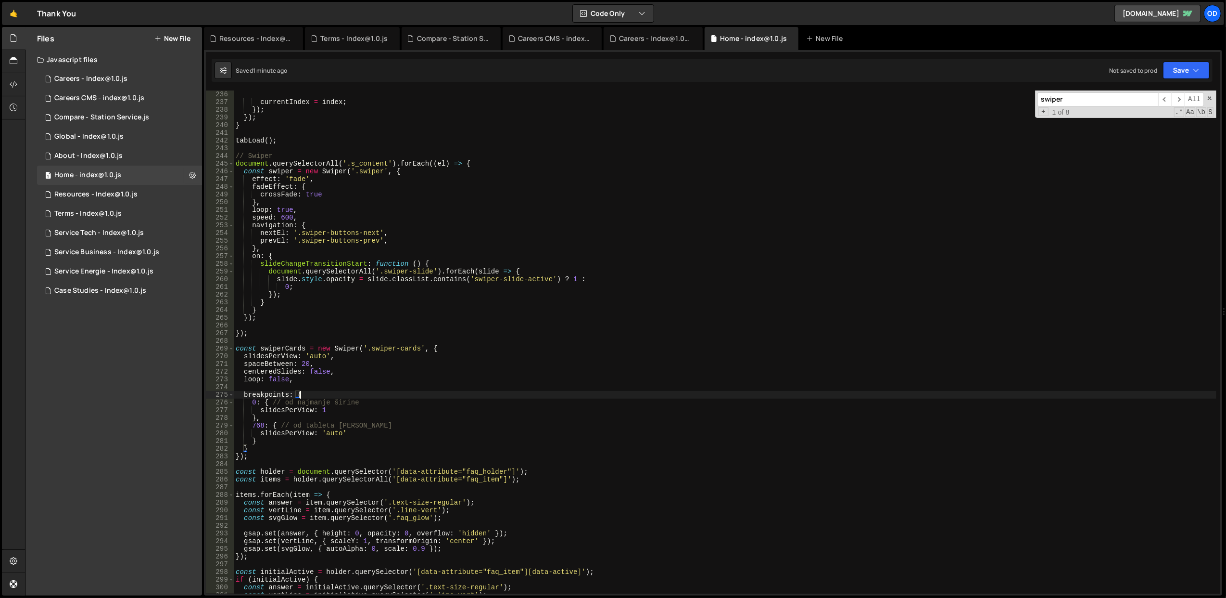
click at [375, 398] on div "}) ; currentIndex = index ; }) ; }) ; } tabLoad ( ) ; // Swiper document . quer…" at bounding box center [725, 342] width 983 height 519
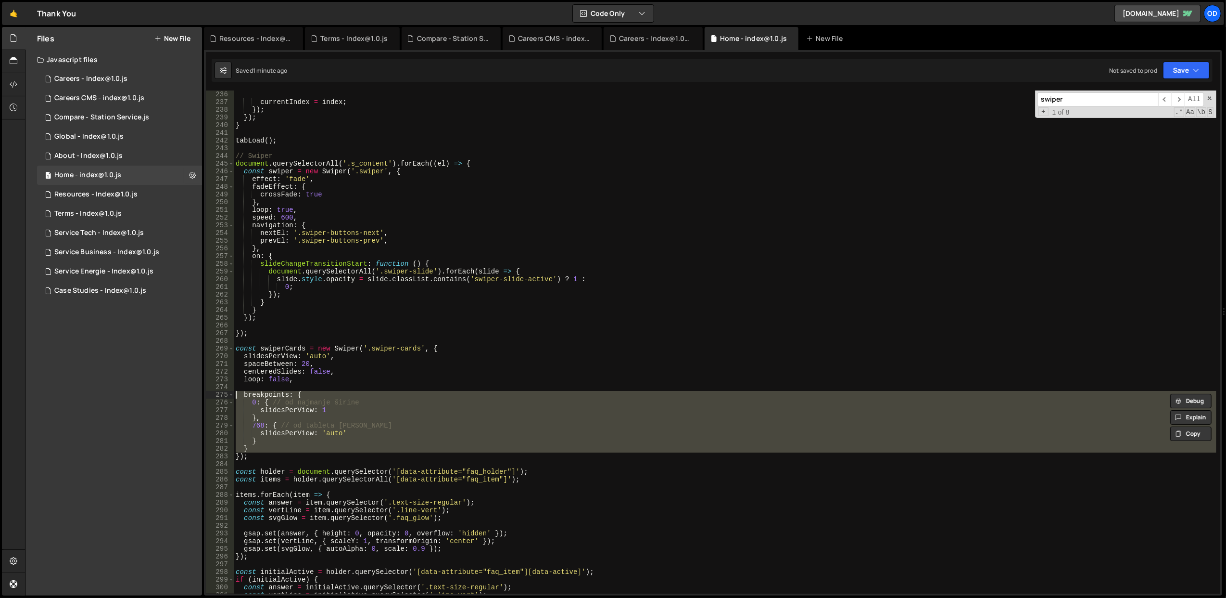
click at [375, 398] on div "}) ; currentIndex = index ; }) ; }) ; } tabLoad ( ) ; // Swiper document . quer…" at bounding box center [725, 342] width 983 height 519
click at [375, 398] on div "}) ; currentIndex = index ; }) ; }) ; } tabLoad ( ) ; // Swiper document . quer…" at bounding box center [725, 341] width 983 height 503
click at [375, 398] on div "}) ; currentIndex = index ; }) ; }) ; } tabLoad ( ) ; // Swiper document . quer…" at bounding box center [725, 342] width 983 height 519
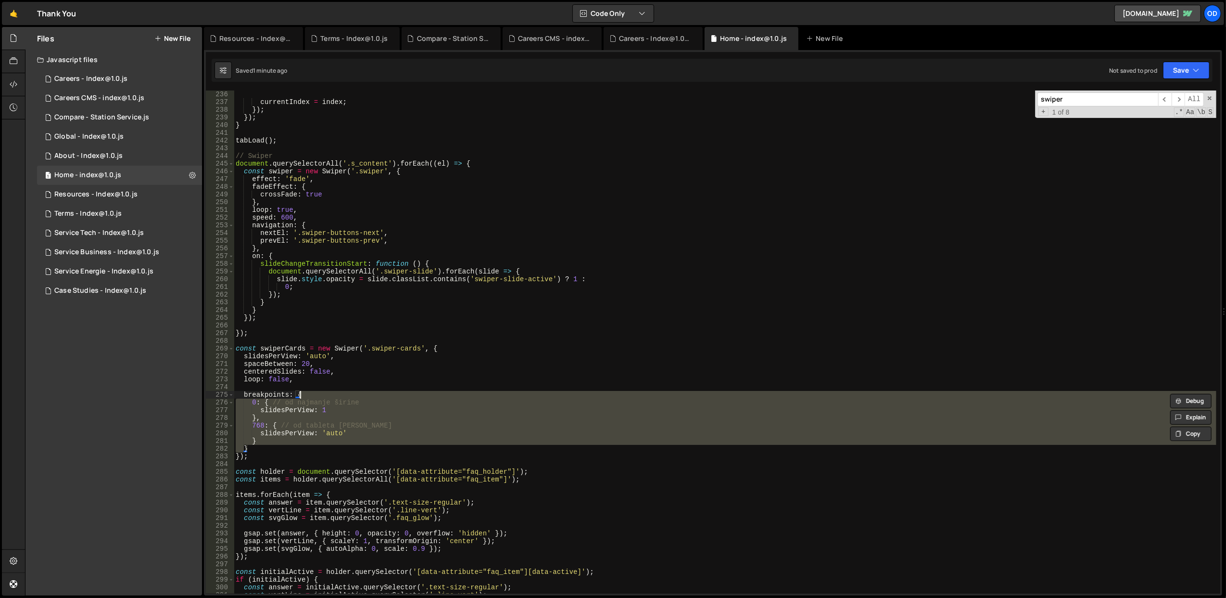
click at [375, 398] on div "}) ; currentIndex = index ; }) ; }) ; } tabLoad ( ) ; // Swiper document . quer…" at bounding box center [725, 342] width 983 height 519
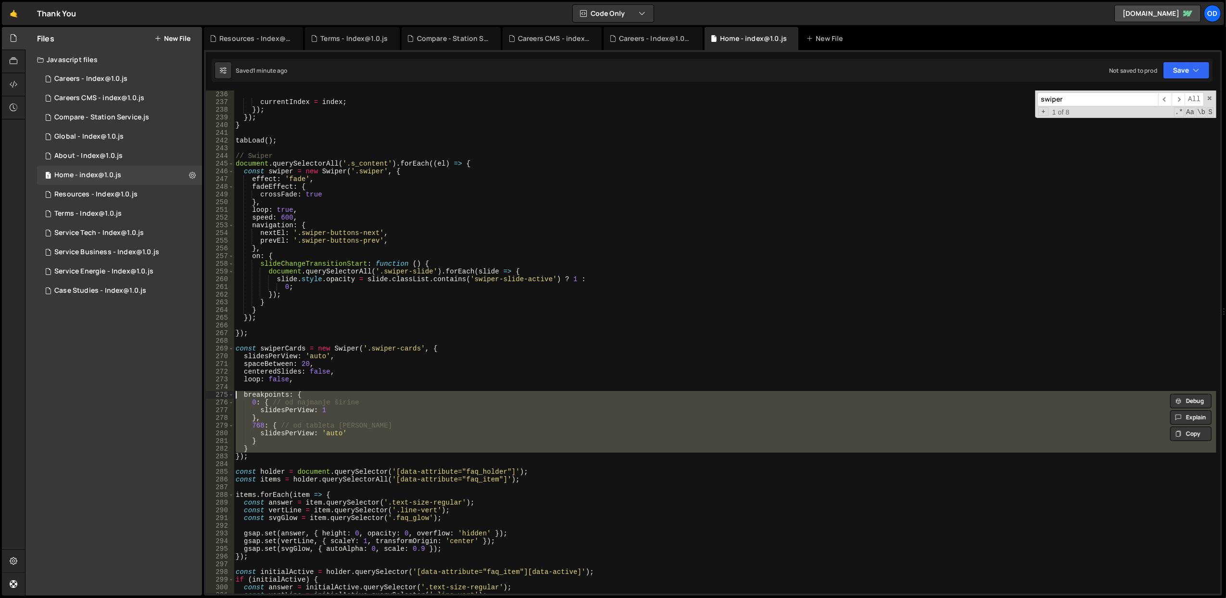
click at [375, 398] on div "}) ; currentIndex = index ; }) ; }) ; } tabLoad ( ) ; // Swiper document . quer…" at bounding box center [725, 341] width 983 height 503
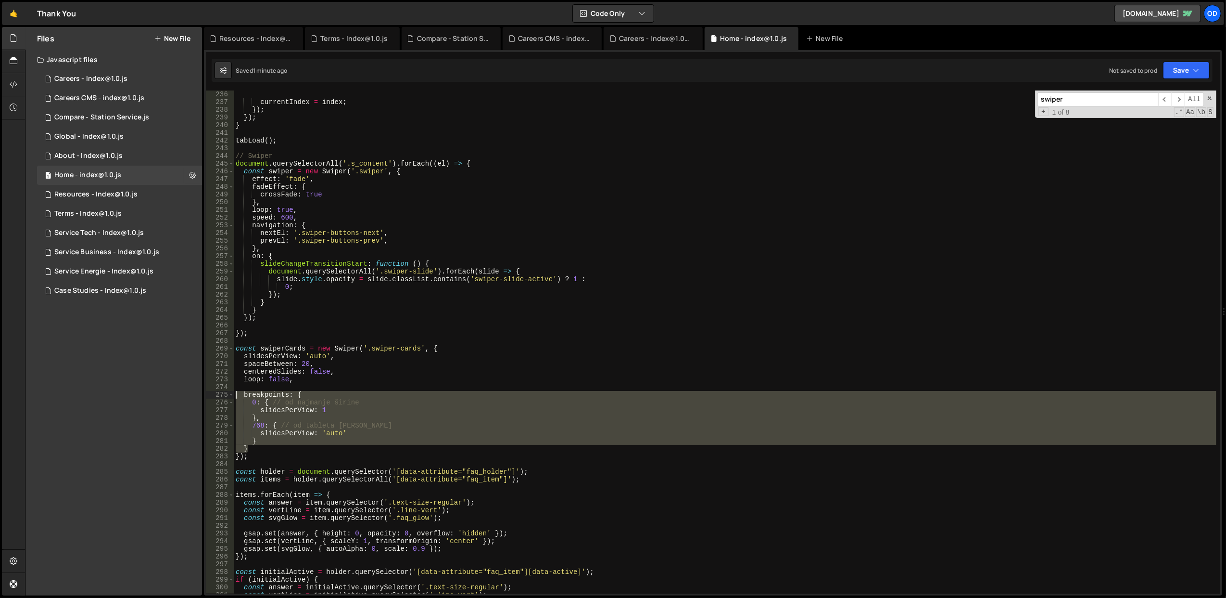
drag, startPoint x: 275, startPoint y: 447, endPoint x: 235, endPoint y: 392, distance: 68.6
click at [235, 392] on div "}) ; currentIndex = index ; }) ; }) ; } tabLoad ( ) ; // Swiper document . quer…" at bounding box center [725, 342] width 983 height 519
type textarea "breakpoints: { 0: { // od najmanje širine"
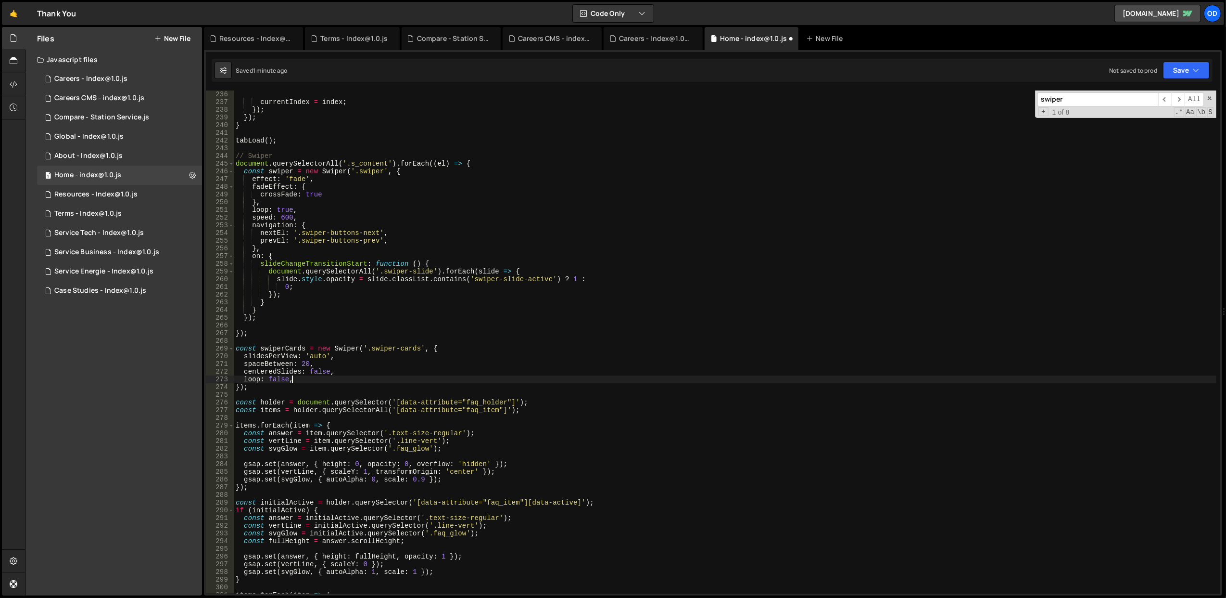
type textarea "loop: false"
click at [1174, 70] on button "Save" at bounding box center [1186, 70] width 47 height 17
click at [1157, 93] on div "Save to Staging S" at bounding box center [1154, 94] width 100 height 10
click at [401, 326] on div "}) ; currentIndex = index ; }) ; }) ; } tabLoad ( ) ; // Swiper document . quer…" at bounding box center [725, 342] width 983 height 519
click at [398, 355] on div "}) ; currentIndex = index ; }) ; }) ; } tabLoad ( ) ; // Swiper document . quer…" at bounding box center [725, 342] width 983 height 519
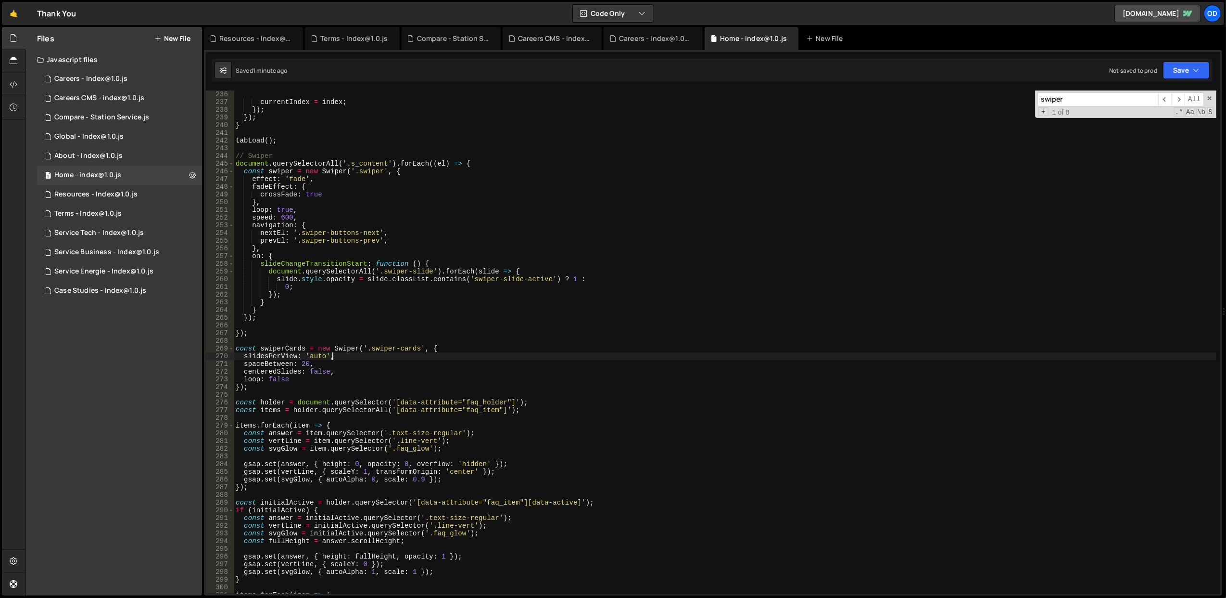
click at [399, 363] on div "}) ; currentIndex = index ; }) ; }) ; } tabLoad ( ) ; // Swiper document . quer…" at bounding box center [725, 342] width 983 height 519
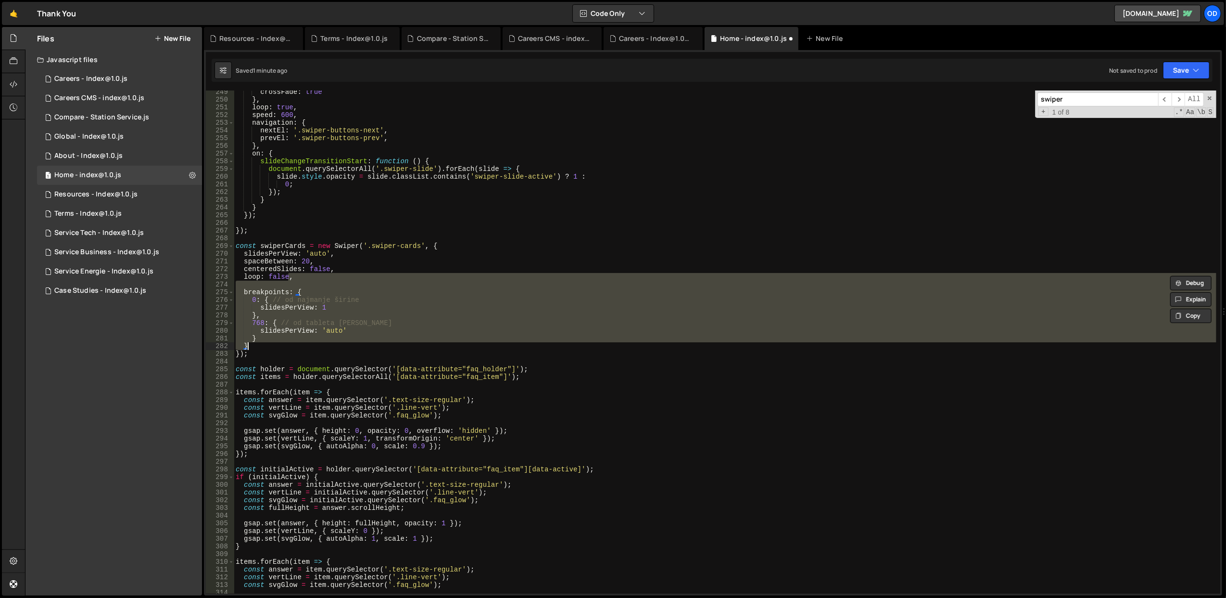
scroll to position [1912, 0]
click at [354, 299] on div "crossFade : true } , loop : true , speed : 600 , navigation : { nextEl : '.swip…" at bounding box center [725, 341] width 983 height 503
type textarea "0: { // od najmanje širine"
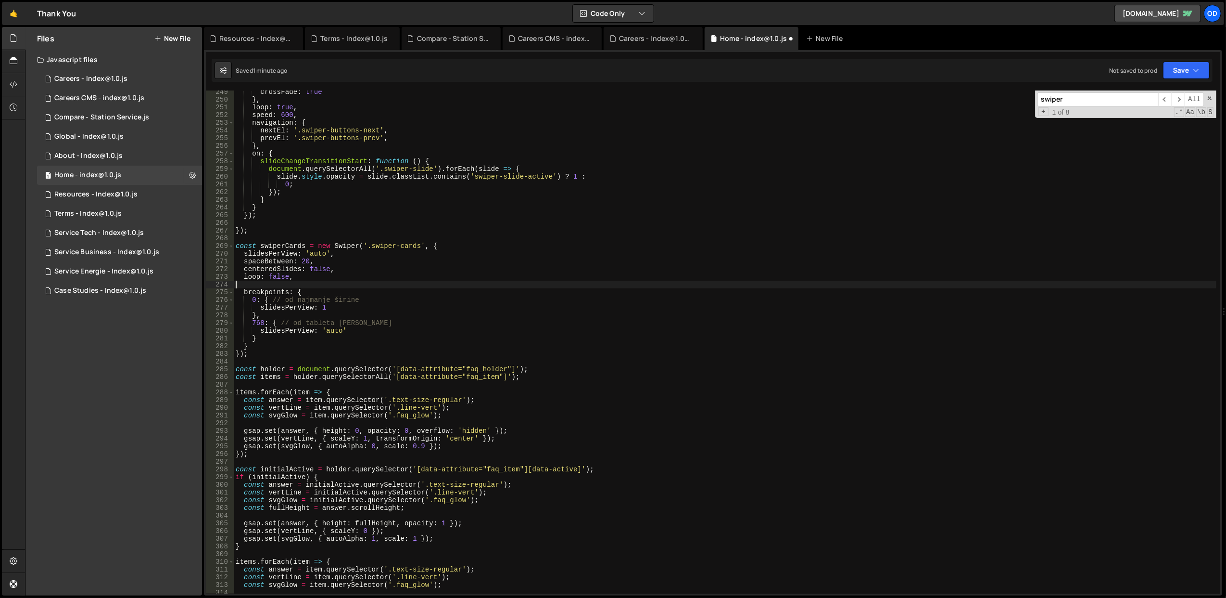
click at [339, 288] on div "crossFade : true } , loop : true , speed : 600 , navigation : { nextEl : '.swip…" at bounding box center [725, 347] width 983 height 519
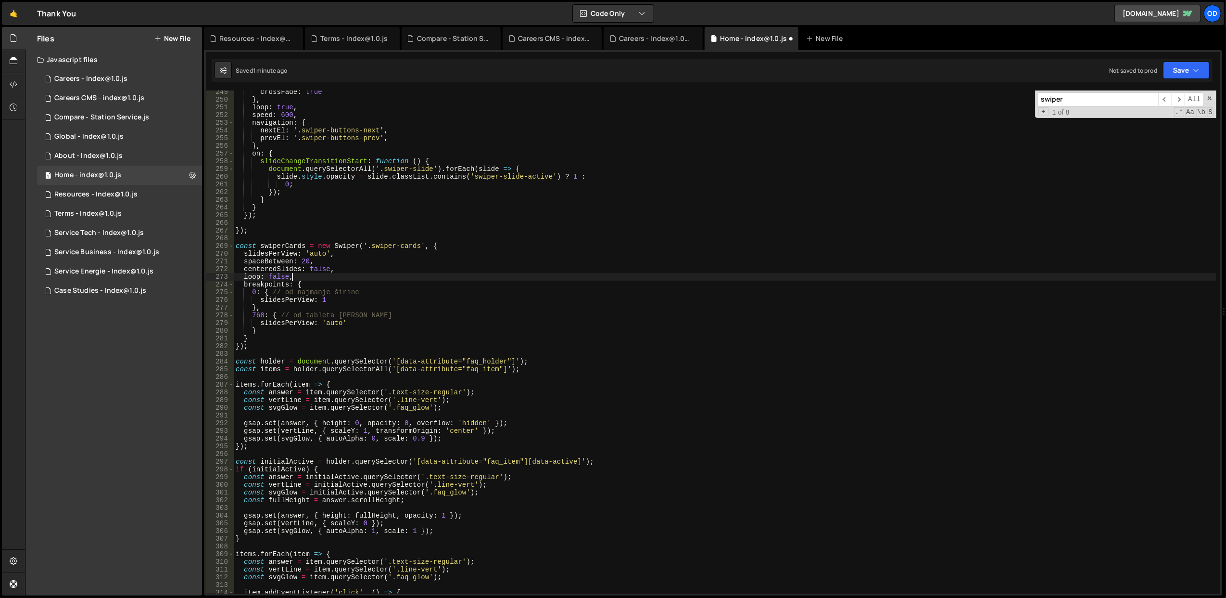
click at [320, 328] on div "crossFade : true } , loop : true , speed : 600 , navigation : { nextEl : '.swip…" at bounding box center [725, 347] width 983 height 519
click at [324, 337] on div "crossFade : true } , loop : true , speed : 600 , navigation : { nextEl : '.swip…" at bounding box center [725, 347] width 983 height 519
click at [266, 254] on div "crossFade : true } , loop : true , speed : 600 , navigation : { nextEl : '.swip…" at bounding box center [725, 347] width 983 height 519
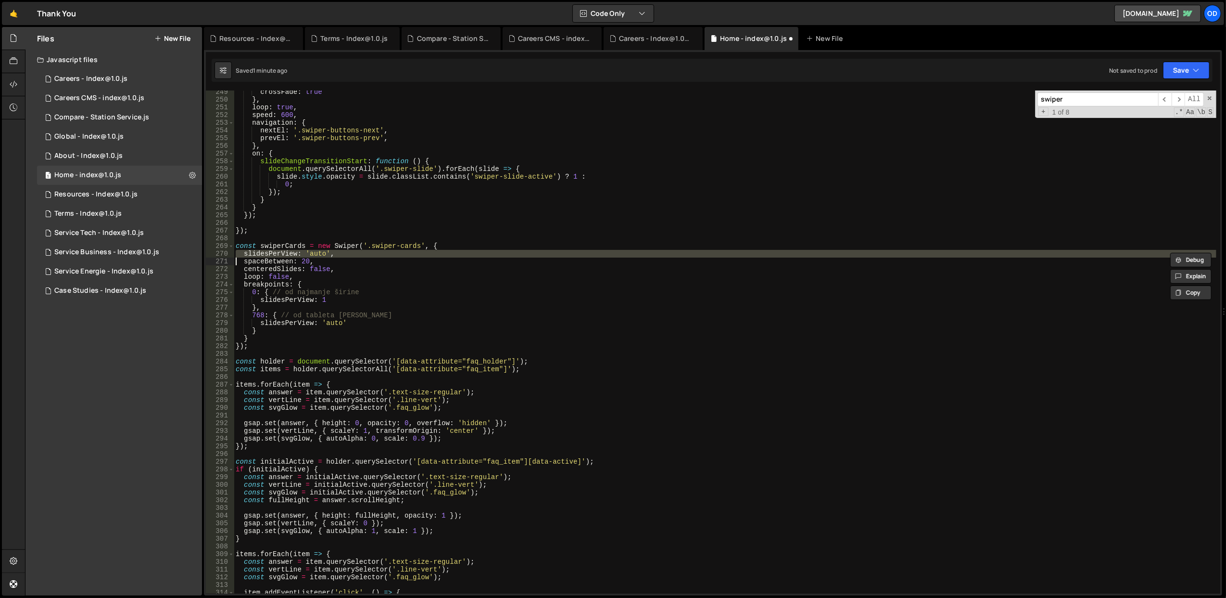
type textarea "spaceBetween: 20,"
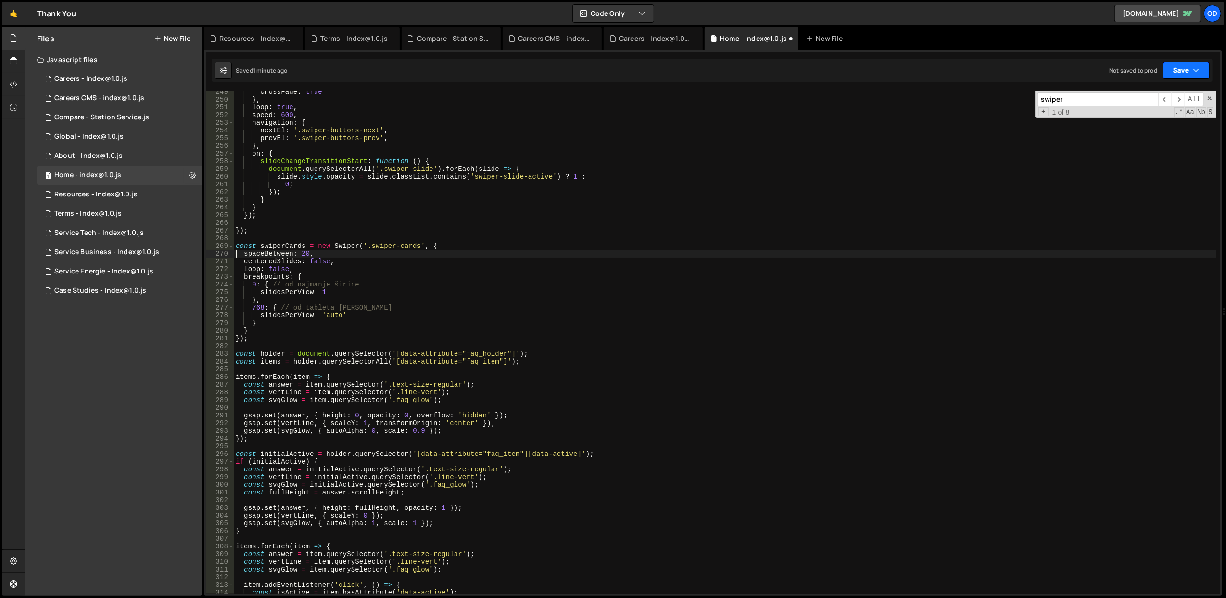
click at [1184, 66] on button "Save" at bounding box center [1186, 70] width 47 height 17
click at [1115, 110] on div "Saved 1 minute ago" at bounding box center [1154, 105] width 100 height 12
